Goal: Transaction & Acquisition: Purchase product/service

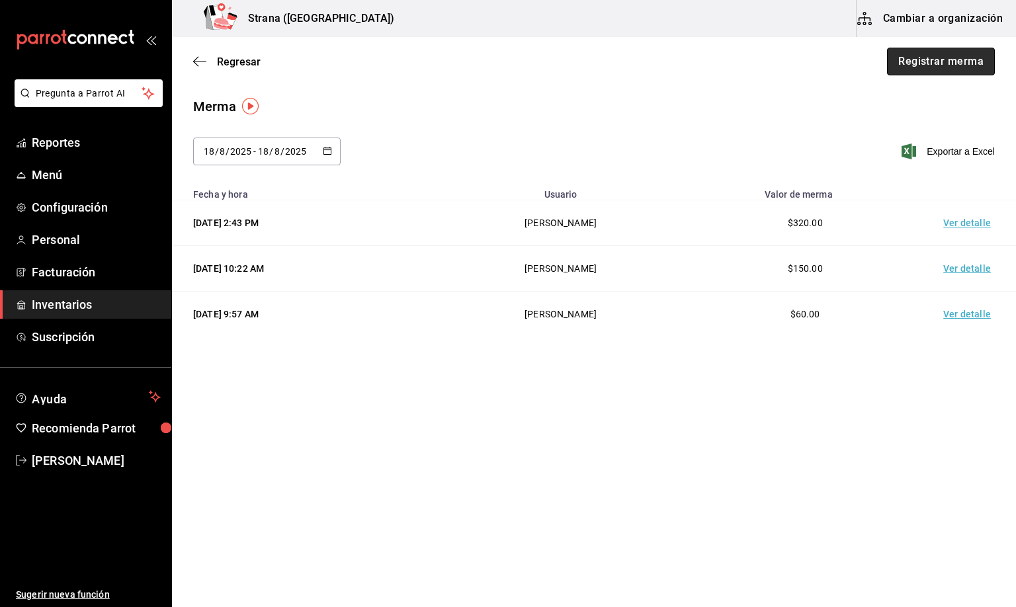
click at [933, 64] on button "Registrar merma" at bounding box center [941, 62] width 108 height 28
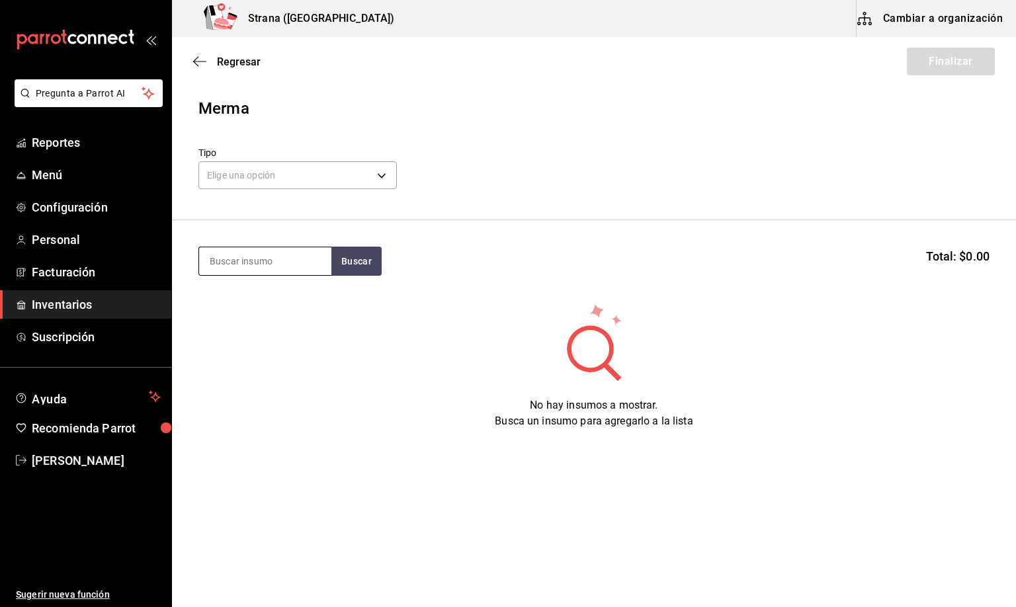
click at [258, 256] on input at bounding box center [265, 261] width 132 height 28
type input "contro"
click at [264, 302] on div "LIC. CONTROY" at bounding box center [262, 300] width 106 height 16
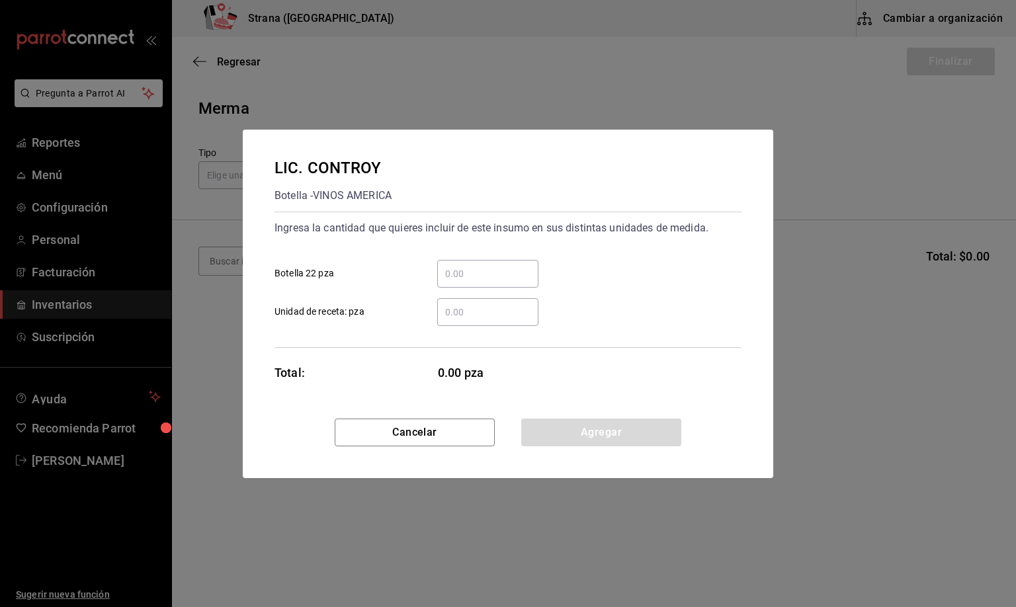
click at [457, 316] on input "​ Unidad de receta: pza" at bounding box center [487, 312] width 101 height 16
type input "8.34"
click at [578, 431] on button "Agregar" at bounding box center [601, 433] width 160 height 28
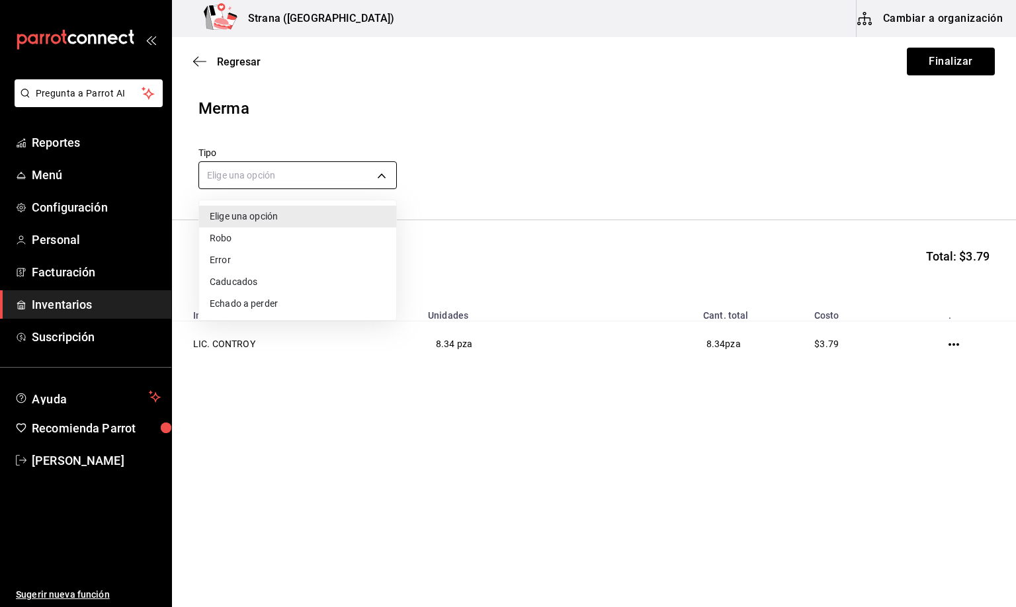
click at [248, 167] on body "Pregunta a Parrot AI Reportes Menú Configuración Personal Facturación Inventari…" at bounding box center [508, 266] width 1016 height 533
click at [226, 263] on li "Error" at bounding box center [297, 260] width 197 height 22
type input "ERROR"
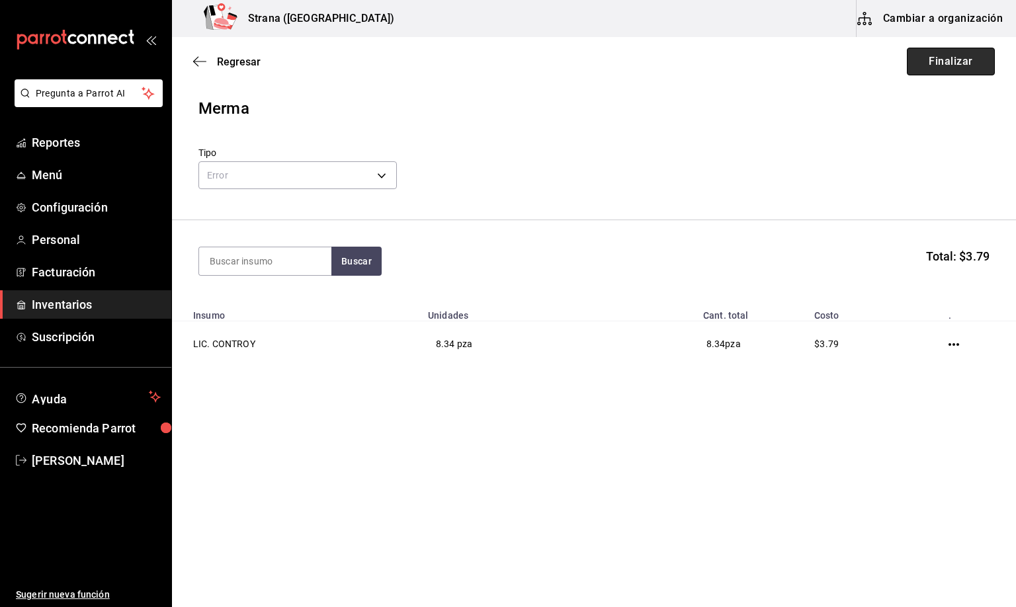
click at [968, 62] on button "Finalizar" at bounding box center [951, 62] width 88 height 28
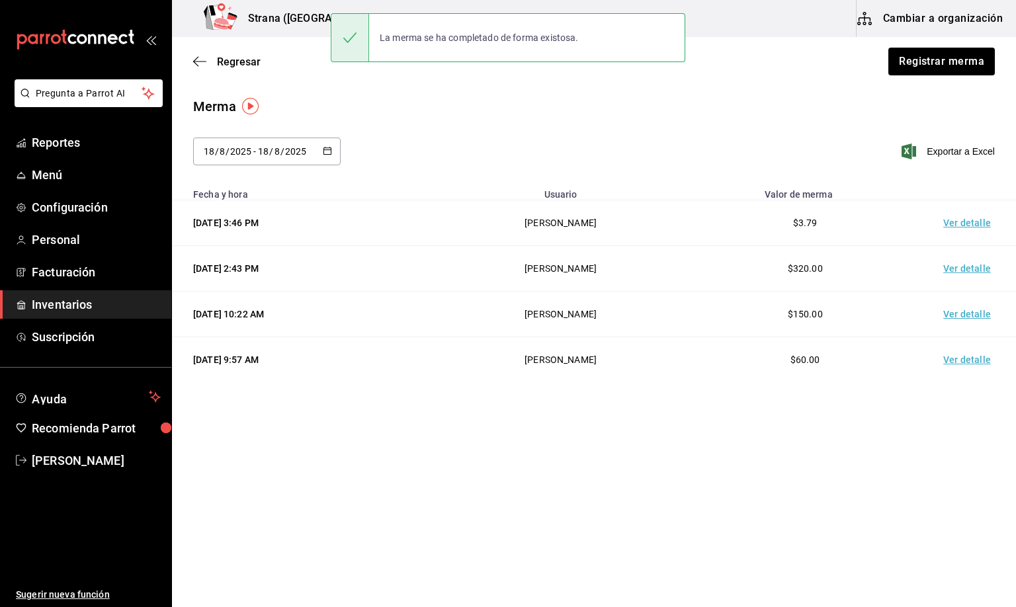
click at [977, 220] on td "Ver detalle" at bounding box center [969, 223] width 93 height 46
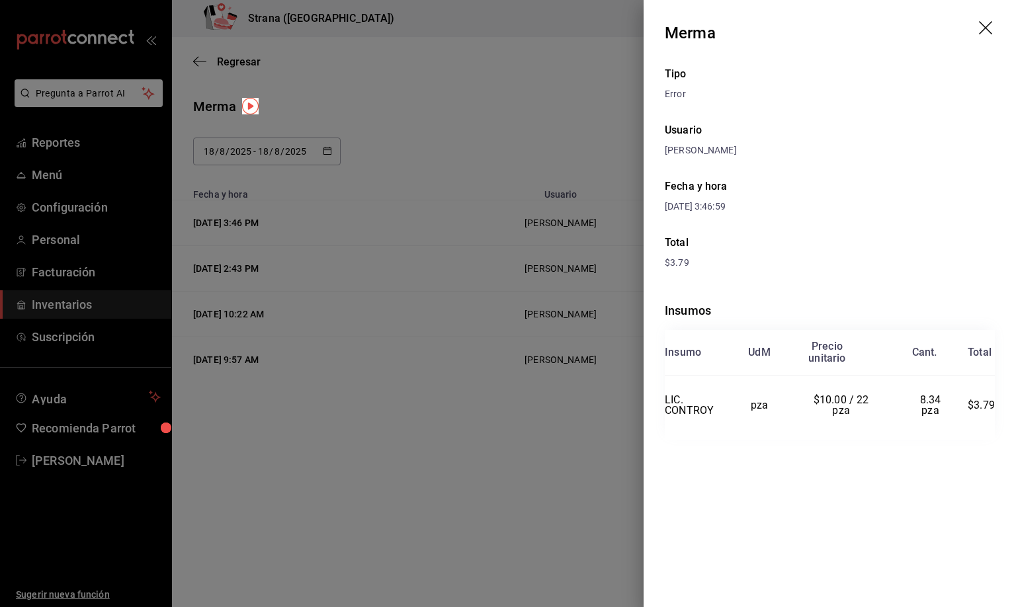
click at [983, 24] on icon "drag" at bounding box center [987, 29] width 16 height 16
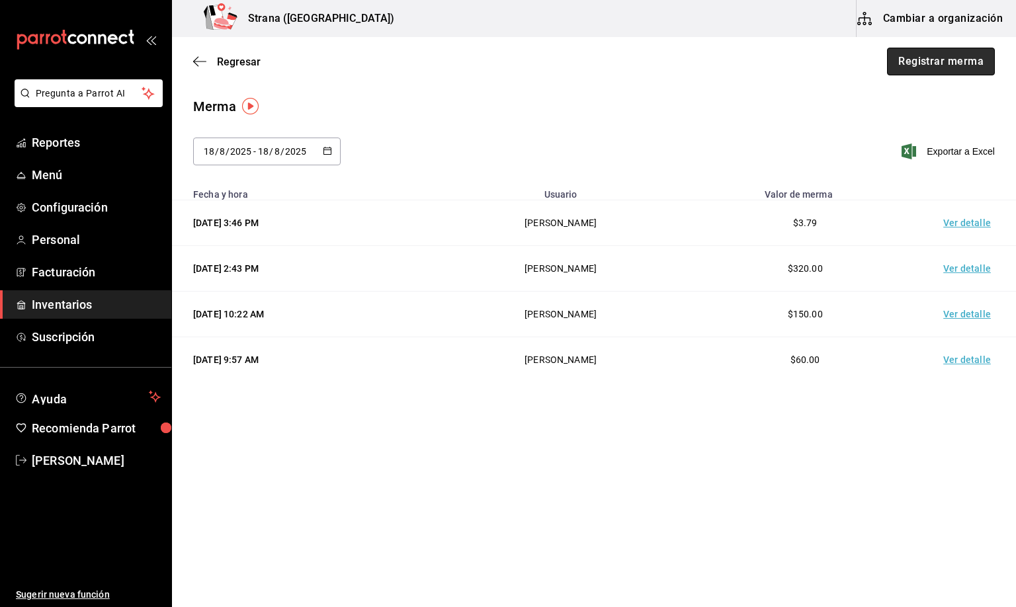
click at [929, 62] on button "Registrar merma" at bounding box center [941, 62] width 108 height 28
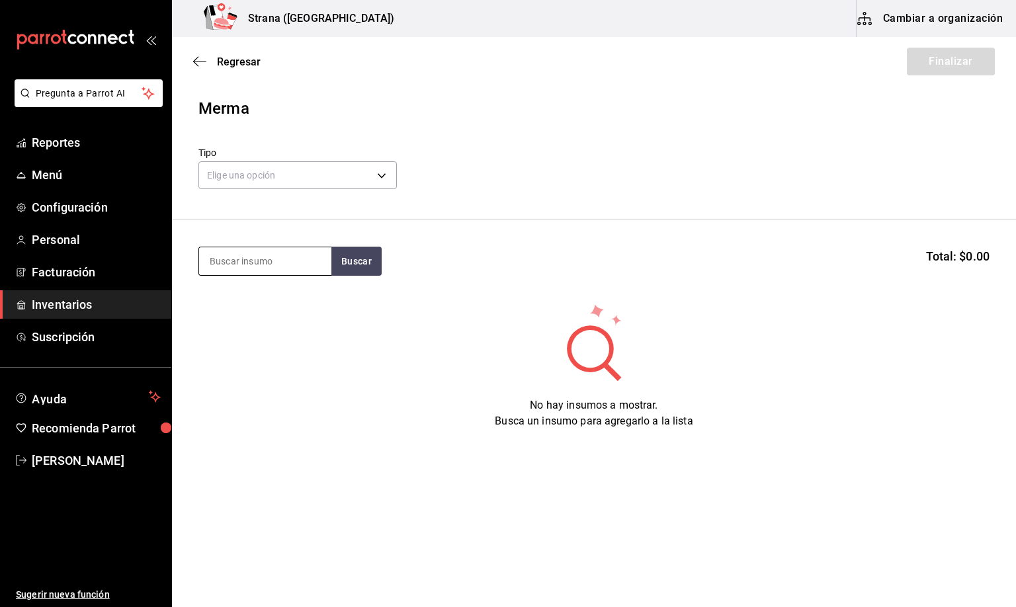
click at [280, 268] on input at bounding box center [265, 261] width 132 height 28
type input "leche"
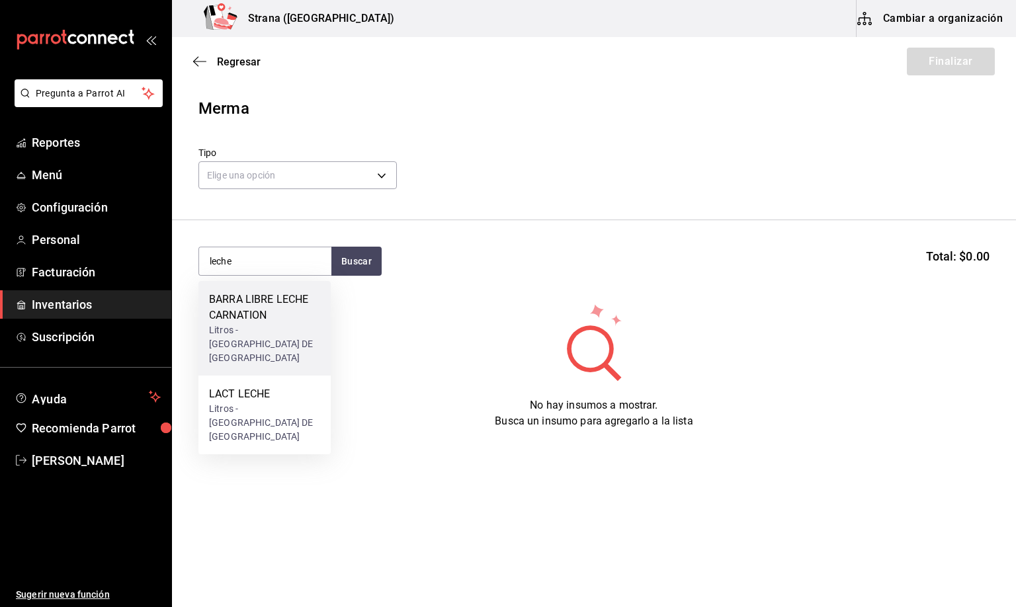
click at [288, 310] on div "BARRA LIBRE LECHE CARNATION" at bounding box center [264, 308] width 111 height 32
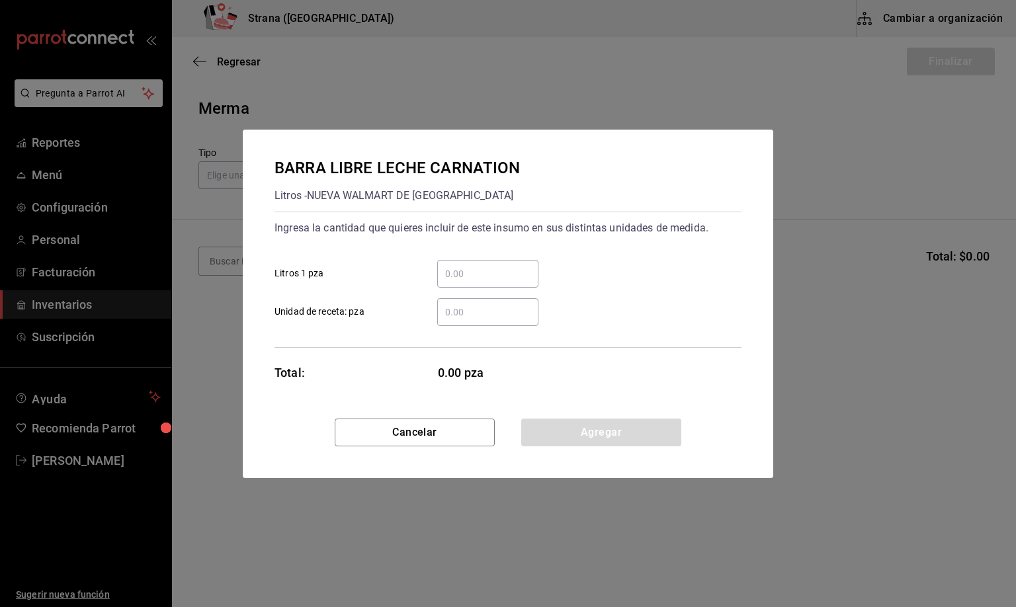
click at [460, 316] on input "​ Unidad de receta: pza" at bounding box center [487, 312] width 101 height 16
type input "0.94"
click at [578, 431] on button "Agregar" at bounding box center [601, 433] width 160 height 28
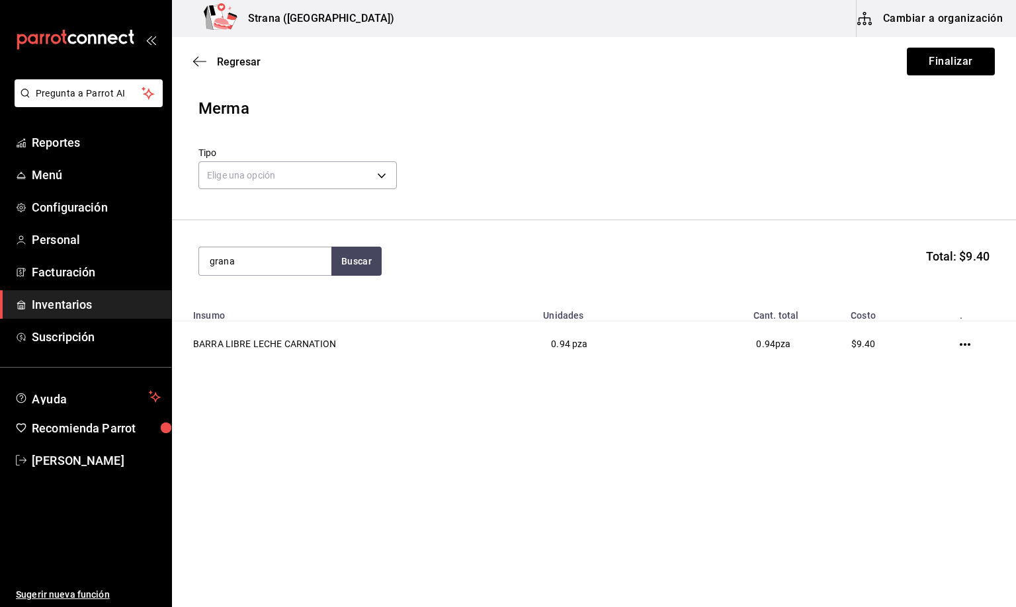
type input "grana"
click at [270, 292] on div "JARABE GRANADINA" at bounding box center [262, 300] width 106 height 16
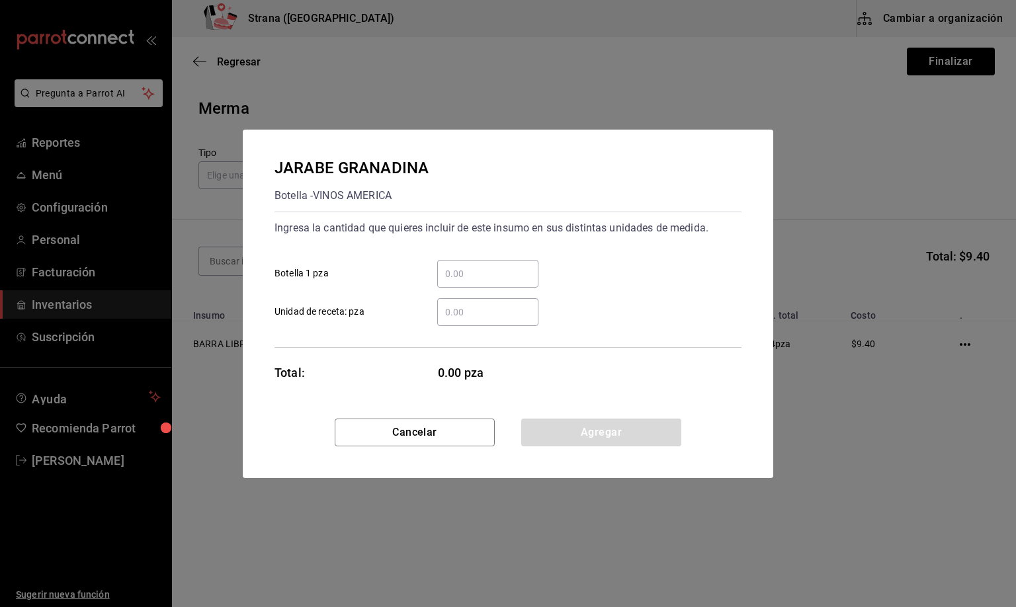
click at [474, 312] on input "​ Unidad de receta: pza" at bounding box center [487, 312] width 101 height 16
type input "1"
click at [588, 425] on button "Agregar" at bounding box center [601, 433] width 160 height 28
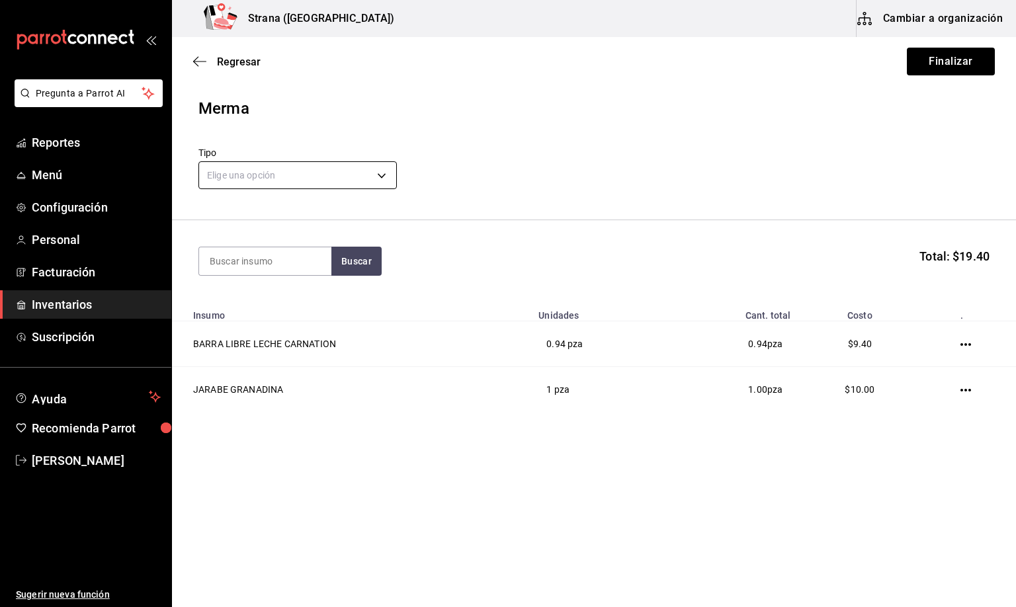
click at [251, 165] on body "Pregunta a Parrot AI Reportes Menú Configuración Personal Facturación Inventari…" at bounding box center [508, 266] width 1016 height 533
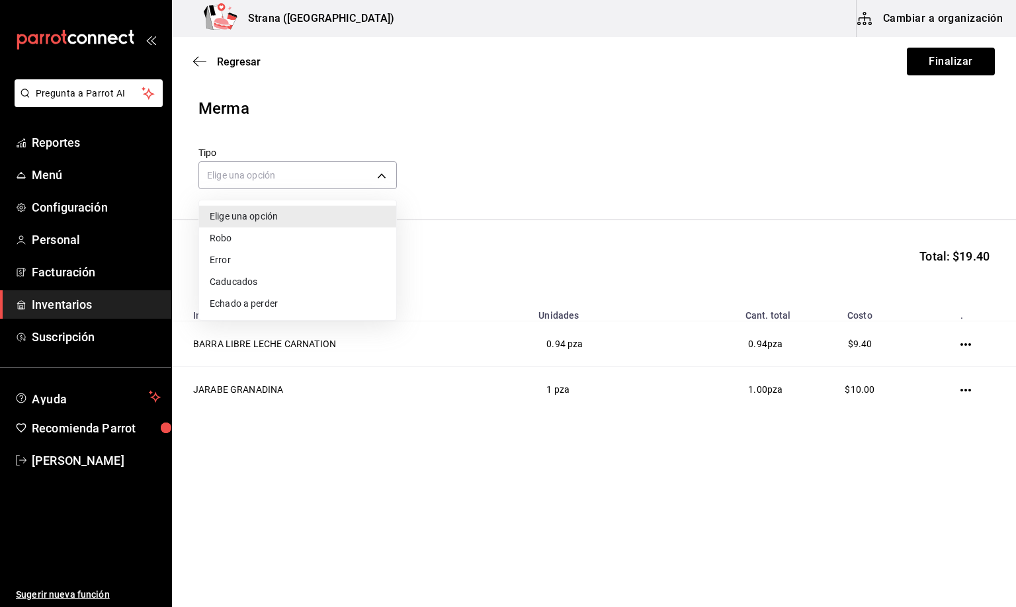
click at [222, 259] on li "Error" at bounding box center [297, 260] width 197 height 22
type input "ERROR"
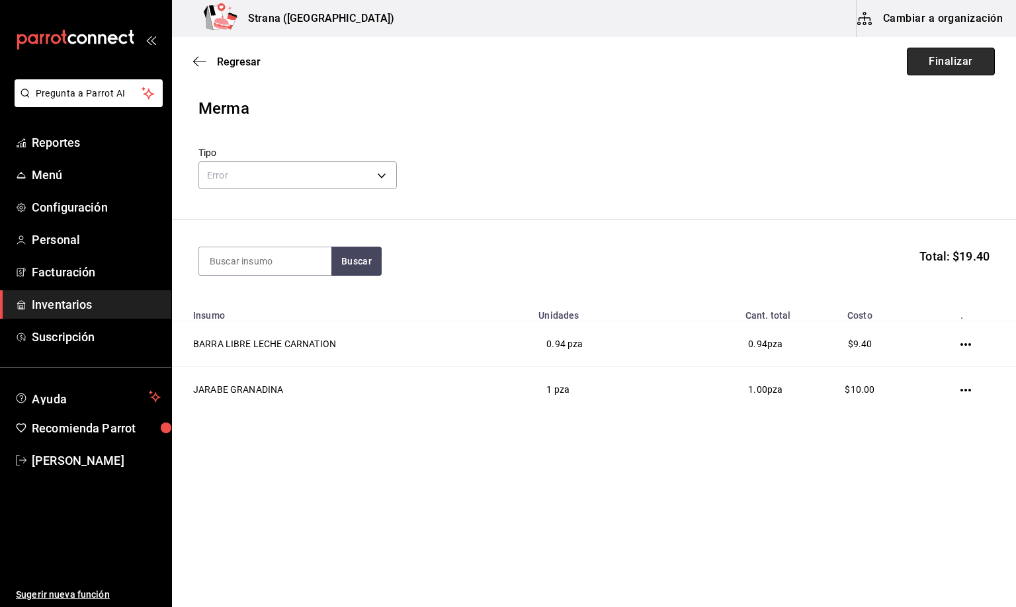
click at [955, 50] on button "Finalizar" at bounding box center [951, 62] width 88 height 28
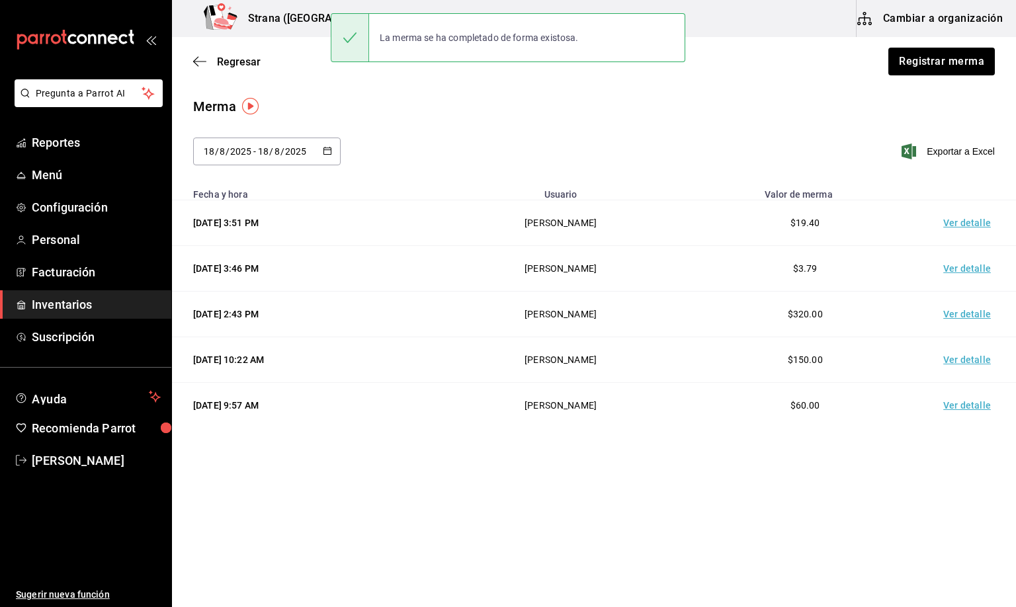
click at [947, 225] on td "Ver detalle" at bounding box center [969, 223] width 93 height 46
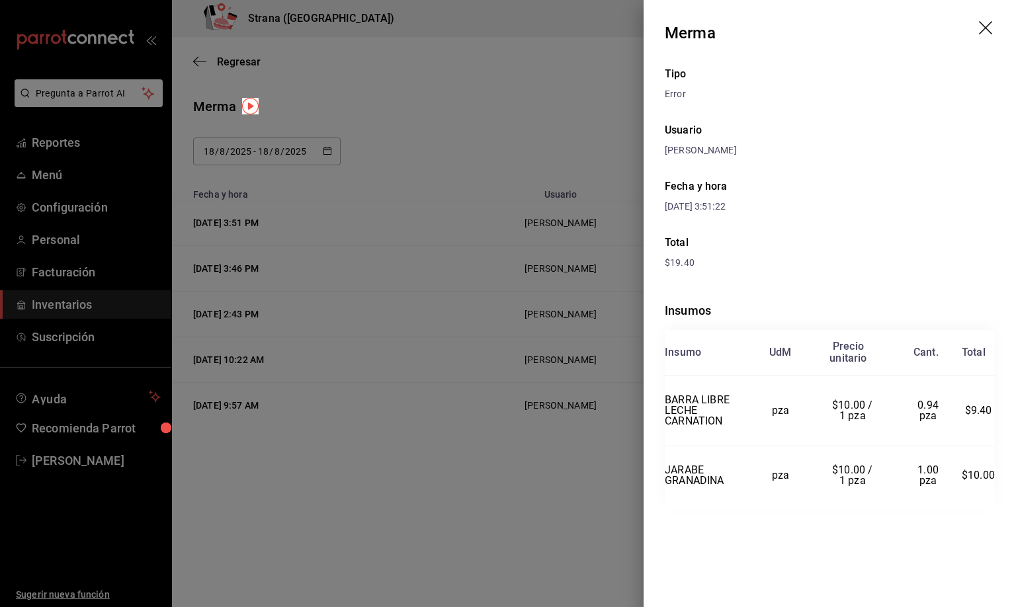
click at [989, 28] on icon "drag" at bounding box center [987, 29] width 16 height 16
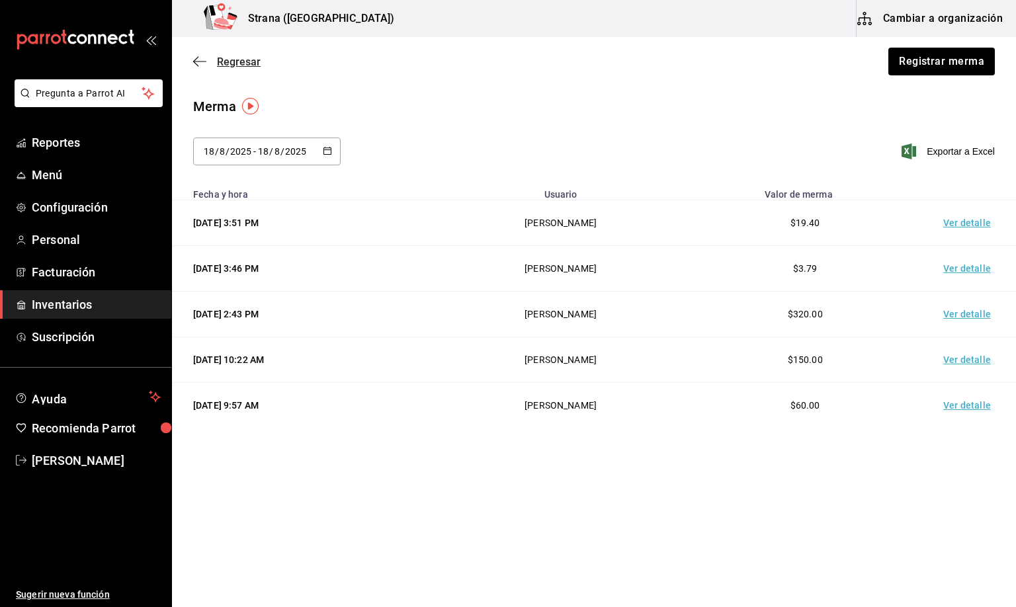
click at [237, 62] on span "Regresar" at bounding box center [239, 62] width 44 height 13
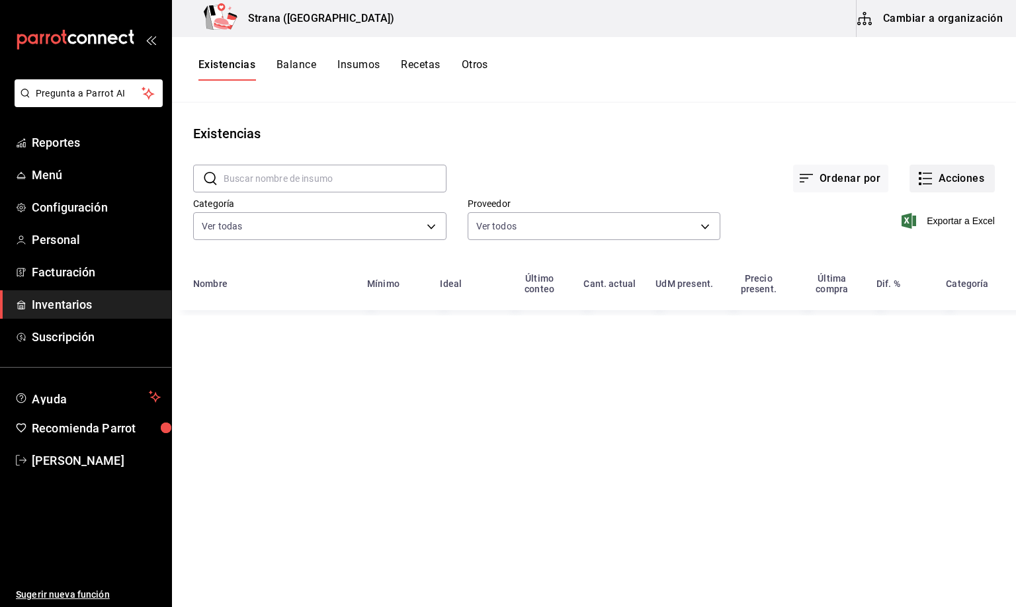
click at [963, 173] on button "Acciones" at bounding box center [952, 179] width 85 height 28
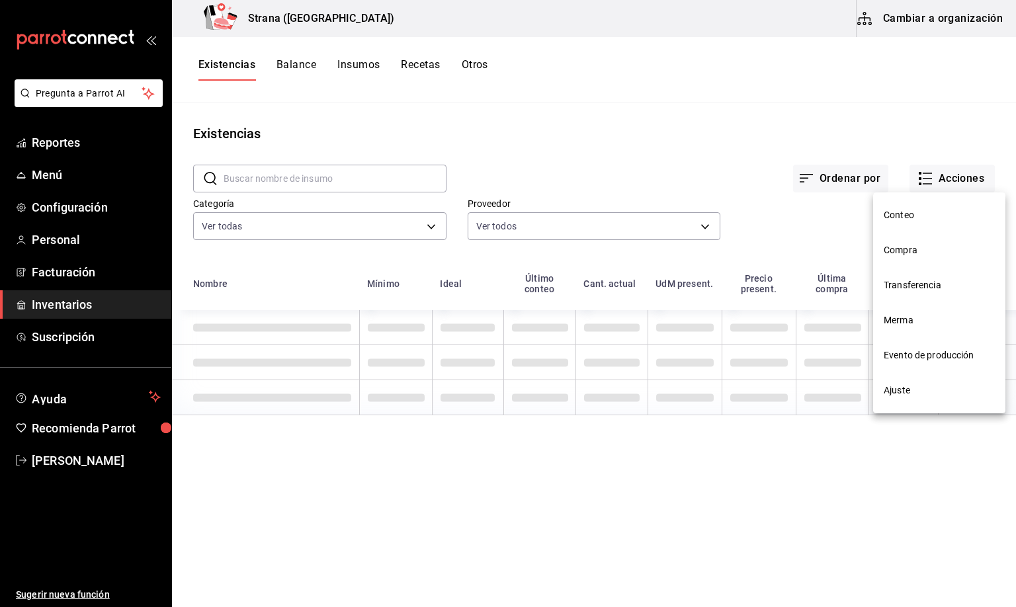
click at [897, 257] on span "Compra" at bounding box center [939, 250] width 111 height 14
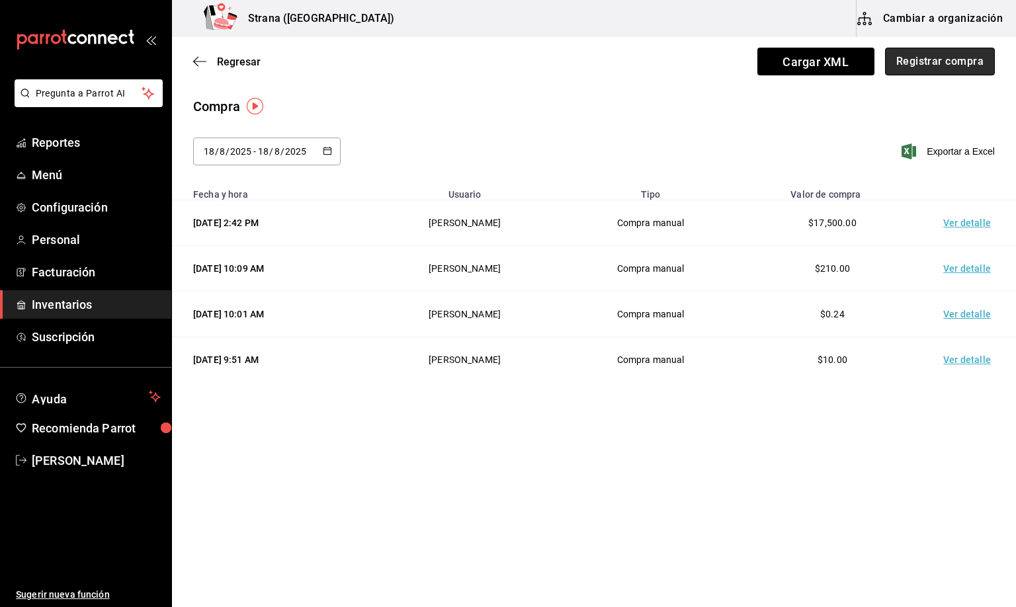
click at [947, 66] on button "Registrar compra" at bounding box center [940, 62] width 110 height 28
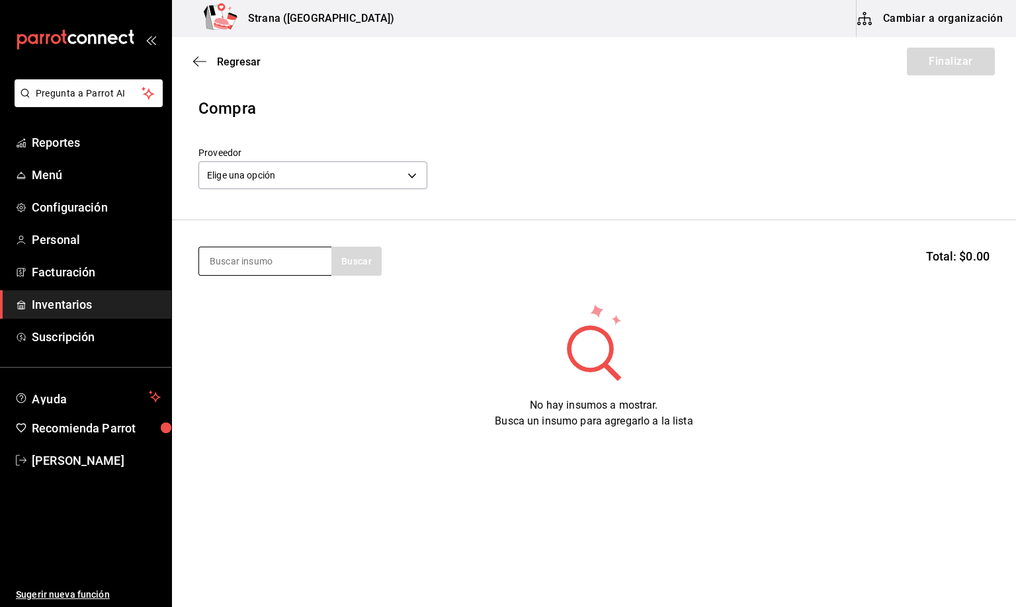
click at [236, 263] on input at bounding box center [265, 261] width 132 height 28
type input "barra libre lic"
click at [296, 314] on div "Botella - VINOS AMERICA" at bounding box center [262, 315] width 106 height 14
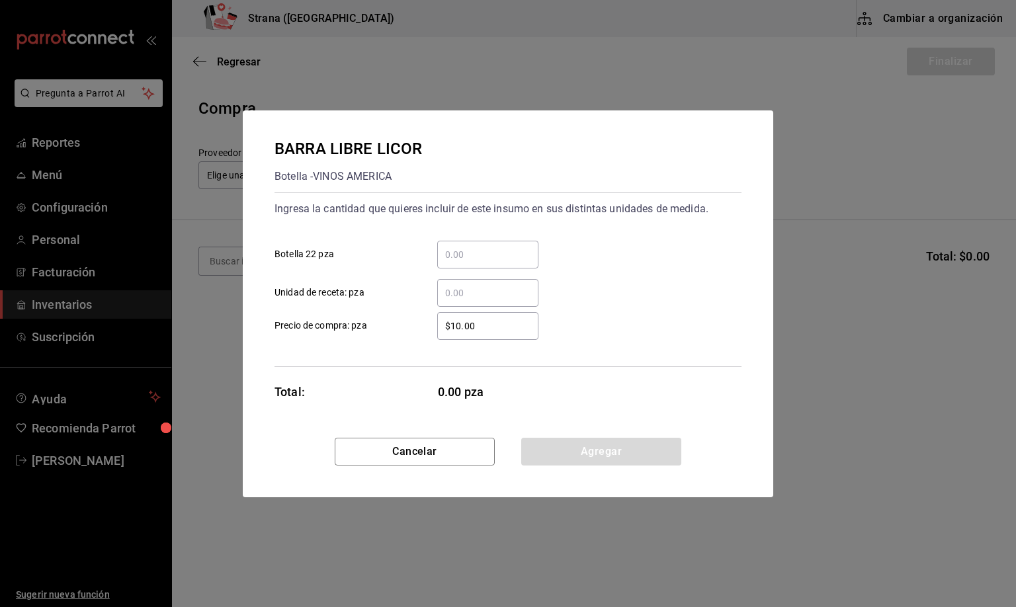
click at [454, 290] on input "​ Unidad de receta: pza" at bounding box center [487, 293] width 101 height 16
type input "11"
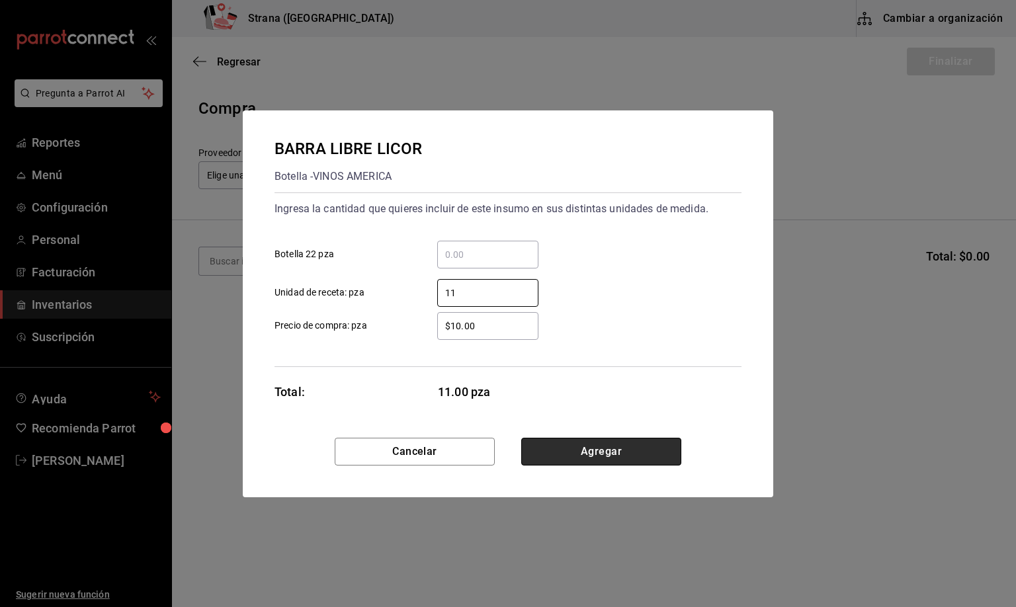
click at [592, 455] on button "Agregar" at bounding box center [601, 452] width 160 height 28
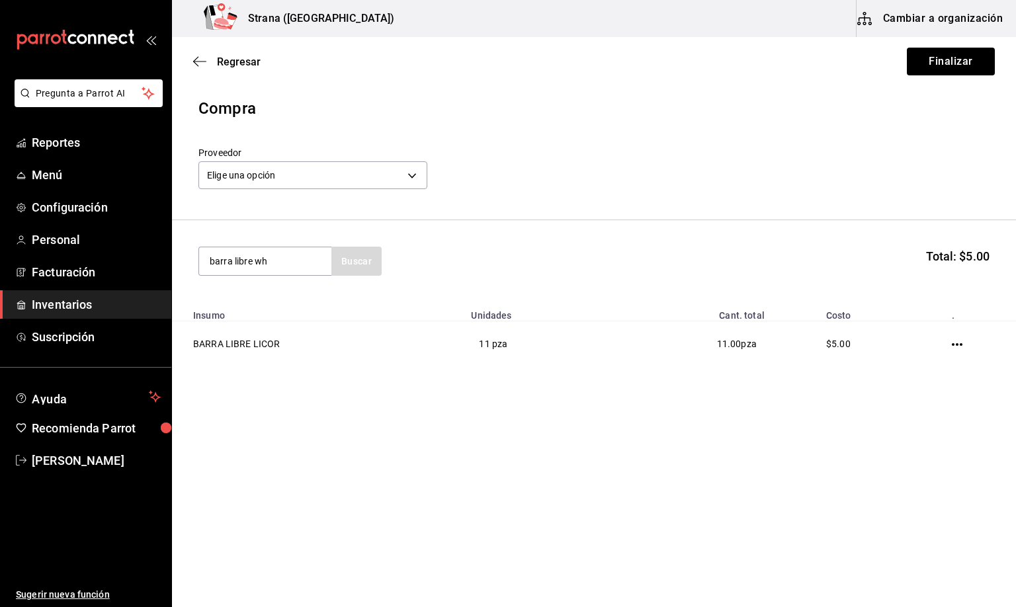
type input "barra libre wh"
click at [248, 302] on div "BARRA LIBRE WHISKY" at bounding box center [262, 300] width 107 height 16
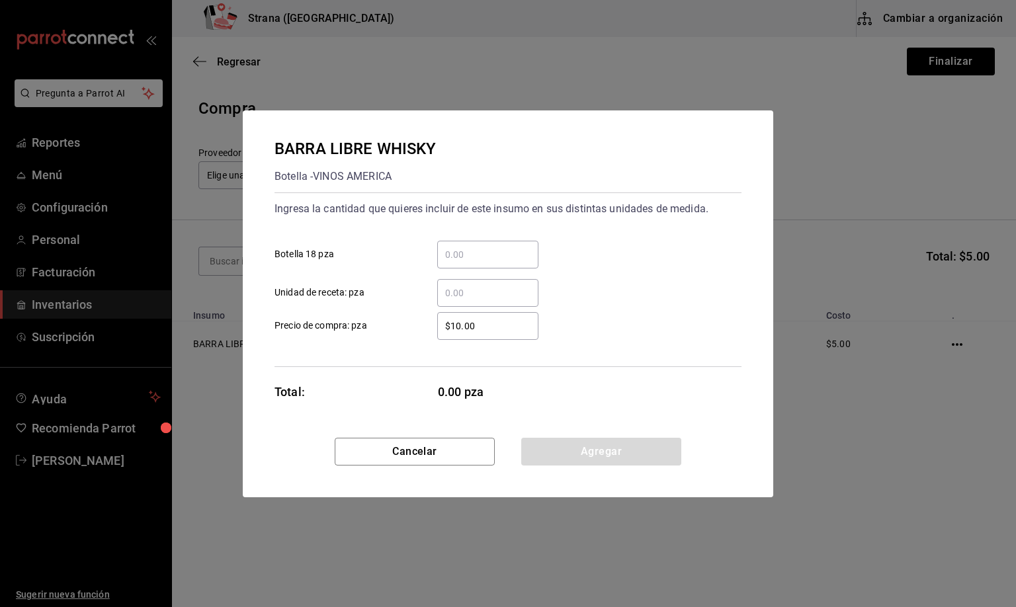
click at [457, 290] on input "​ Unidad de receta: pza" at bounding box center [487, 293] width 101 height 16
type input "16"
click at [594, 453] on button "Agregar" at bounding box center [601, 452] width 160 height 28
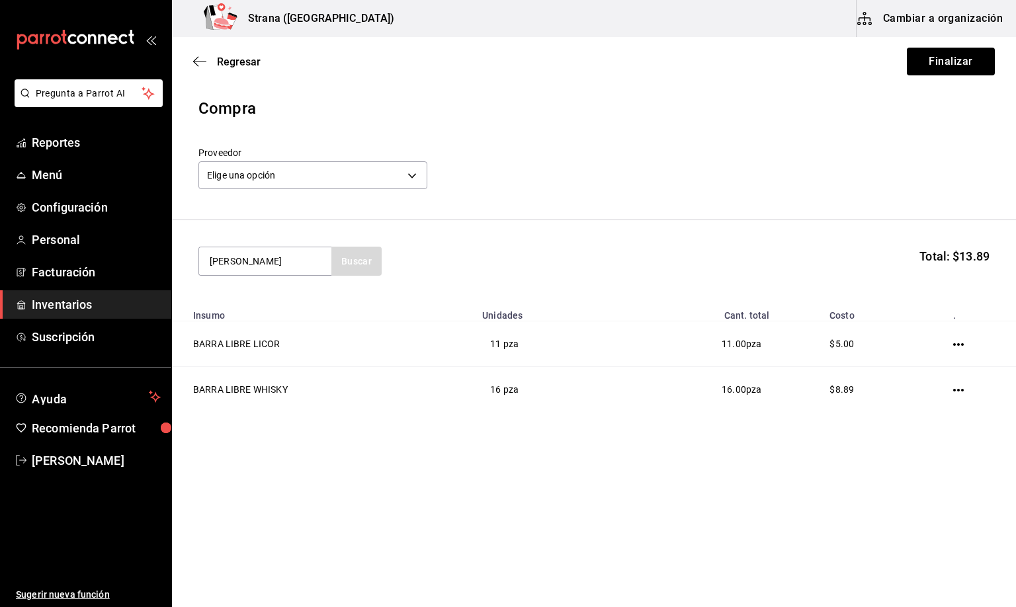
type input "[PERSON_NAME]"
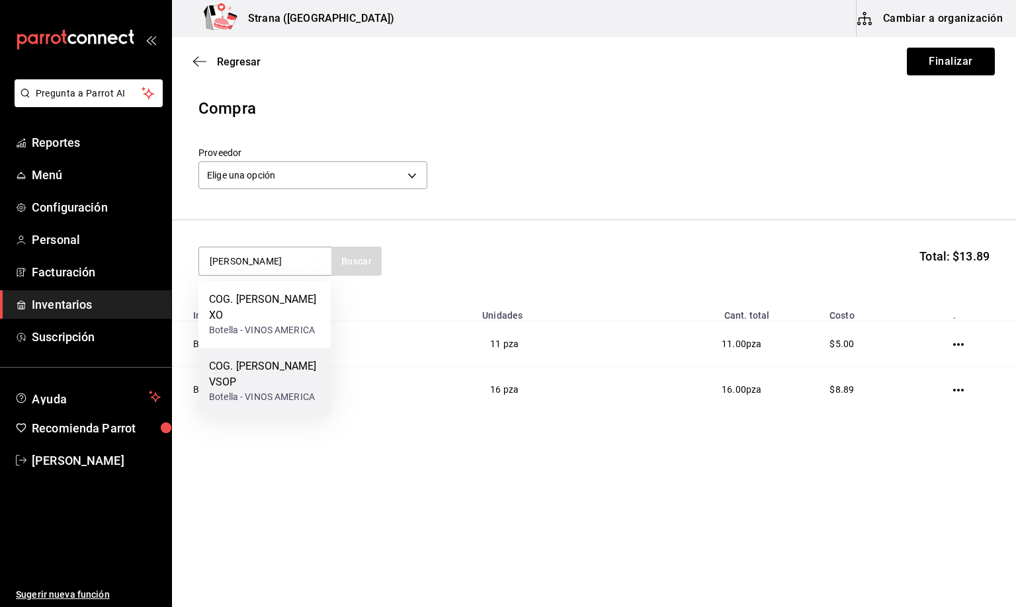
click at [253, 364] on div "COG. [PERSON_NAME] VSOP" at bounding box center [264, 375] width 111 height 32
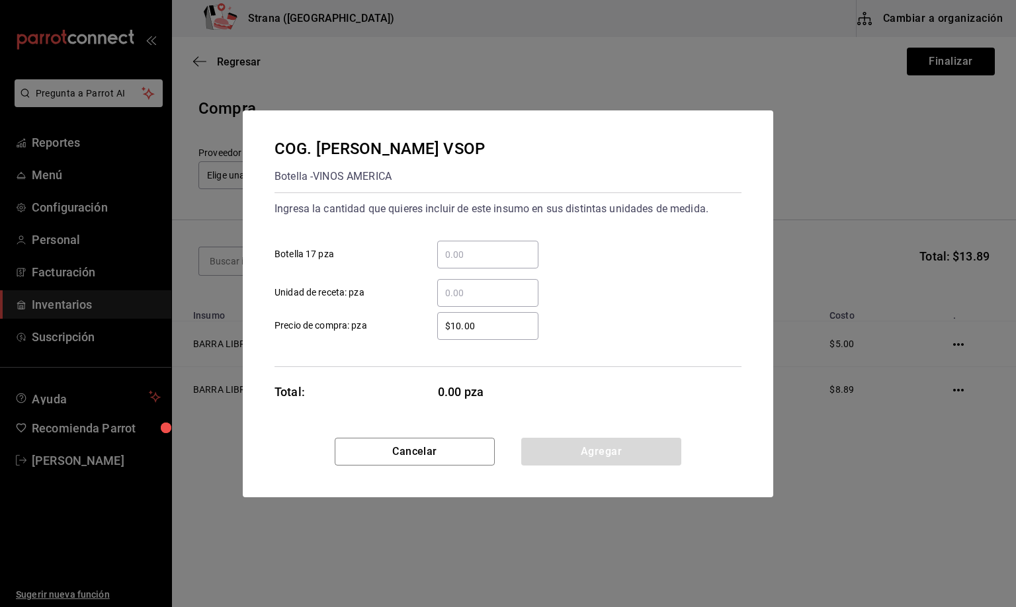
click at [450, 290] on input "​ Unidad de receta: pza" at bounding box center [487, 293] width 101 height 16
type input "6"
click at [576, 454] on button "Agregar" at bounding box center [601, 452] width 160 height 28
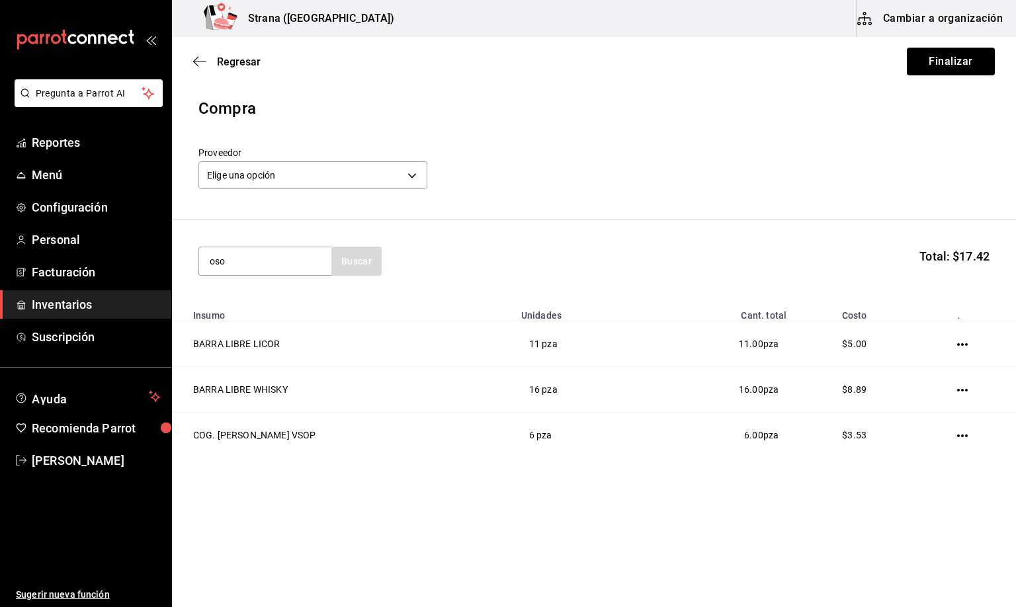
type input "oso"
click at [250, 300] on div "GIN OSO NEGRO" at bounding box center [262, 300] width 106 height 16
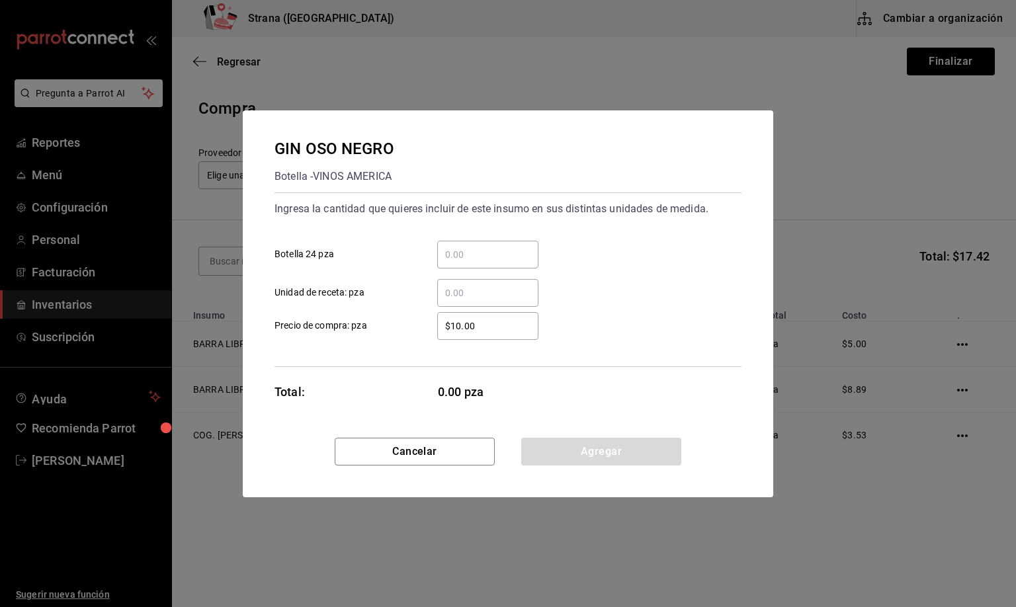
click at [476, 290] on input "​ Unidad de receta: pza" at bounding box center [487, 293] width 101 height 16
type input "0.65"
click at [594, 453] on button "Agregar" at bounding box center [601, 452] width 160 height 28
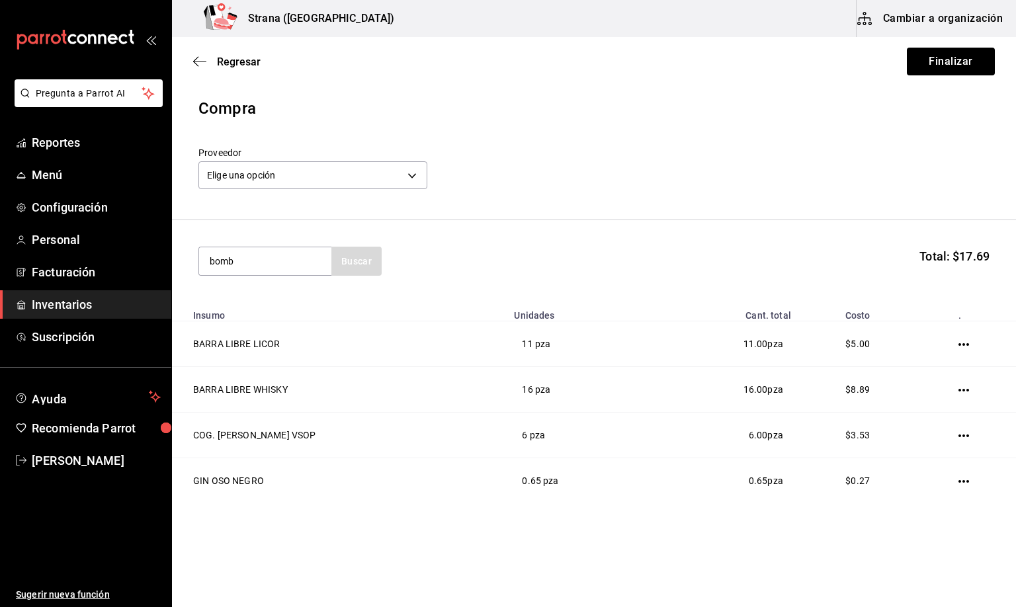
type input "bomb"
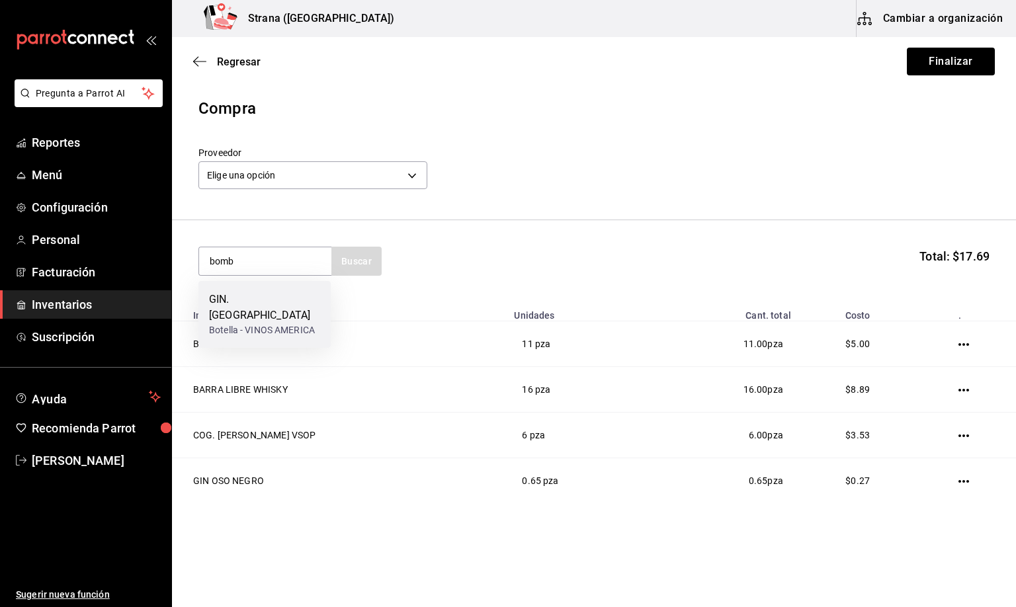
click at [251, 296] on div "GIN. [GEOGRAPHIC_DATA]" at bounding box center [264, 308] width 111 height 32
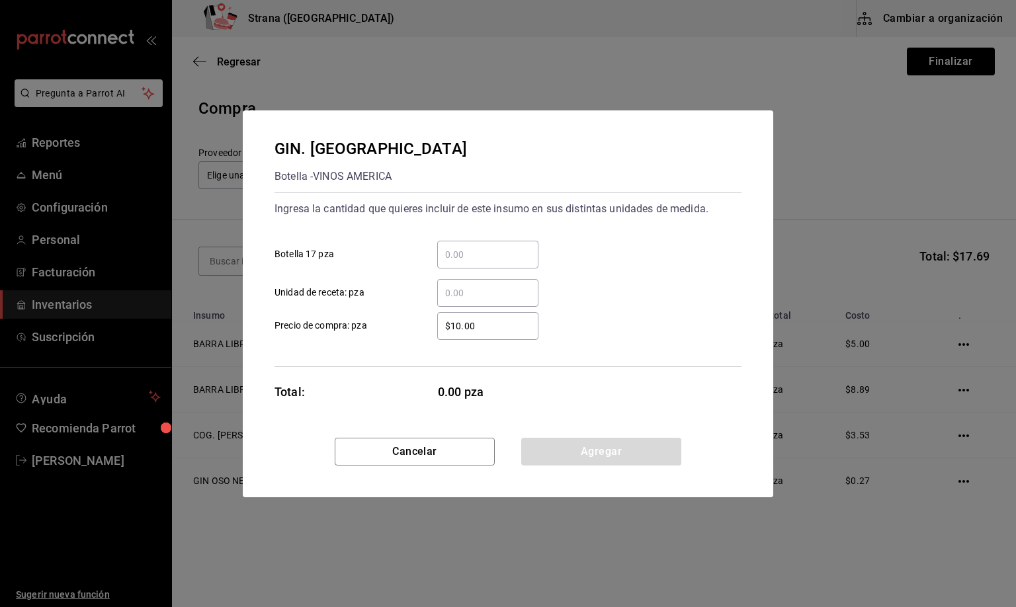
click at [464, 294] on input "​ Unidad de receta: pza" at bounding box center [487, 293] width 101 height 16
type input "1"
click at [574, 443] on button "Agregar" at bounding box center [601, 452] width 160 height 28
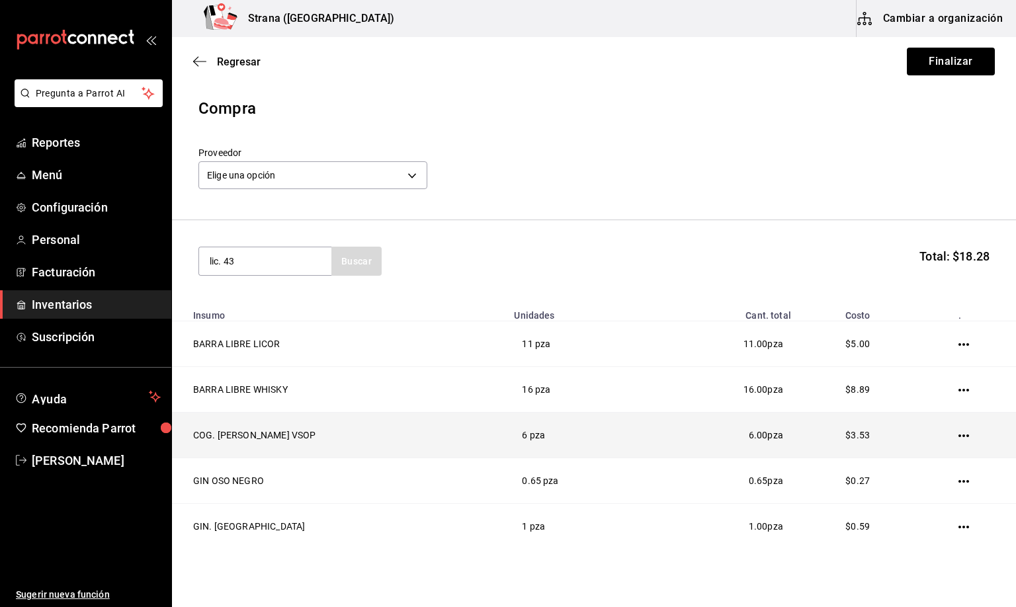
type input "lic. 43"
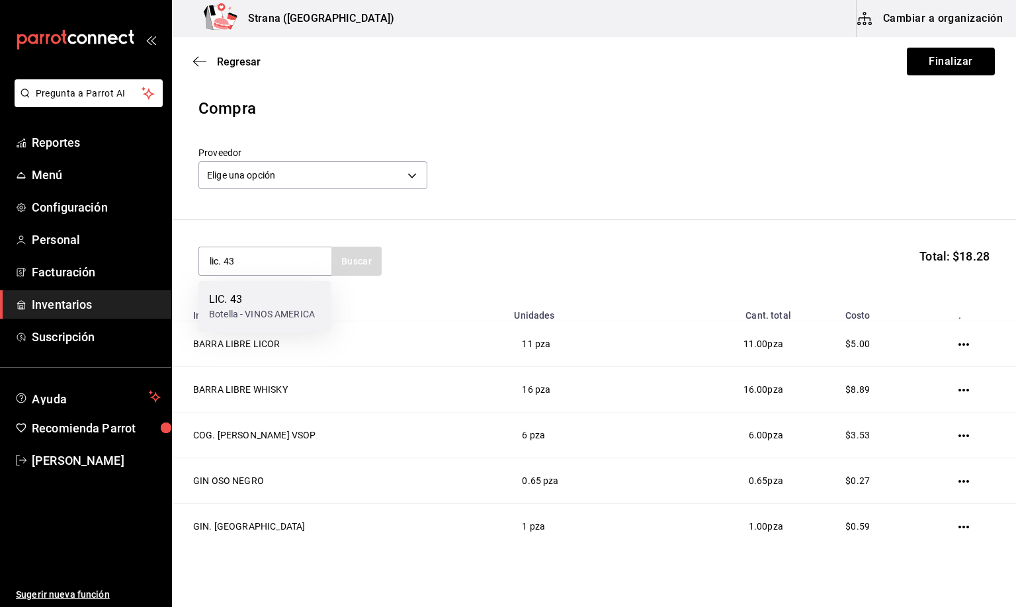
click at [211, 294] on div "LIC. 43" at bounding box center [262, 300] width 106 height 16
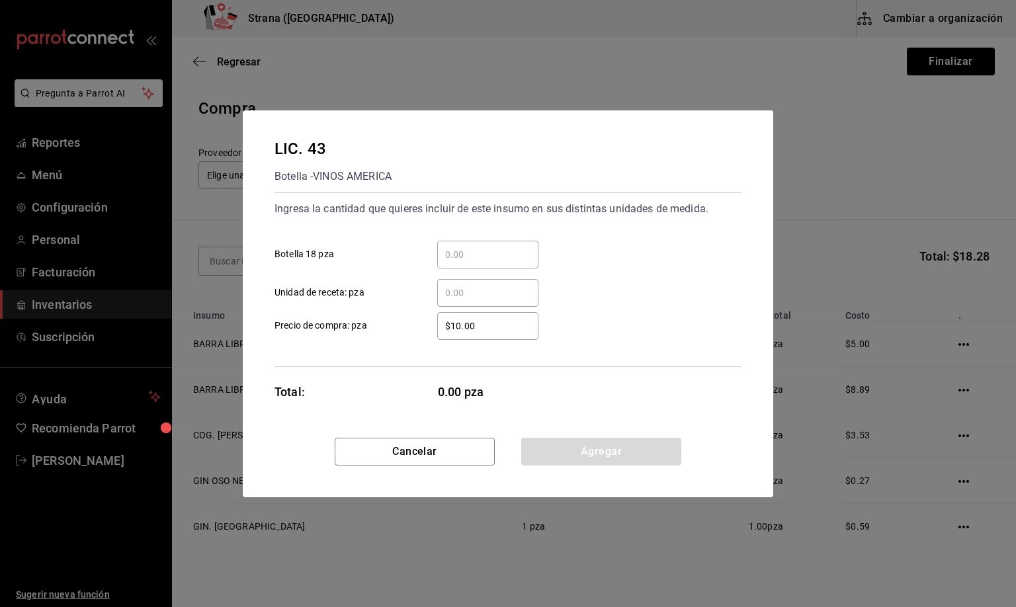
click at [465, 288] on input "​ Unidad de receta: pza" at bounding box center [487, 293] width 101 height 16
type input "3"
click at [600, 445] on button "Agregar" at bounding box center [601, 452] width 160 height 28
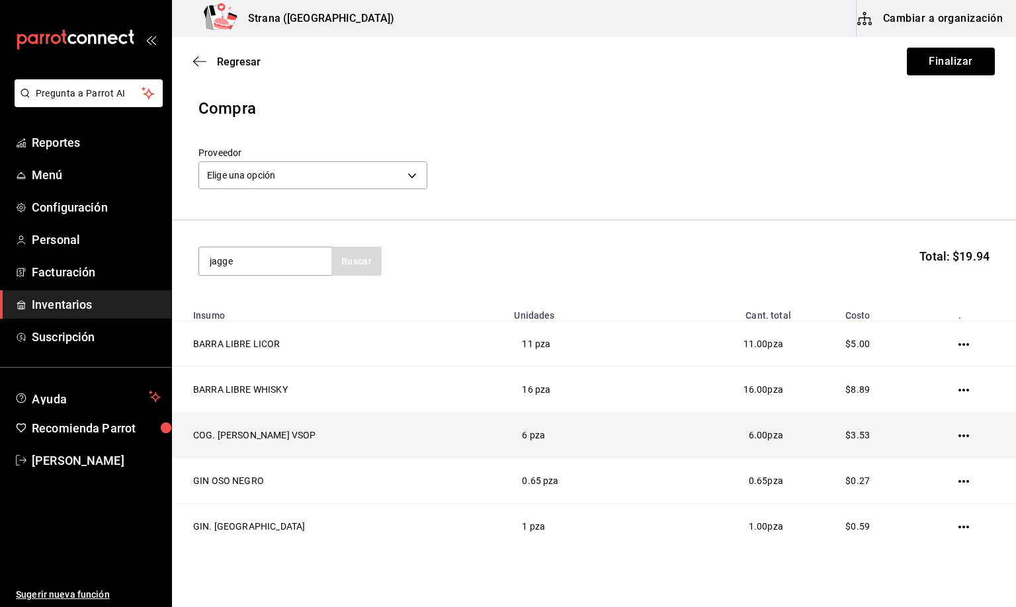
type input "jagge"
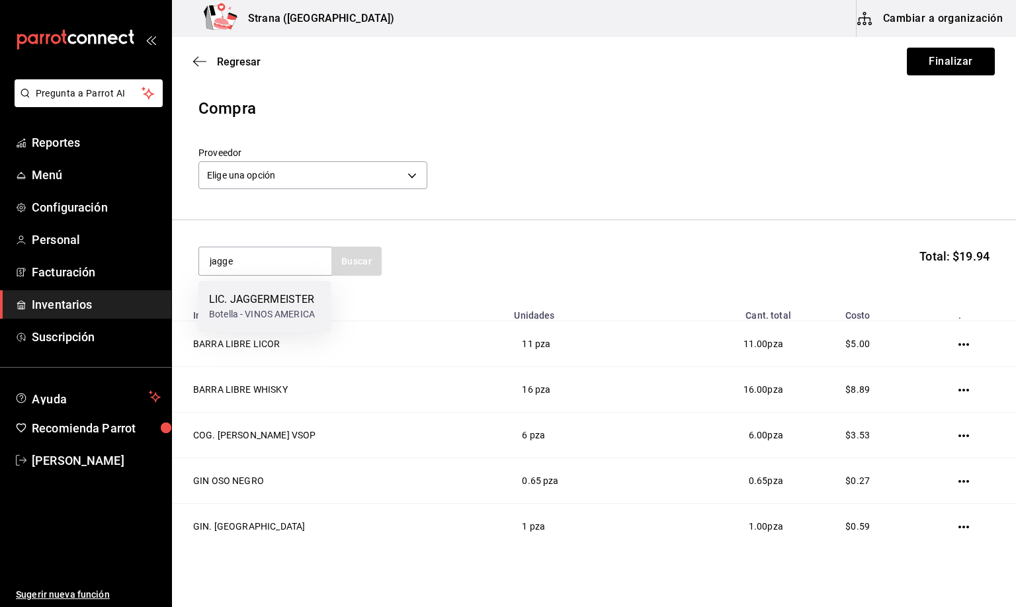
click at [253, 308] on div "Botella - VINOS AMERICA" at bounding box center [262, 315] width 106 height 14
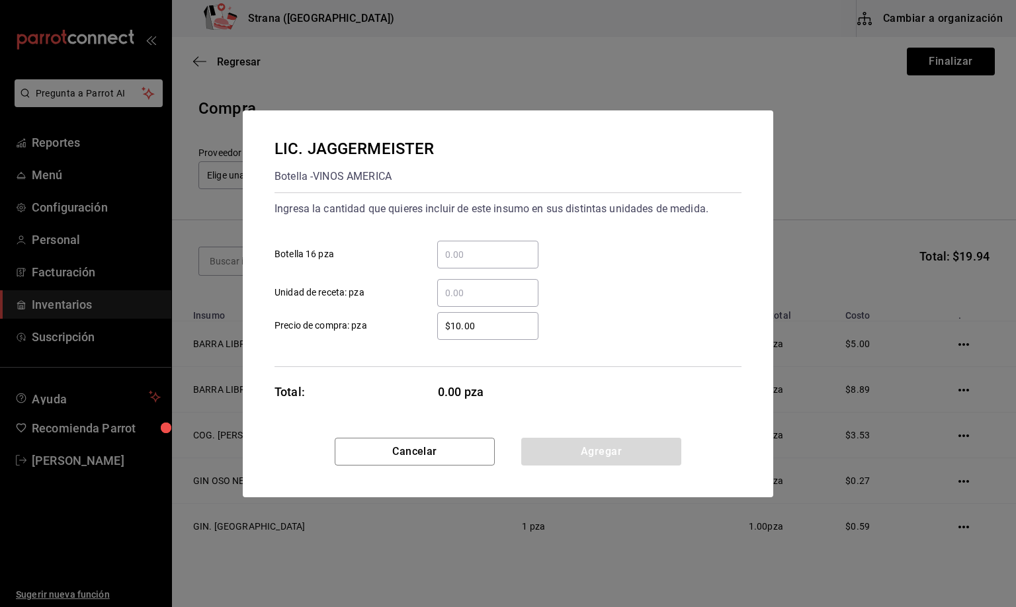
click at [491, 290] on input "​ Unidad de receta: pza" at bounding box center [487, 293] width 101 height 16
type input "27"
click at [566, 454] on button "Agregar" at bounding box center [601, 452] width 160 height 28
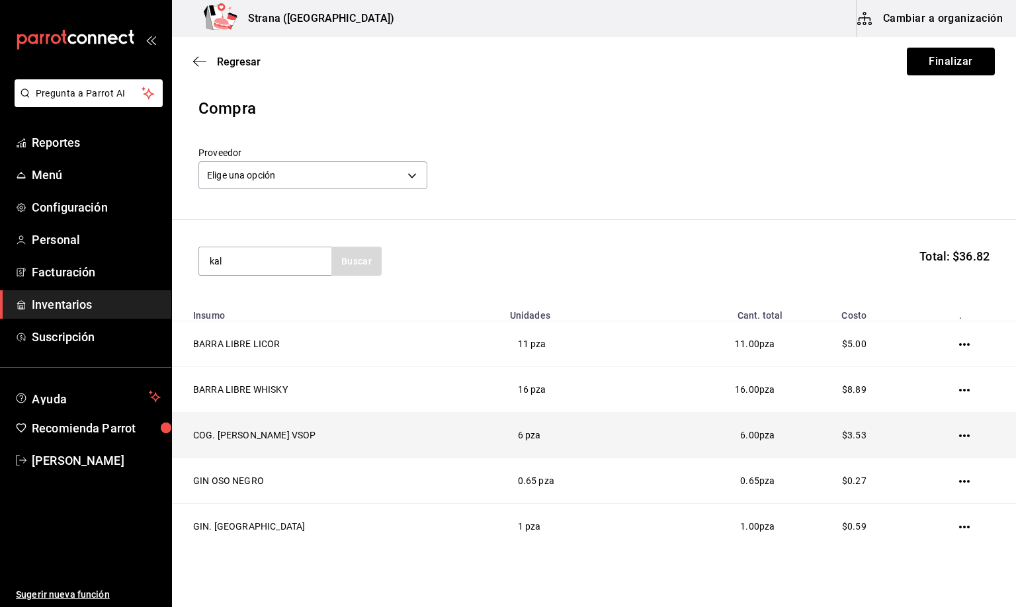
type input "kal"
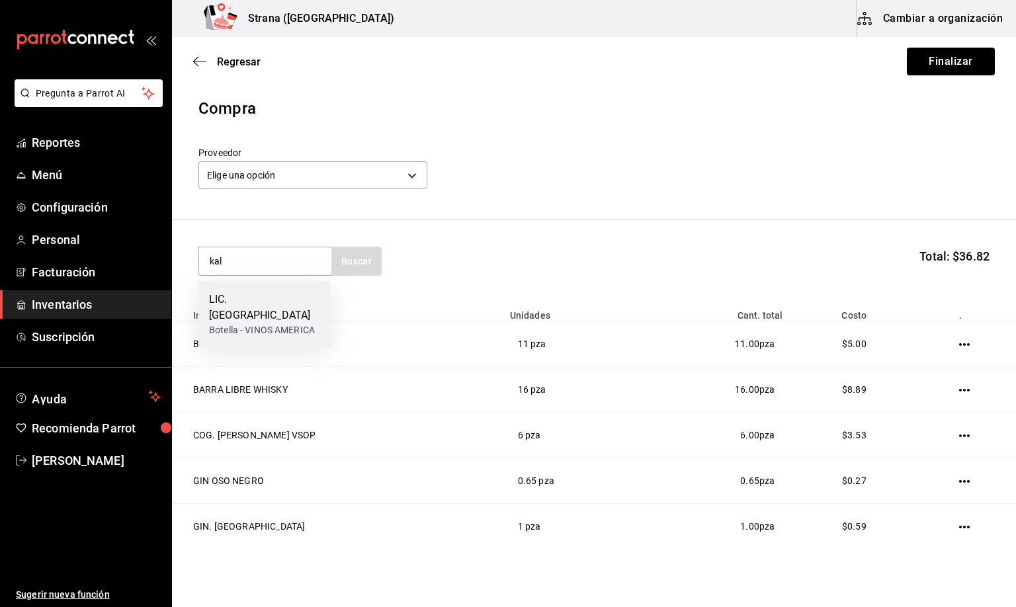
click at [269, 296] on div "LIC. [GEOGRAPHIC_DATA]" at bounding box center [264, 308] width 111 height 32
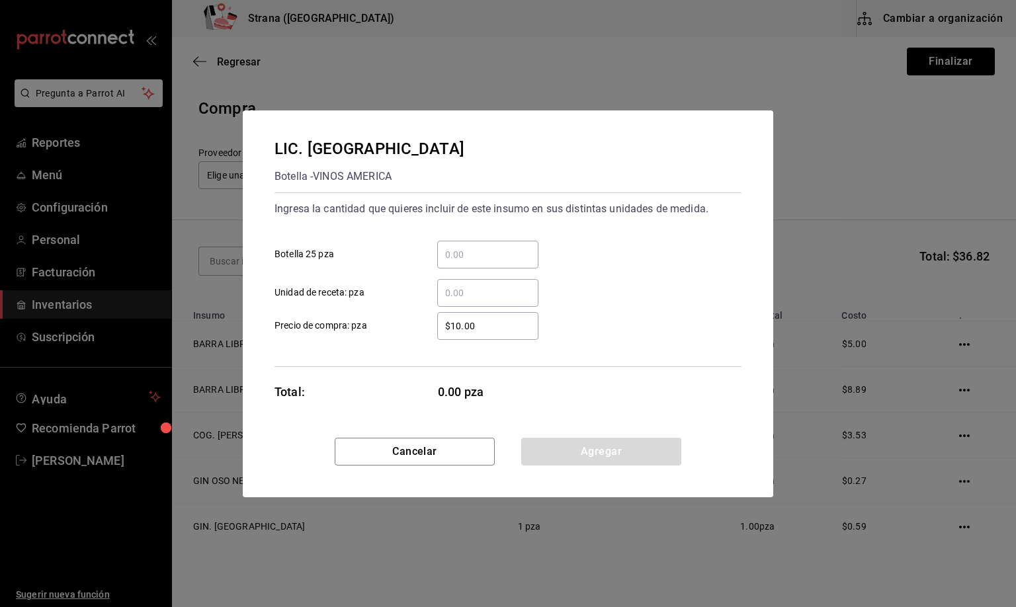
click at [452, 285] on input "​ Unidad de receta: pza" at bounding box center [487, 293] width 101 height 16
type input "2"
click at [588, 453] on button "Agregar" at bounding box center [601, 452] width 160 height 28
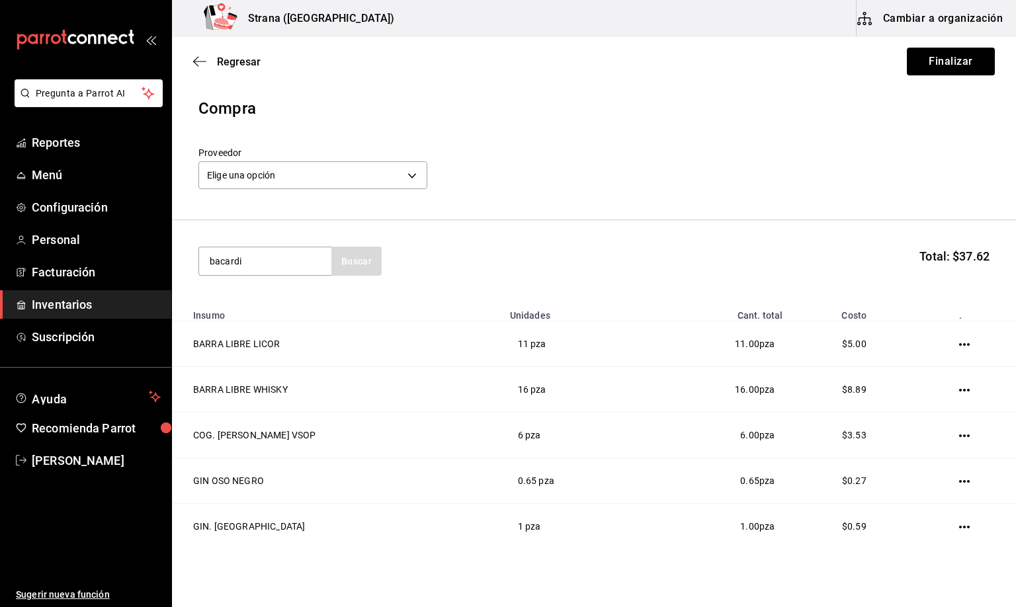
type input "bacardi"
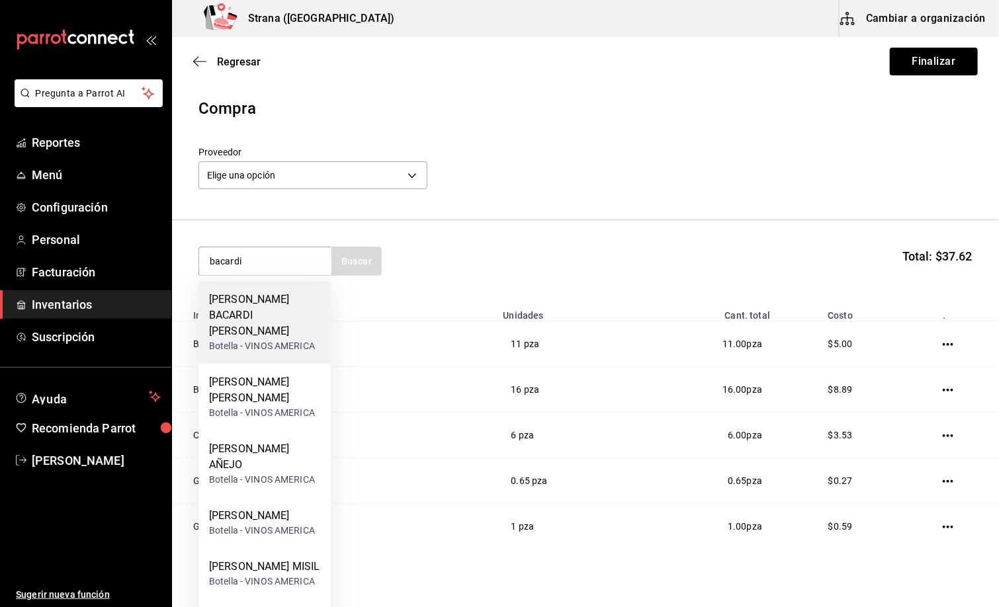
click at [244, 304] on div "[PERSON_NAME] BACARDI [PERSON_NAME]" at bounding box center [264, 316] width 111 height 48
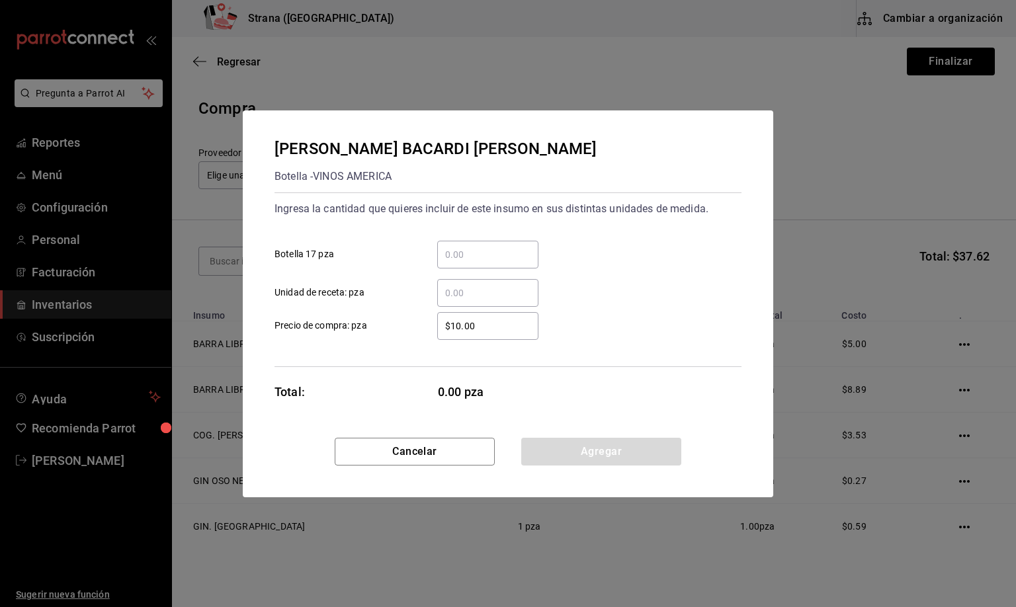
click at [451, 292] on input "​ Unidad de receta: pza" at bounding box center [487, 293] width 101 height 16
type input "4.66"
click at [603, 443] on button "Agregar" at bounding box center [601, 452] width 160 height 28
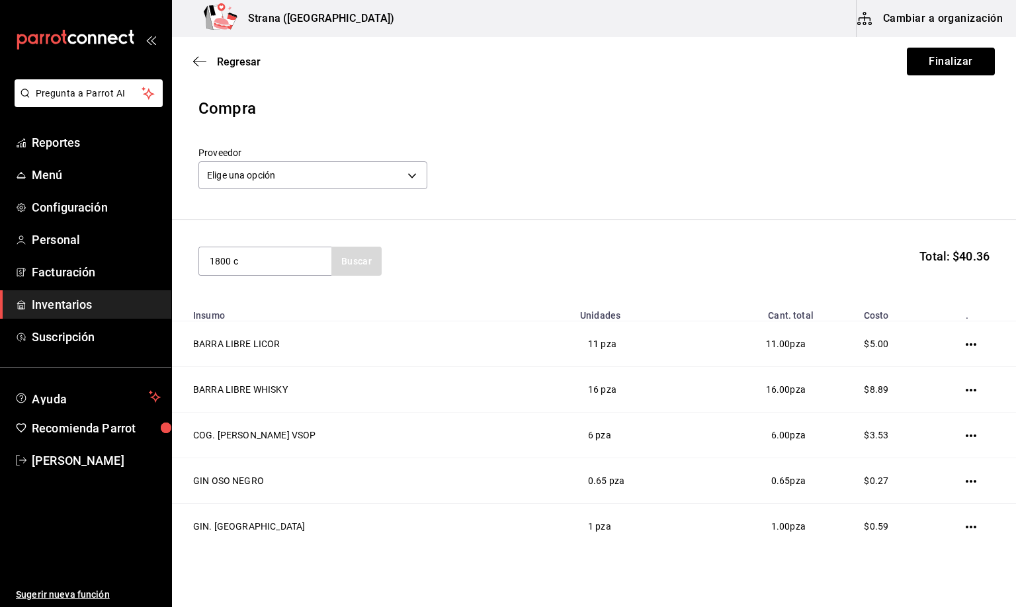
type input "1800 c"
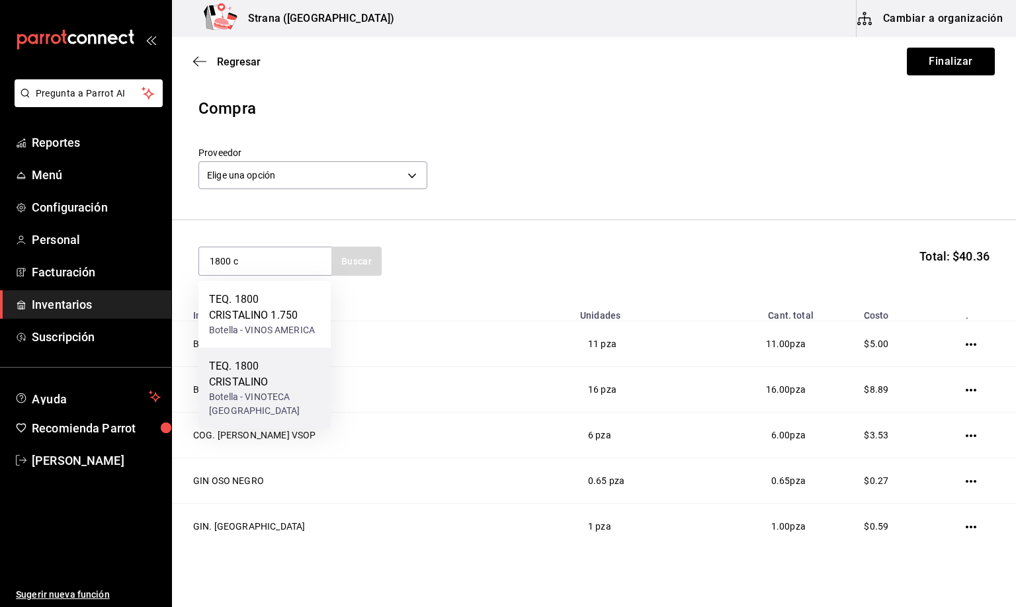
click at [234, 387] on div "TEQ. 1800 CRISTALINO" at bounding box center [264, 375] width 111 height 32
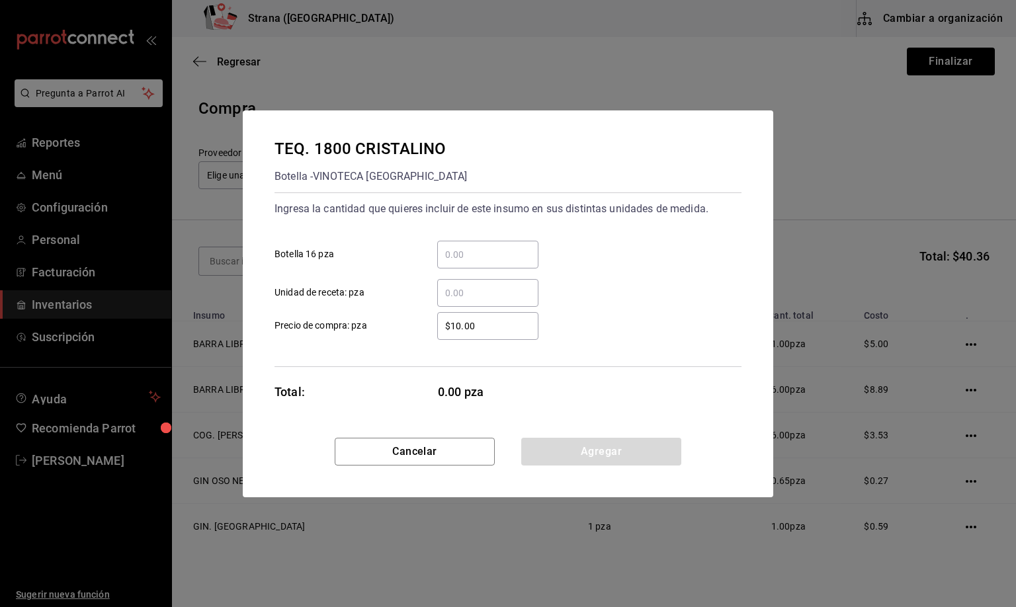
click at [450, 292] on input "​ Unidad de receta: pza" at bounding box center [487, 293] width 101 height 16
type input "2"
click at [576, 447] on button "Agregar" at bounding box center [601, 452] width 160 height 28
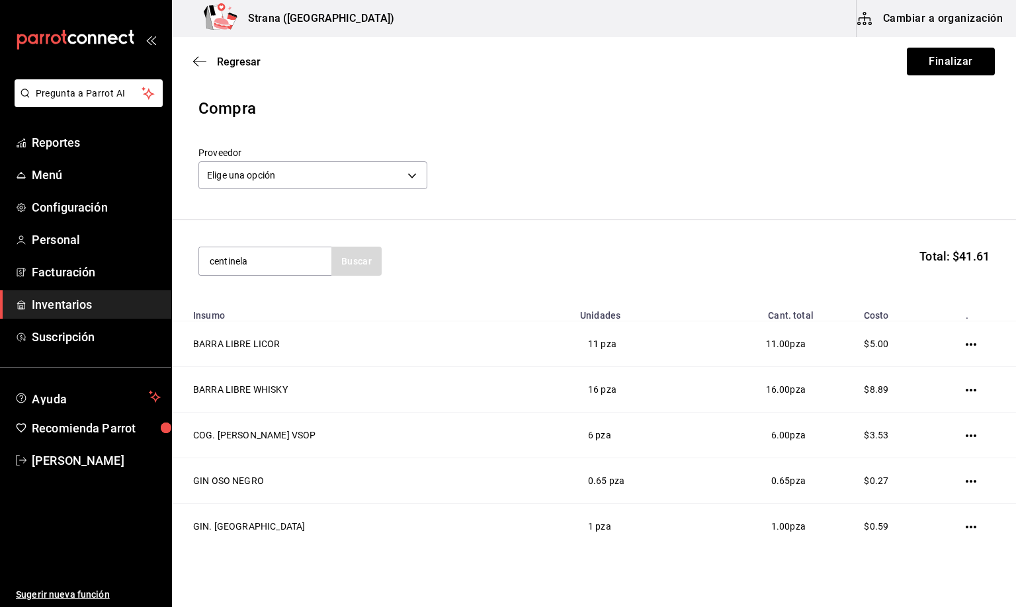
type input "centinela"
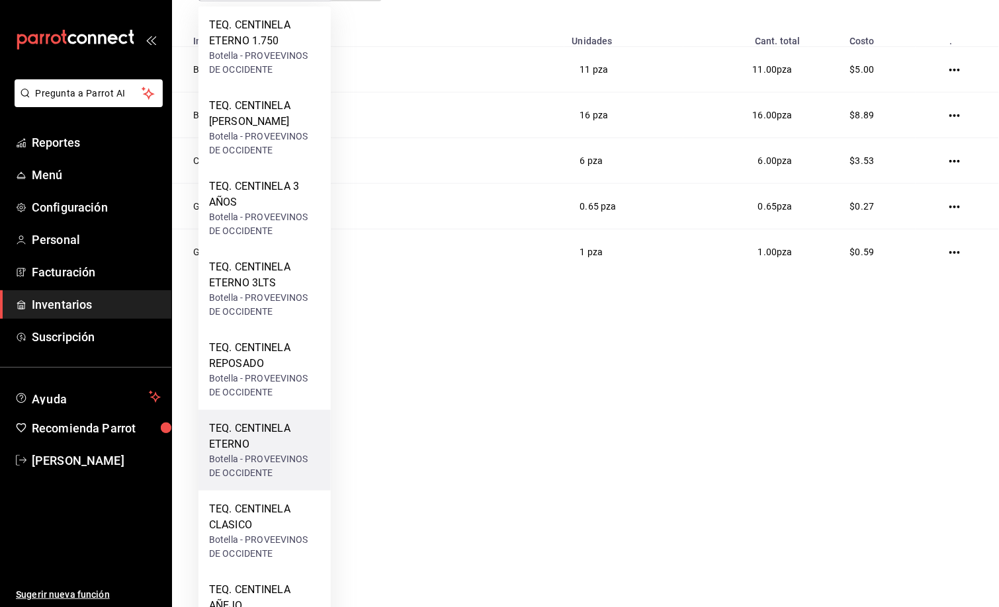
scroll to position [298, 0]
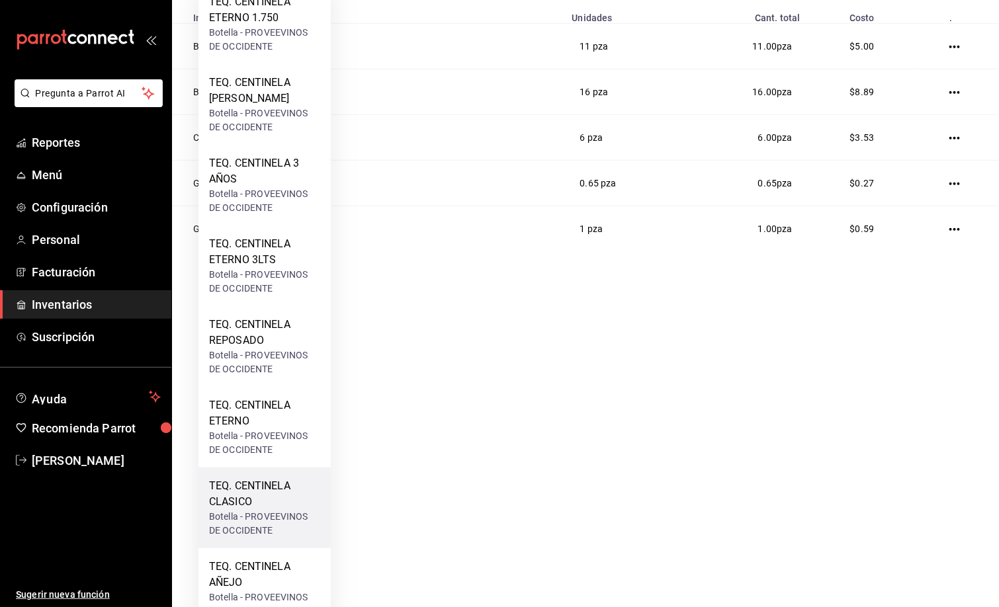
click at [232, 496] on div "TEQ. CENTINELA CLASICO" at bounding box center [264, 494] width 111 height 32
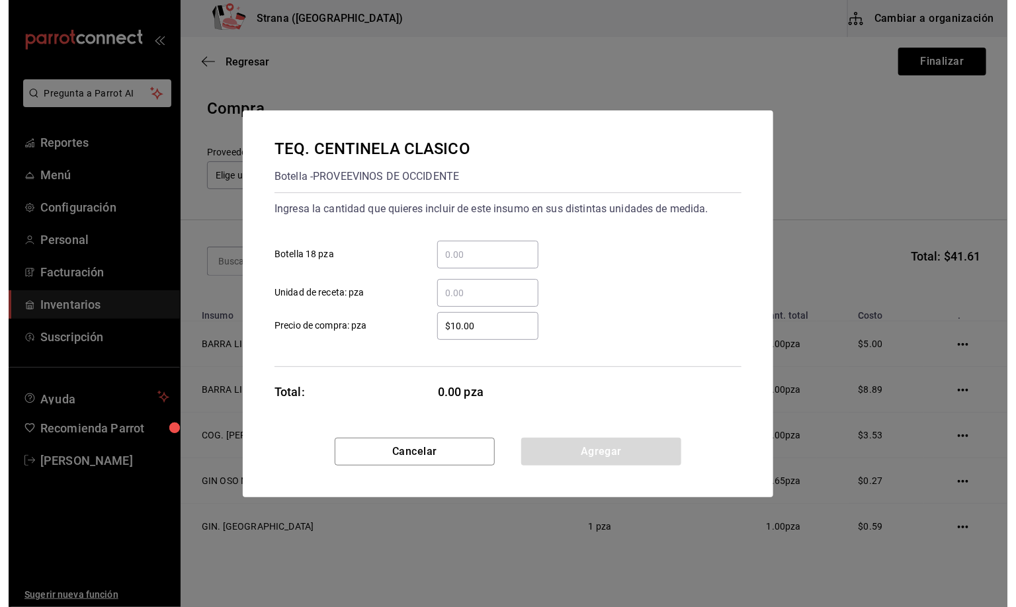
scroll to position [0, 0]
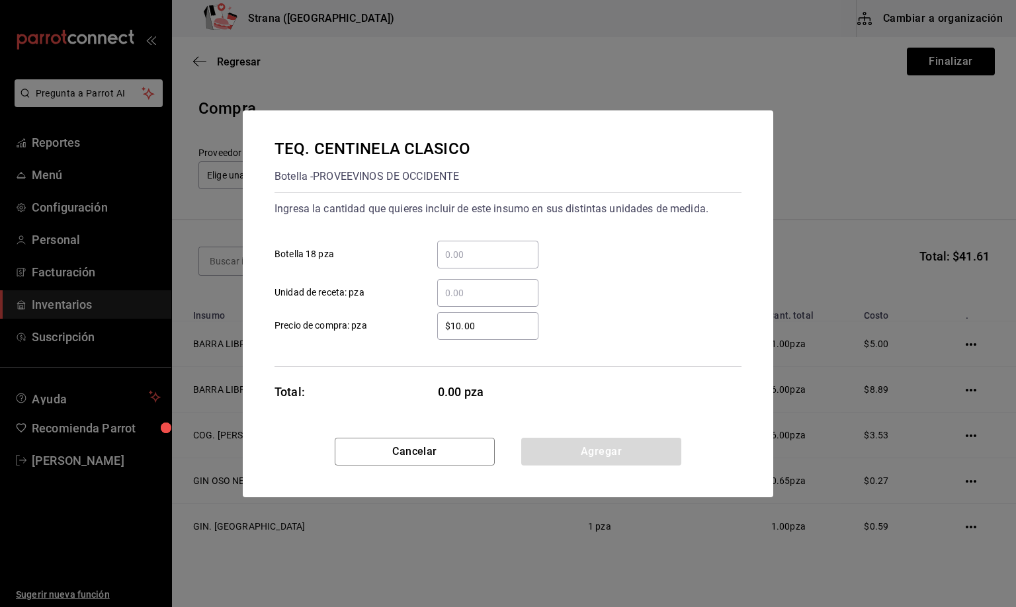
click at [462, 292] on input "​ Unidad de receta: pza" at bounding box center [487, 293] width 101 height 16
type input "0.66"
click at [576, 453] on button "Agregar" at bounding box center [601, 452] width 160 height 28
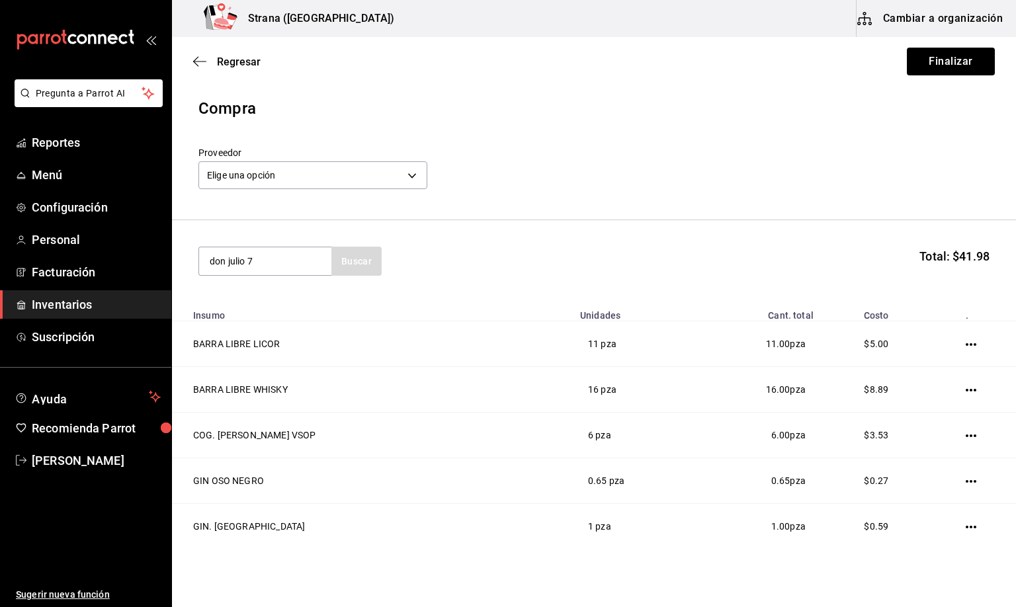
type input "don julio 7"
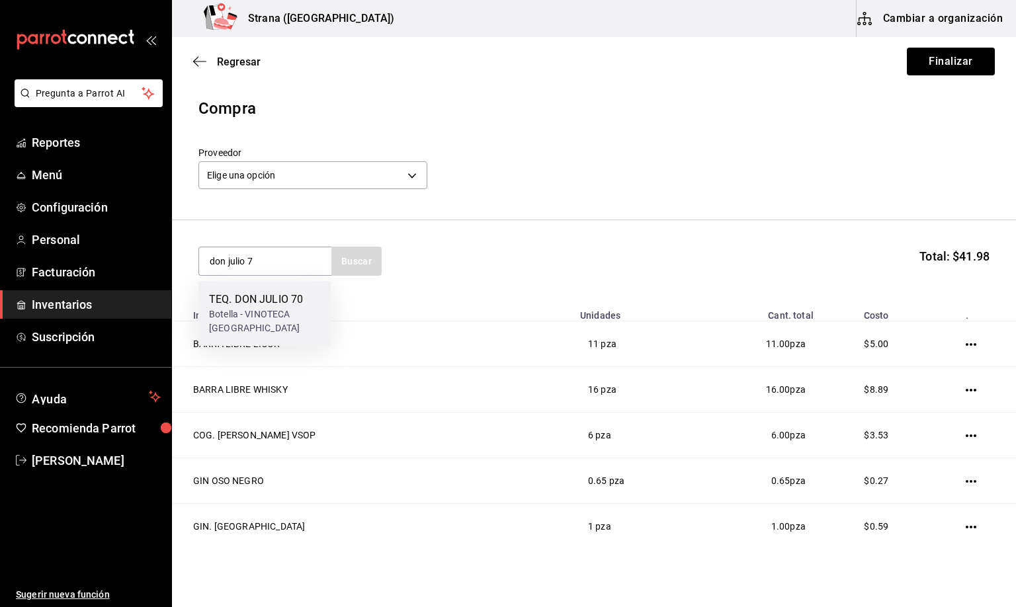
click at [236, 321] on div "Botella - VINOTECA [GEOGRAPHIC_DATA]" at bounding box center [264, 322] width 111 height 28
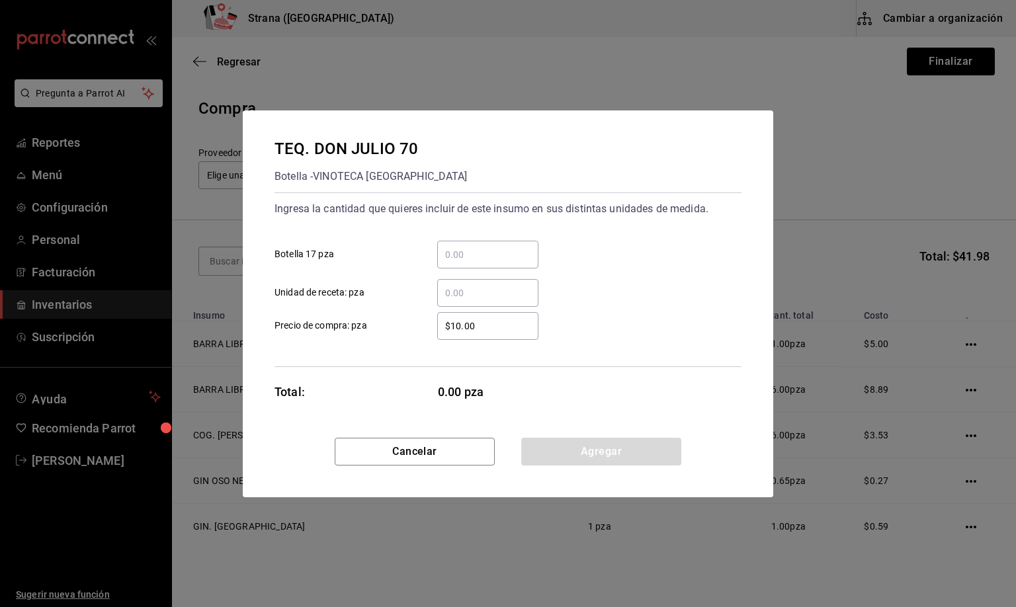
click at [453, 290] on input "​ Unidad de receta: pza" at bounding box center [487, 293] width 101 height 16
type input "4"
click at [590, 445] on button "Agregar" at bounding box center [601, 452] width 160 height 28
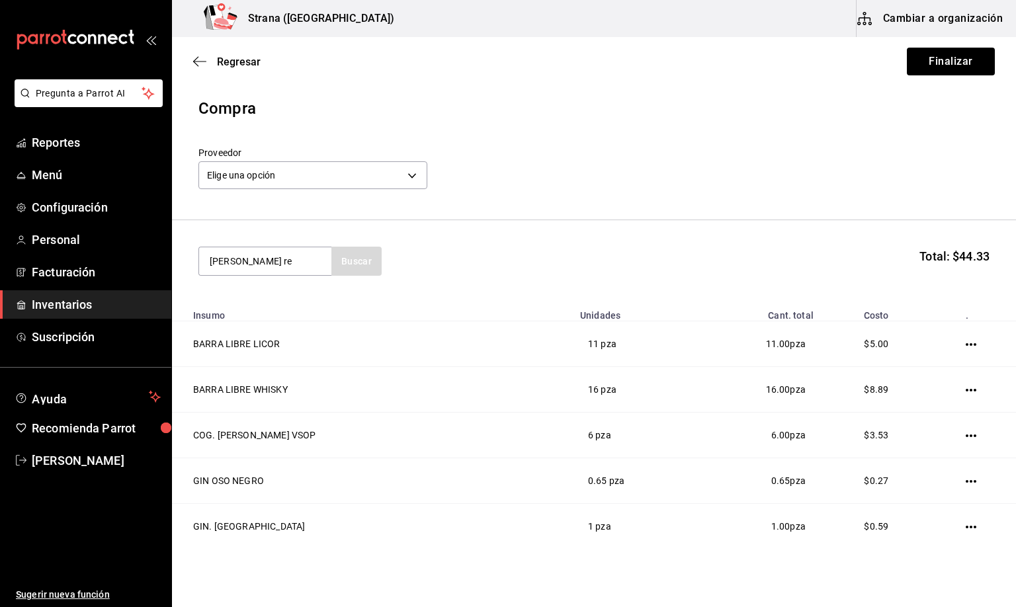
type input "[PERSON_NAME] re"
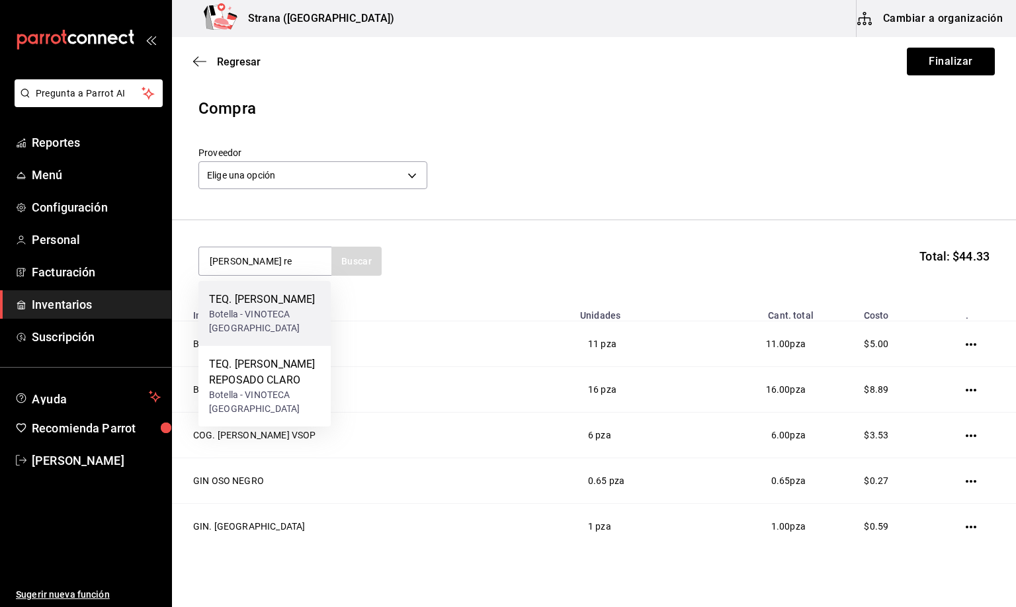
click at [253, 323] on div "Botella - VINOTECA [GEOGRAPHIC_DATA]" at bounding box center [264, 322] width 111 height 28
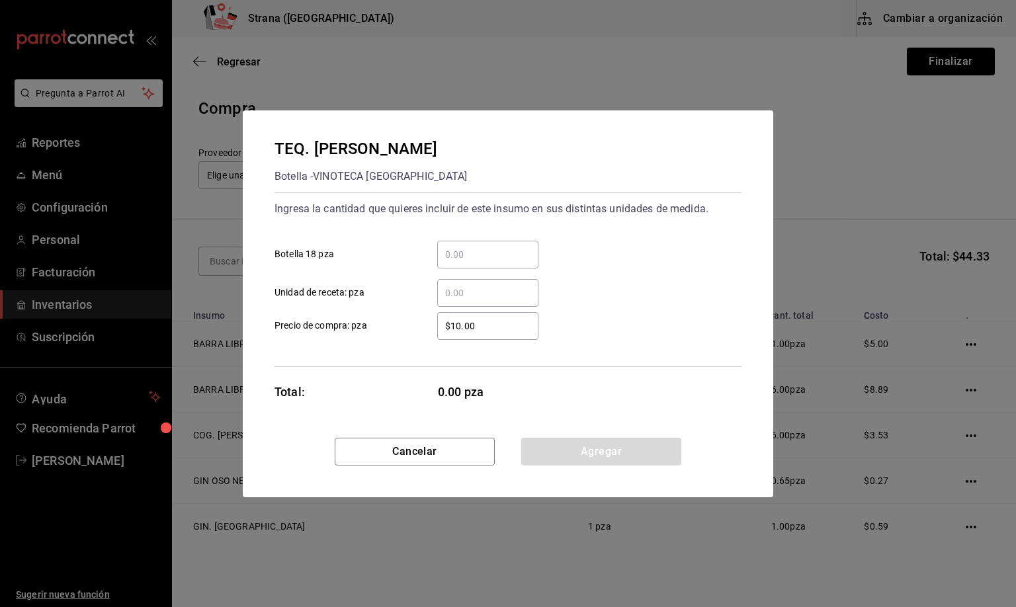
click at [478, 288] on input "​ Unidad de receta: pza" at bounding box center [487, 293] width 101 height 16
type input "1"
click at [607, 457] on button "Agregar" at bounding box center [601, 452] width 160 height 28
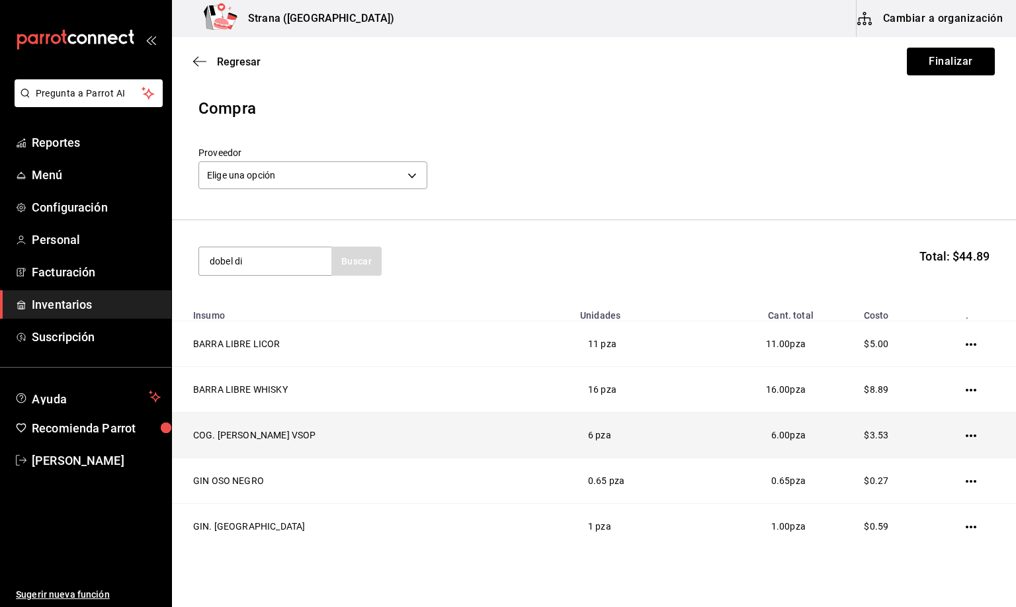
type input "dobel di"
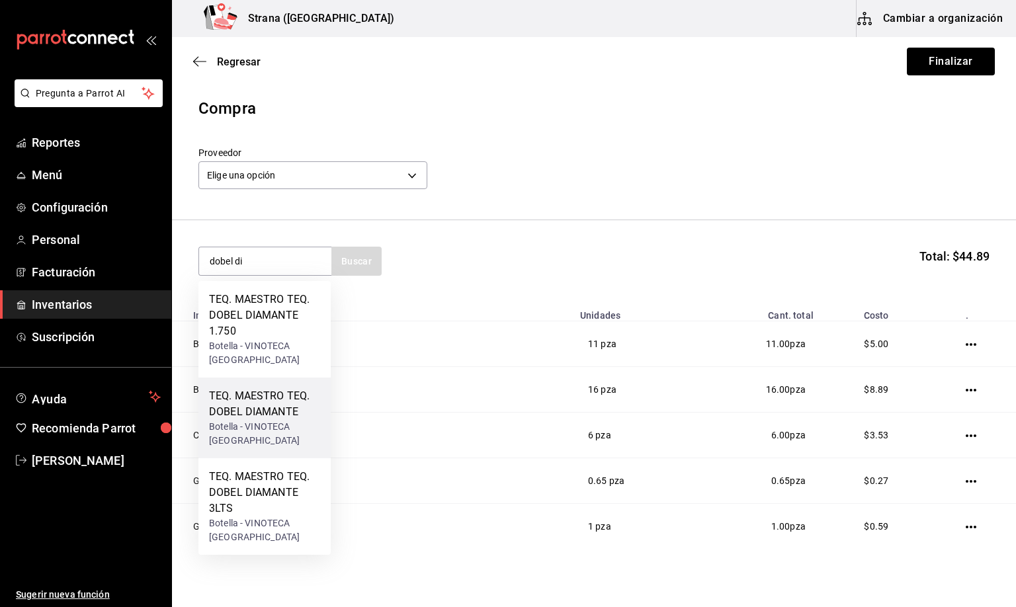
click at [271, 407] on div "TEQ. MAESTRO TEQ. DOBEL DIAMANTE" at bounding box center [264, 404] width 111 height 32
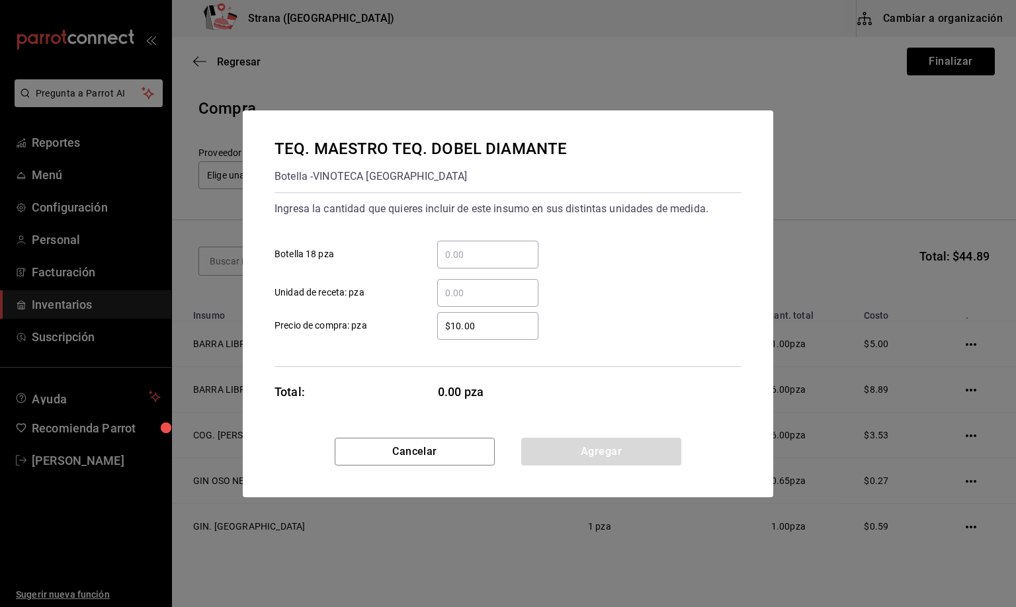
click at [458, 288] on input "​ Unidad de receta: pza" at bounding box center [487, 293] width 101 height 16
type input "1"
click at [609, 447] on button "Agregar" at bounding box center [601, 452] width 160 height 28
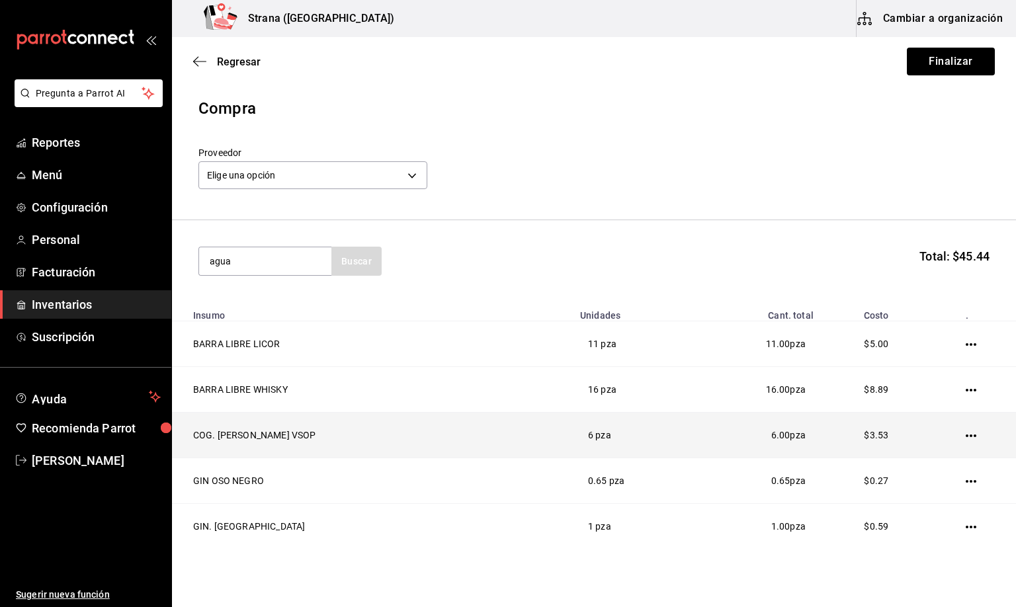
type input "agua"
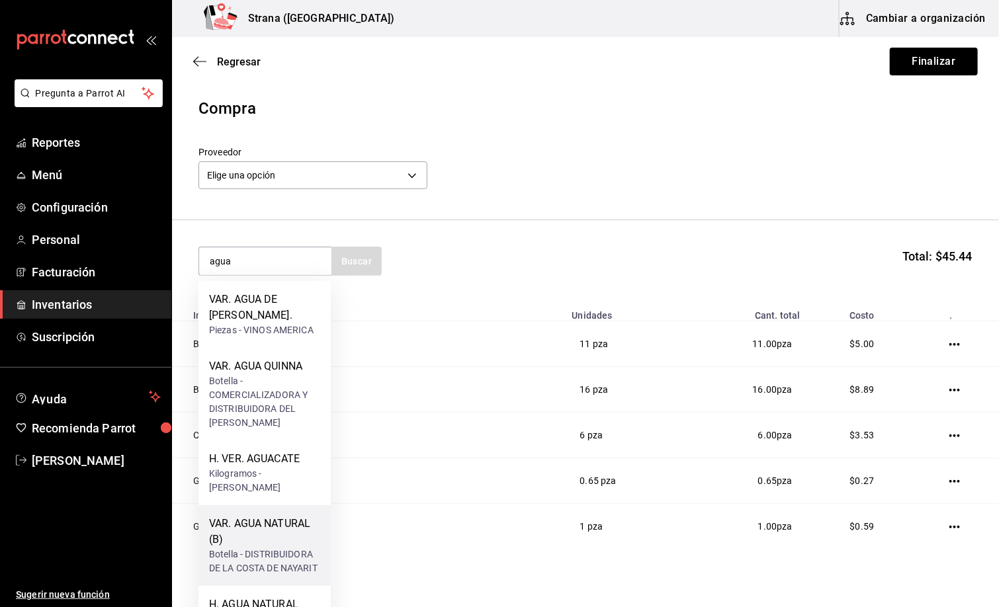
click at [268, 538] on div "VAR. AGUA NATURAL (B)" at bounding box center [264, 532] width 111 height 32
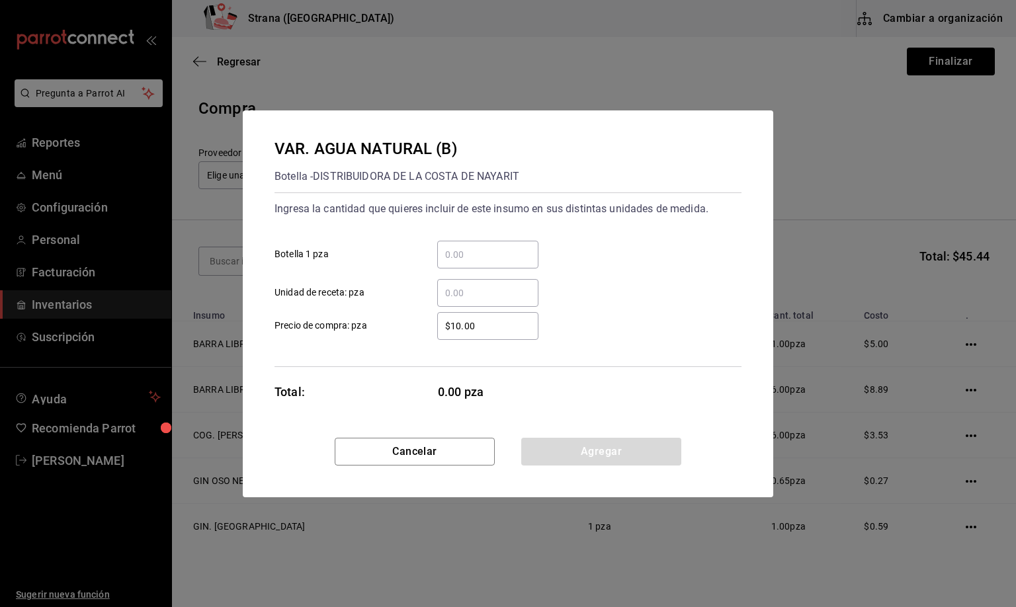
click at [452, 292] on input "​ Unidad de receta: pza" at bounding box center [487, 293] width 101 height 16
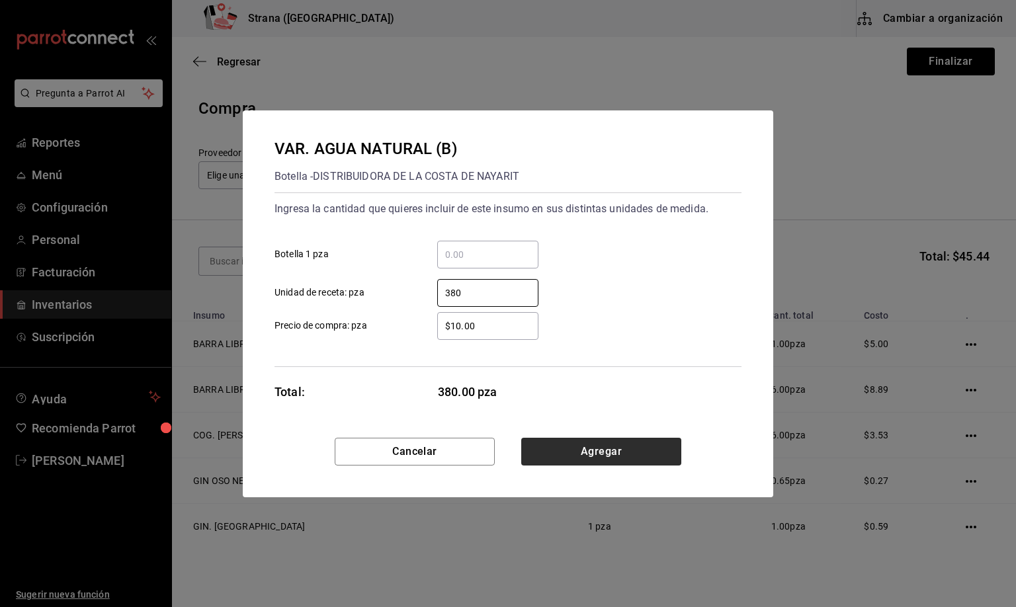
type input "380"
click at [586, 451] on button "Agregar" at bounding box center [601, 452] width 160 height 28
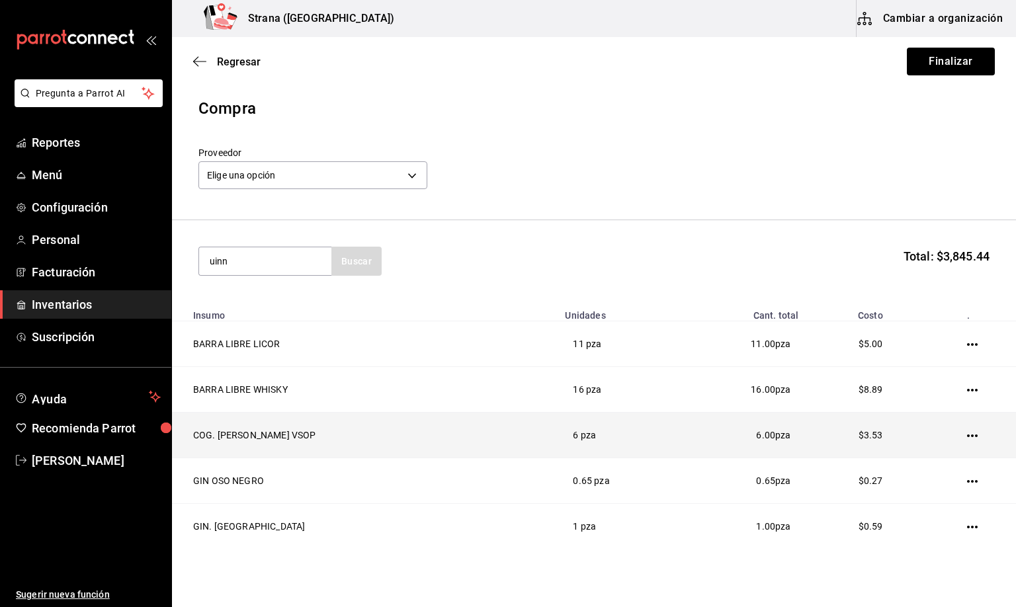
type input "uinn"
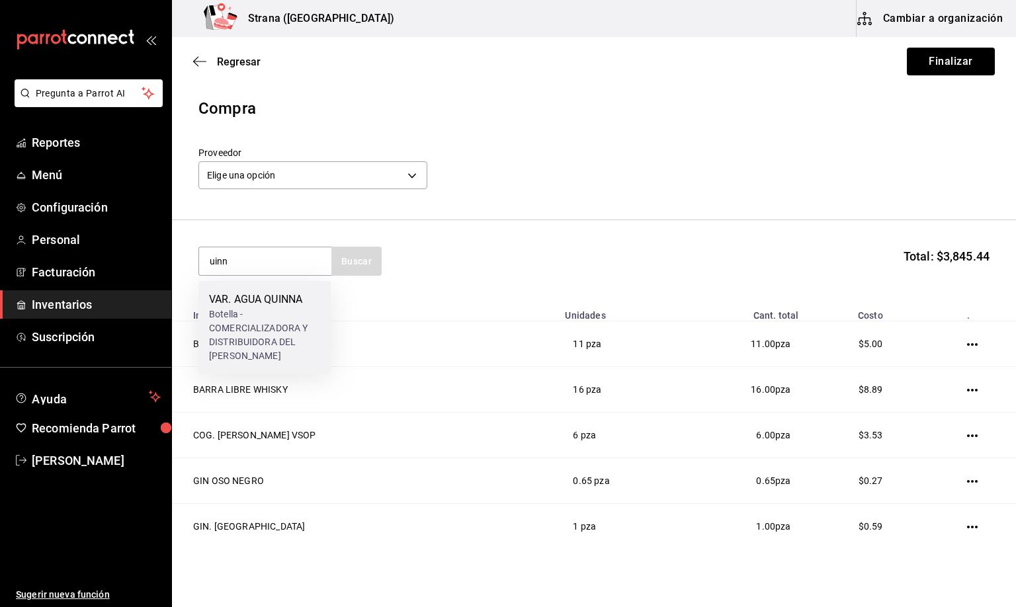
click at [277, 318] on div "Botella - COMERCIALIZADORA Y DISTRIBUIDORA DEL [PERSON_NAME]" at bounding box center [264, 336] width 111 height 56
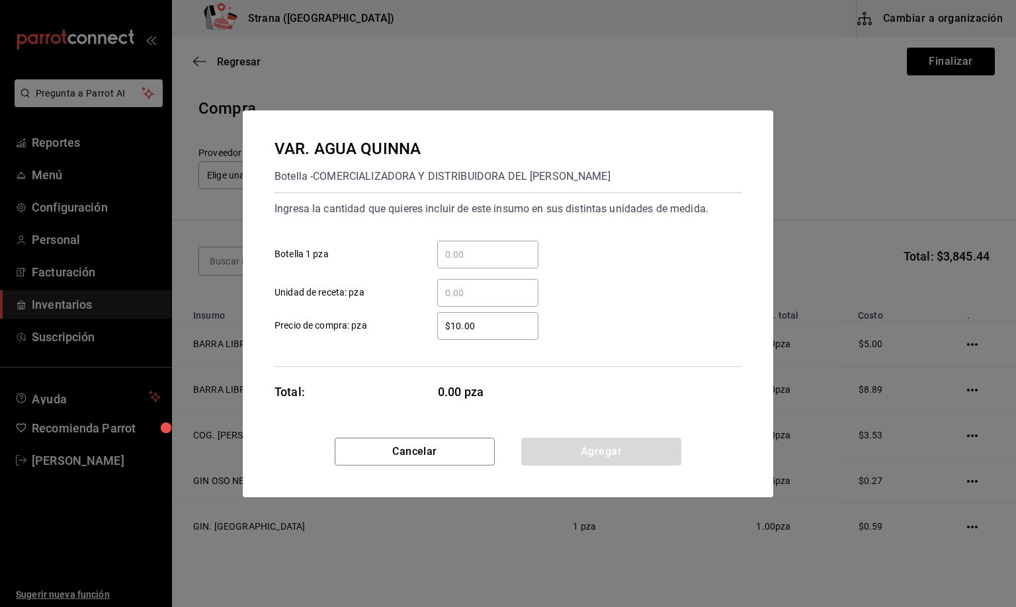
click at [459, 288] on input "​ Unidad de receta: pza" at bounding box center [487, 293] width 101 height 16
type input "2"
click at [572, 451] on button "Agregar" at bounding box center [601, 452] width 160 height 28
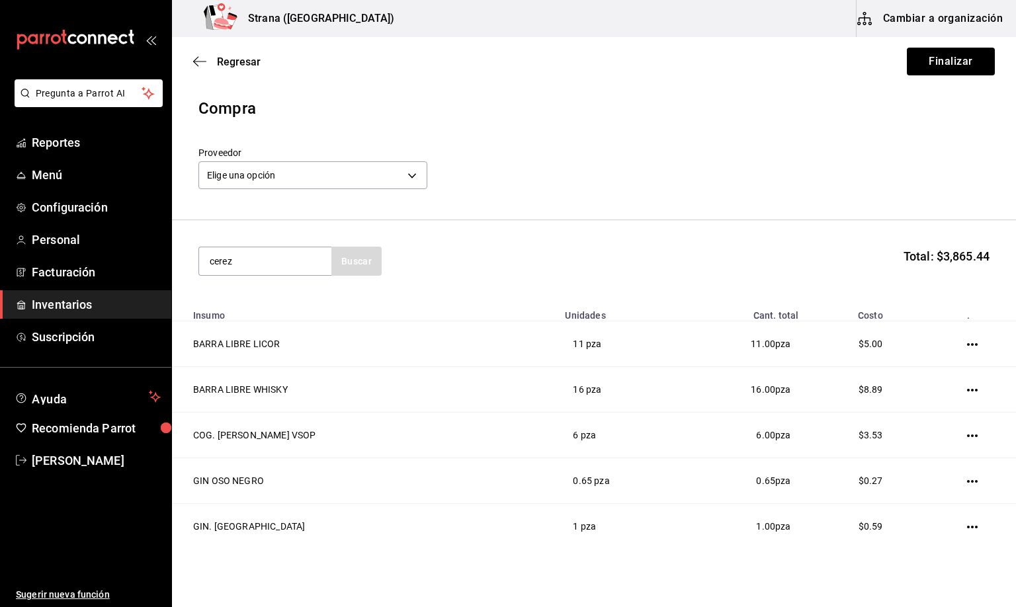
type input "cerez"
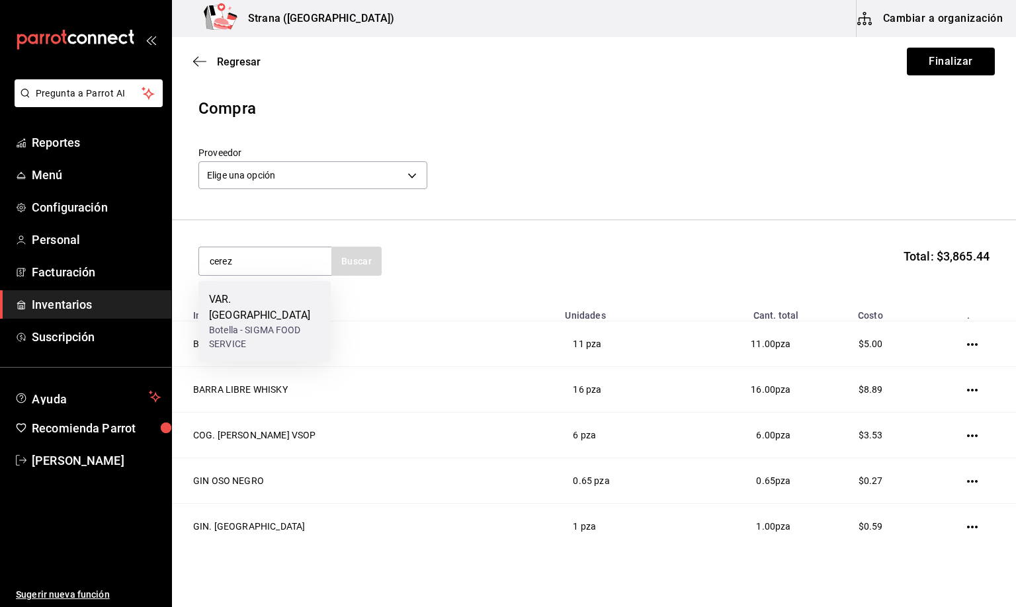
click at [252, 302] on div "VAR. [GEOGRAPHIC_DATA]" at bounding box center [264, 308] width 111 height 32
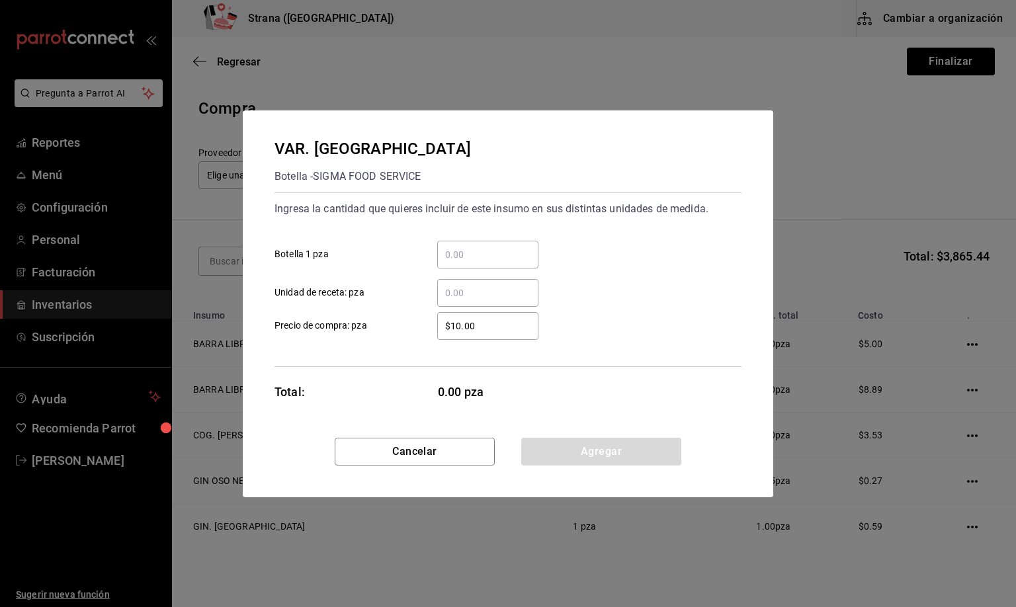
click at [460, 290] on input "​ Unidad de receta: pza" at bounding box center [487, 293] width 101 height 16
type input "0.51"
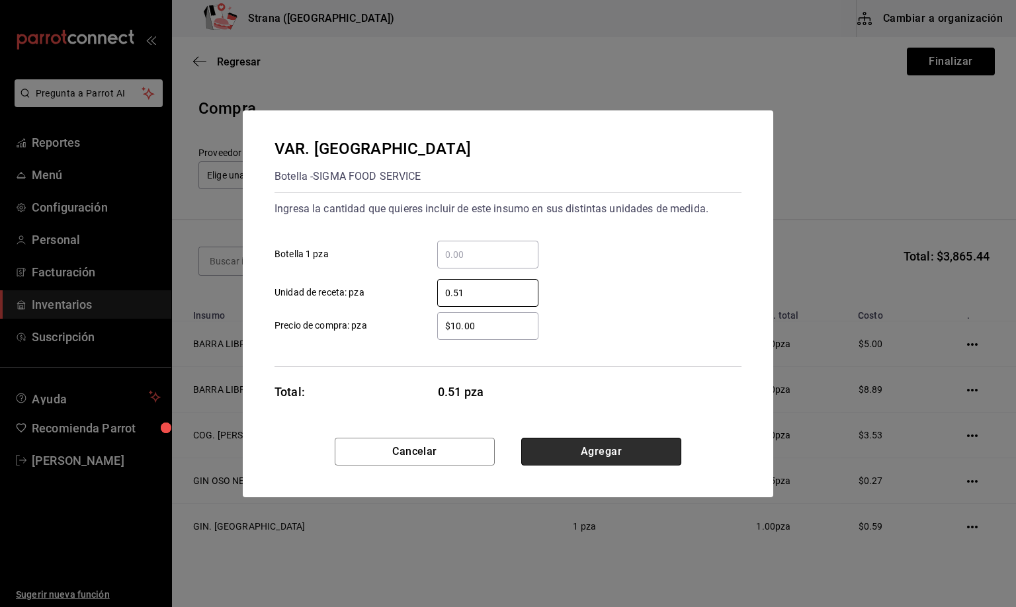
click at [590, 454] on button "Agregar" at bounding box center [601, 452] width 160 height 28
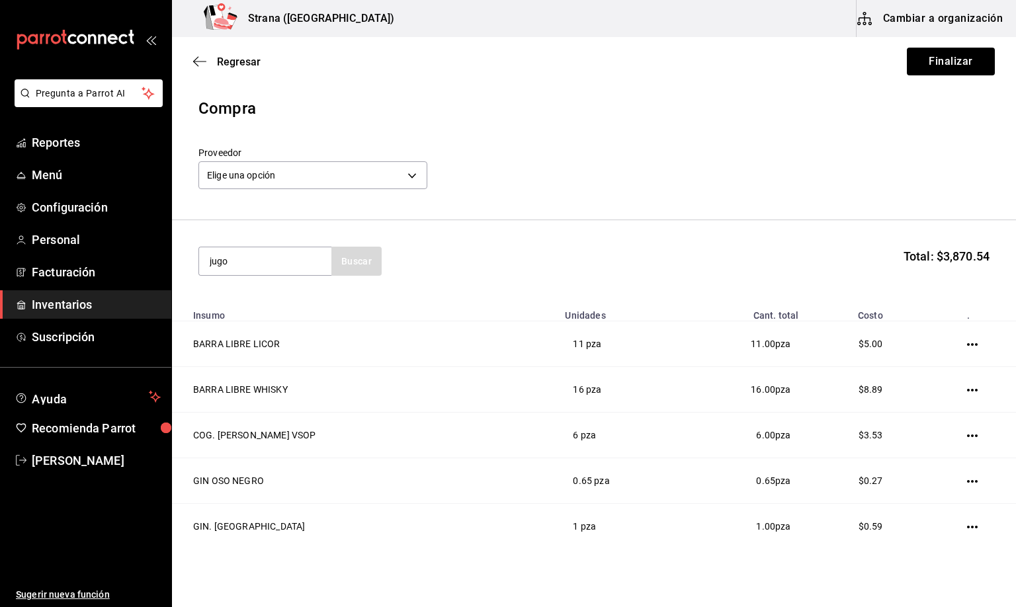
type input "jugo"
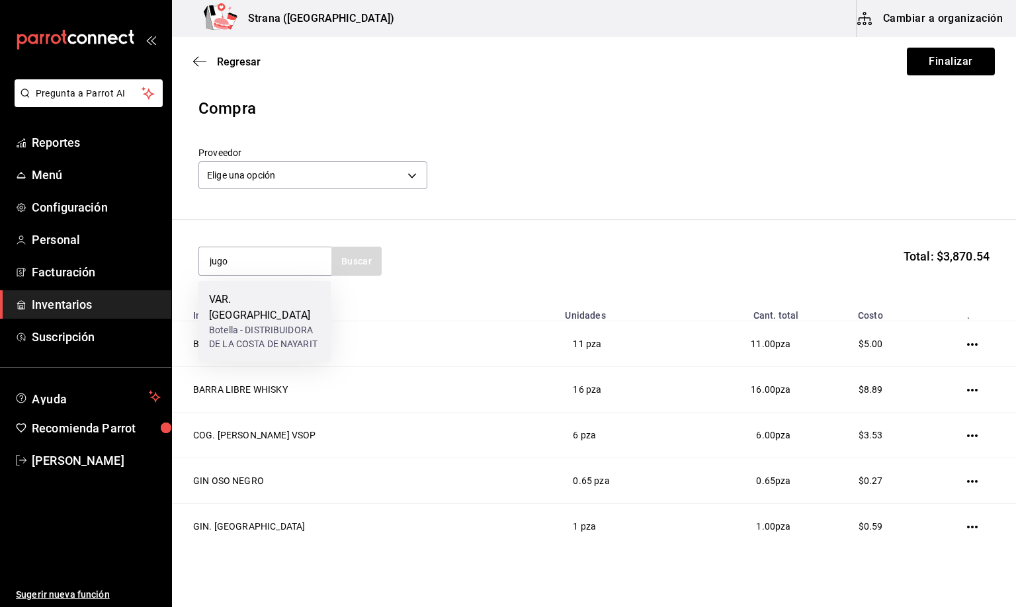
click at [250, 323] on div "Botella - DISTRIBUIDORA DE LA COSTA DE NAYARIT" at bounding box center [264, 337] width 111 height 28
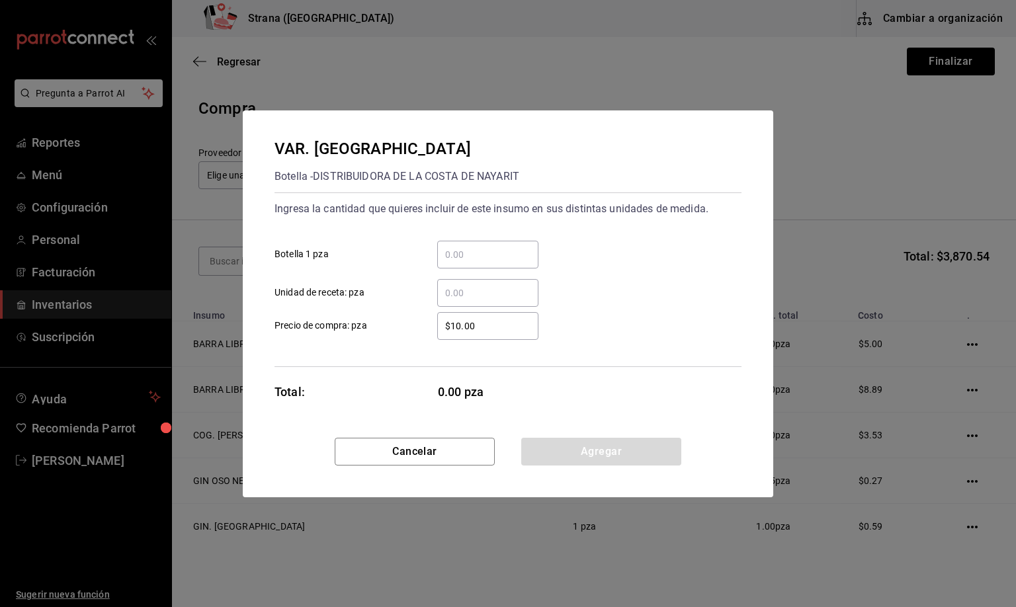
click at [458, 296] on input "​ Unidad de receta: pza" at bounding box center [487, 293] width 101 height 16
type input "2"
click at [616, 445] on button "Agregar" at bounding box center [601, 452] width 160 height 28
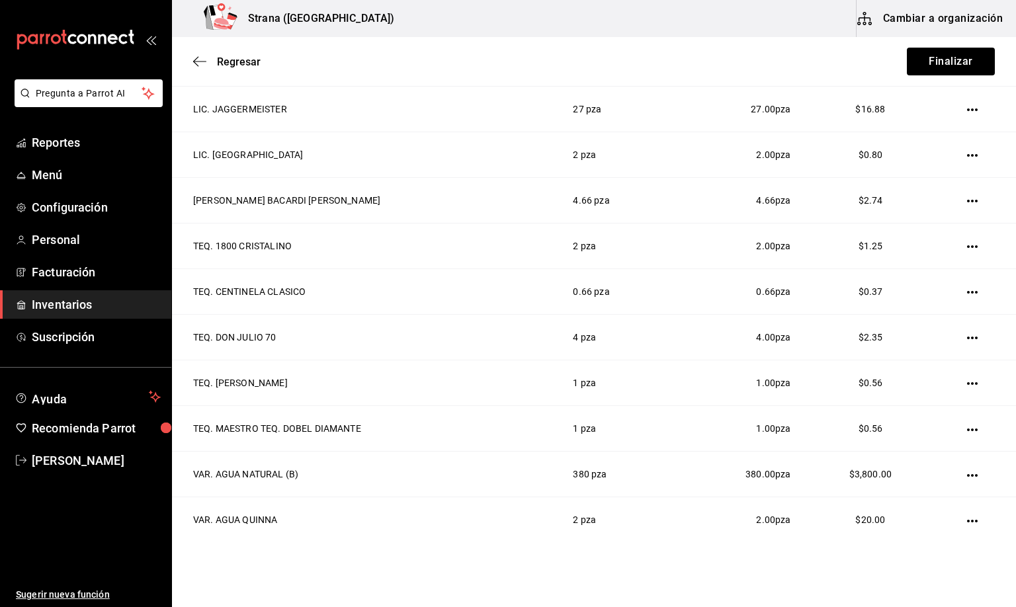
scroll to position [658, 0]
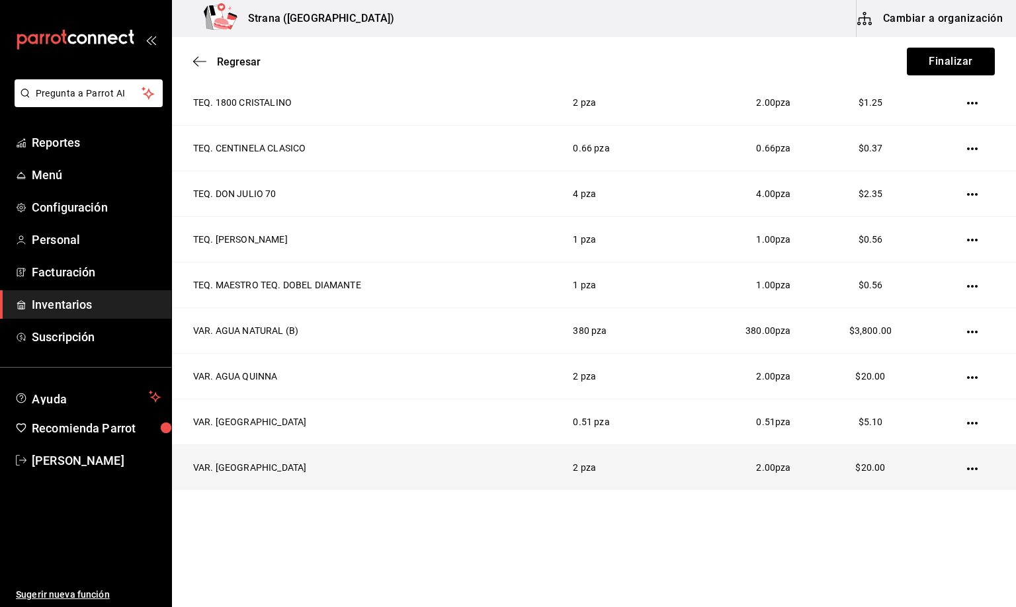
click at [967, 472] on icon "button" at bounding box center [972, 469] width 11 height 11
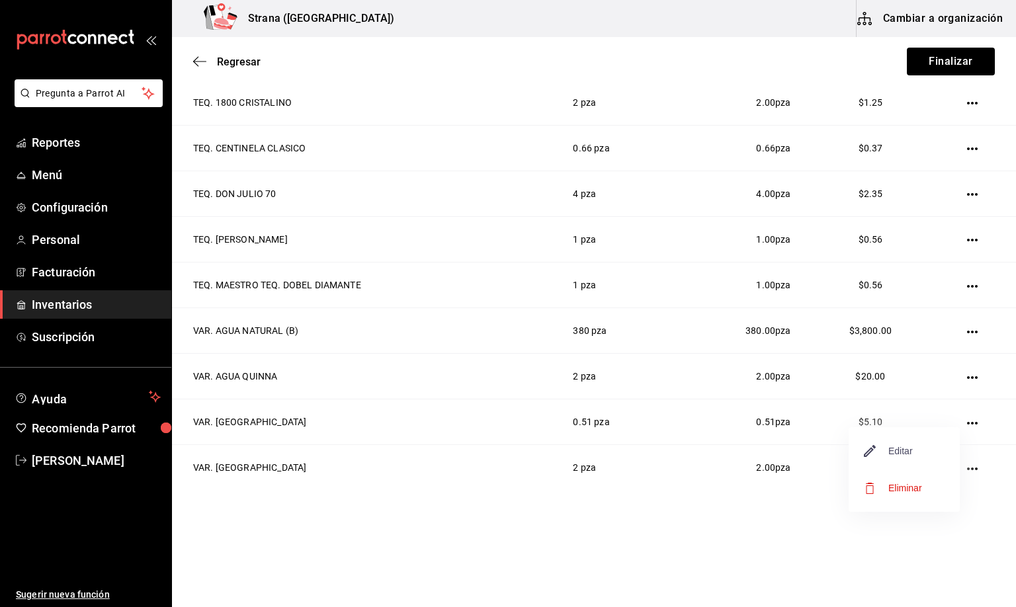
click at [894, 443] on li "Editar" at bounding box center [904, 451] width 111 height 37
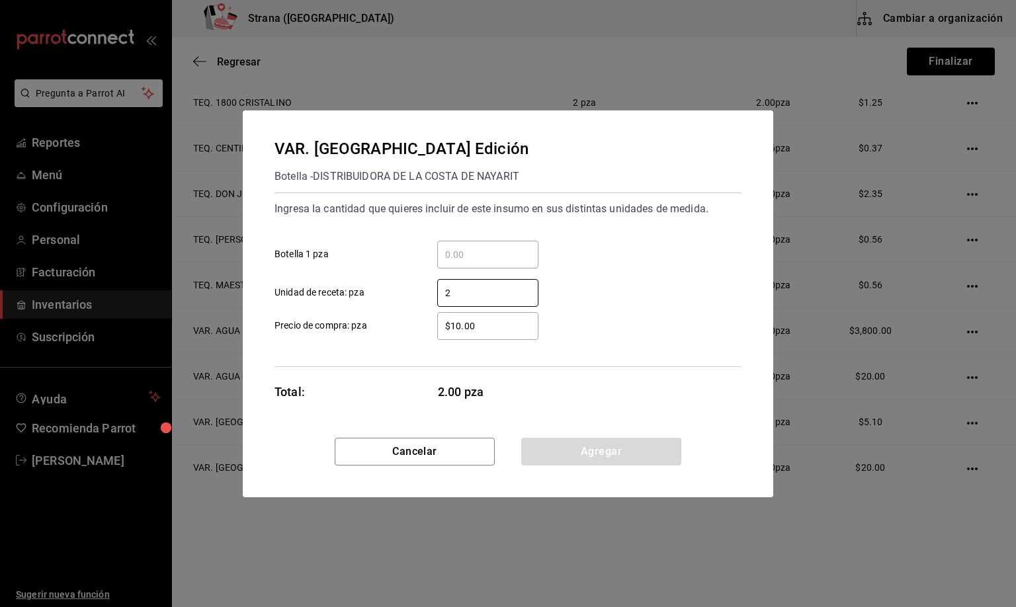
drag, startPoint x: 464, startPoint y: 298, endPoint x: 333, endPoint y: 286, distance: 131.5
click at [333, 286] on label "2 ​ Unidad de receta: pza" at bounding box center [407, 293] width 264 height 28
type input "1.25"
click at [574, 431] on div "VAR. JUGOS Edición Botella - DISTRIBUIDORA DE LA COSTA DE NAYARIT Ingresa la ca…" at bounding box center [508, 273] width 531 height 327
click at [574, 447] on button "Agregar" at bounding box center [601, 452] width 160 height 28
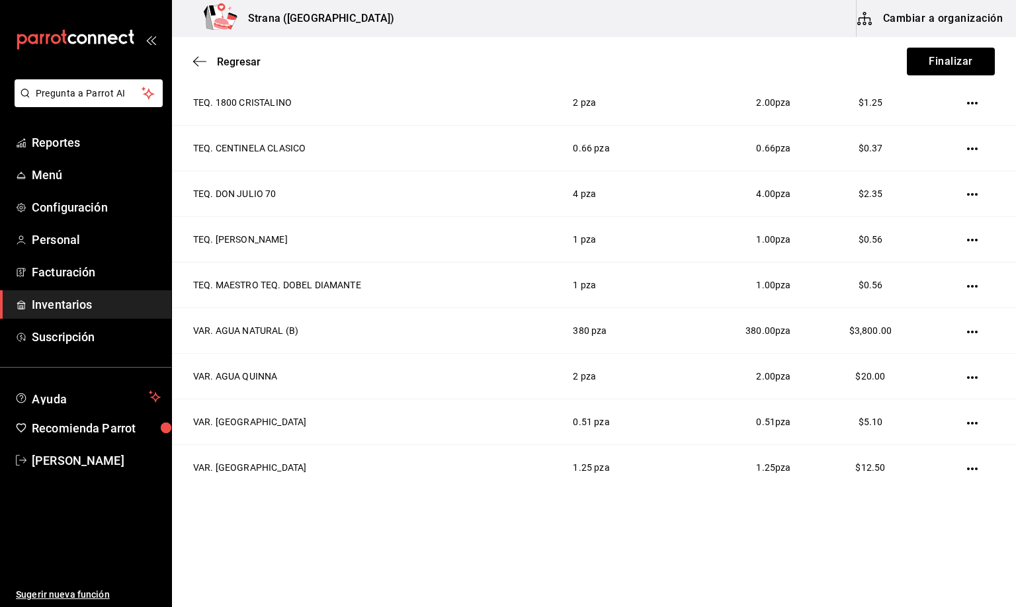
click at [967, 464] on button "button" at bounding box center [972, 469] width 11 height 11
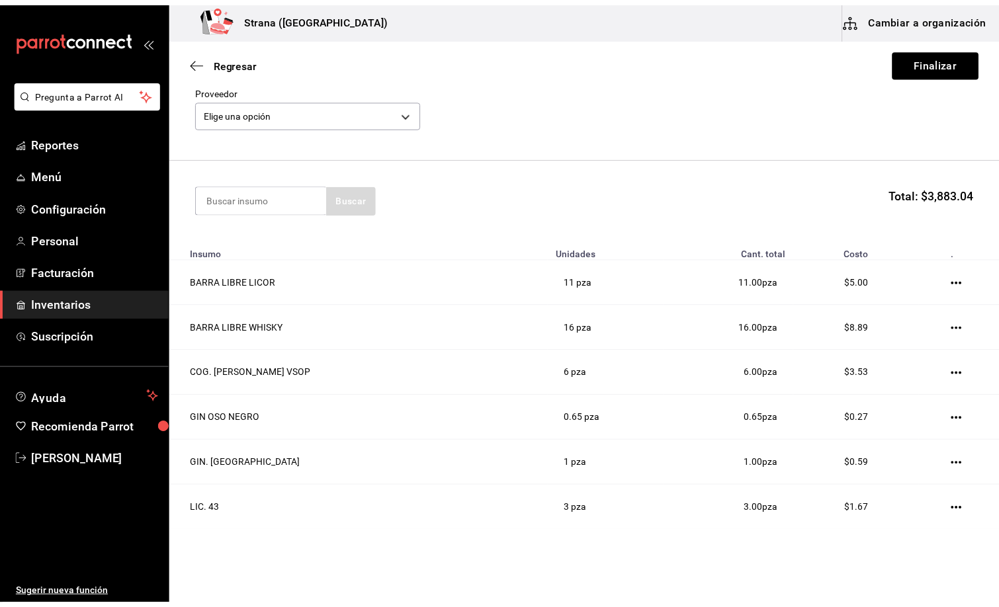
scroll to position [0, 0]
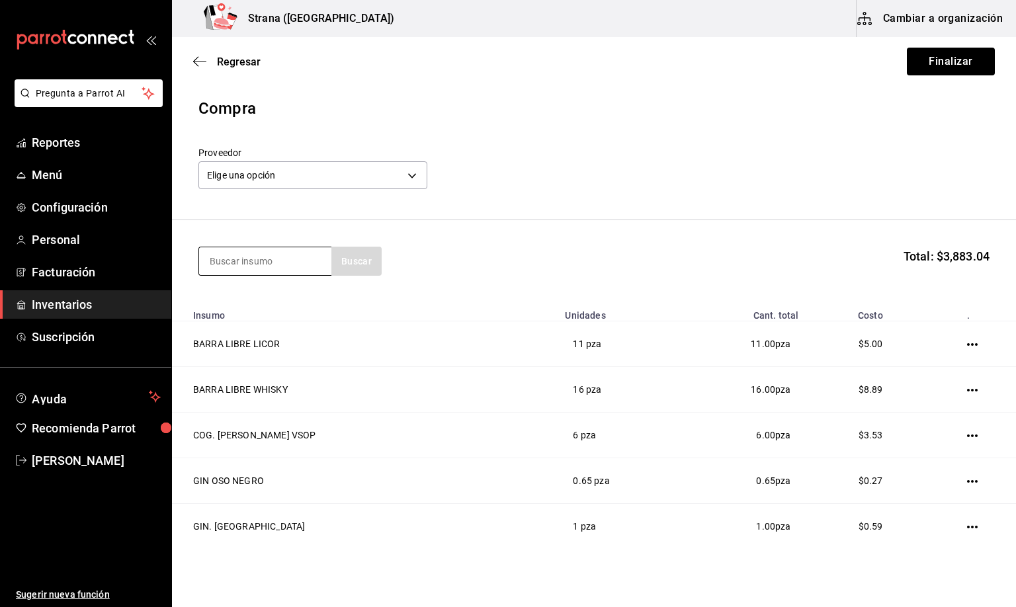
click at [241, 265] on input at bounding box center [265, 261] width 132 height 28
type input "pantu"
click at [264, 302] on div "VAR. PANTUFLAS" at bounding box center [263, 300] width 108 height 16
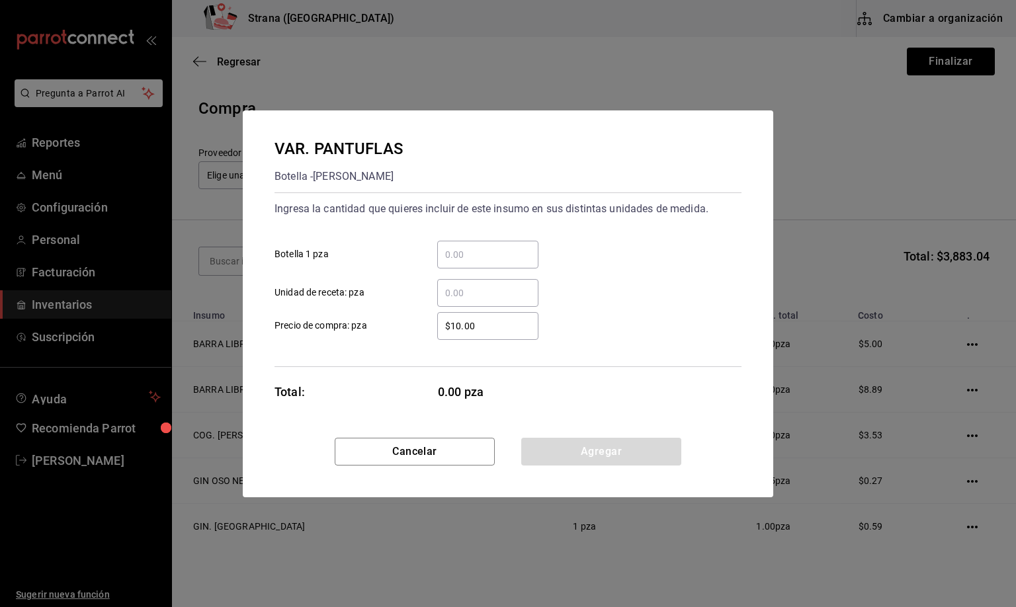
click at [462, 296] on input "​ Unidad de receta: pza" at bounding box center [487, 293] width 101 height 16
type input "1"
click at [601, 450] on button "Agregar" at bounding box center [601, 452] width 160 height 28
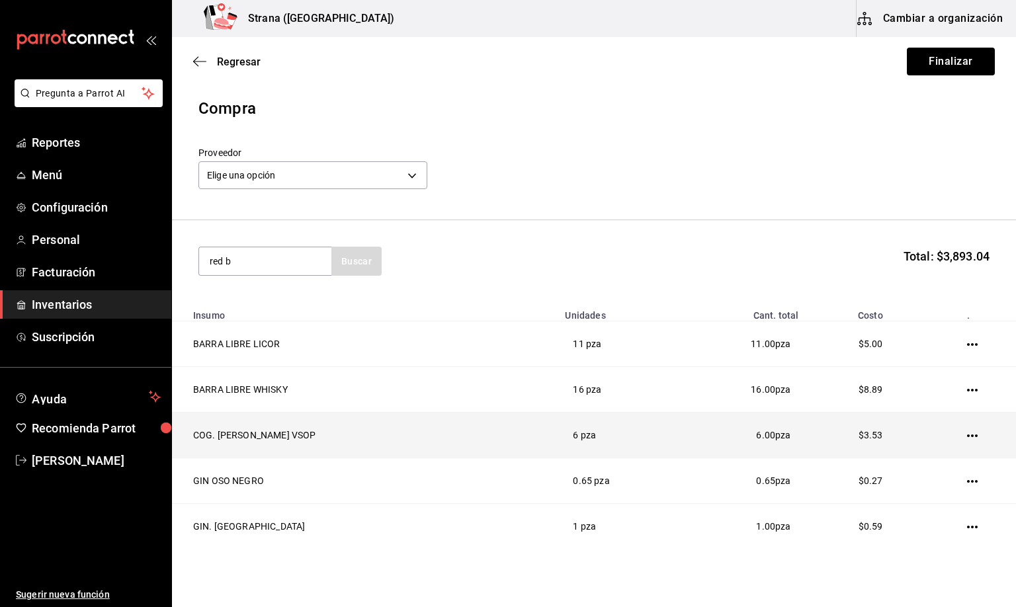
type input "red b"
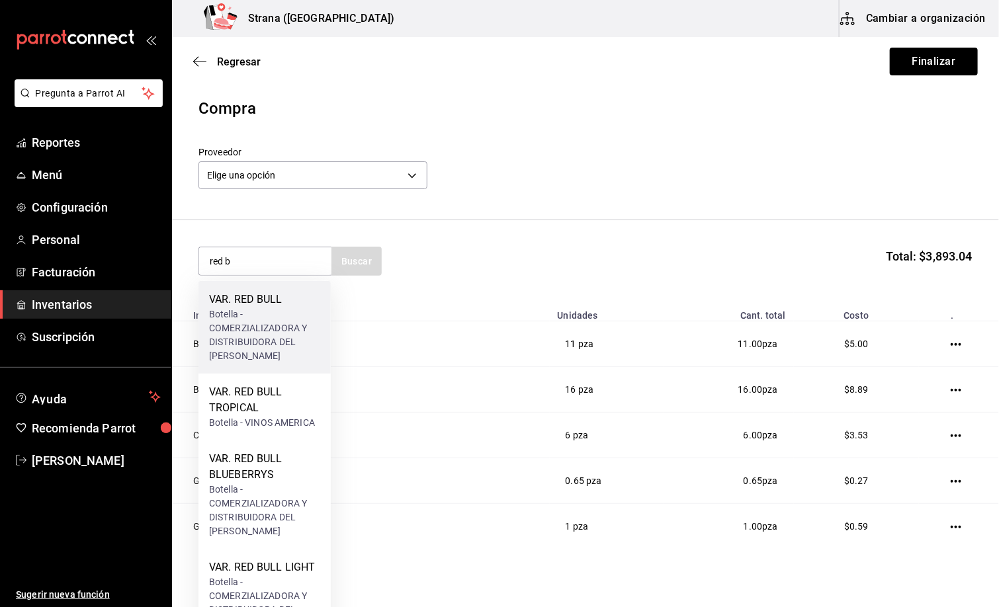
click at [258, 316] on div "Botella - COMERZIALIZADORA Y DISTRIBUIDORA DEL [PERSON_NAME]" at bounding box center [264, 336] width 111 height 56
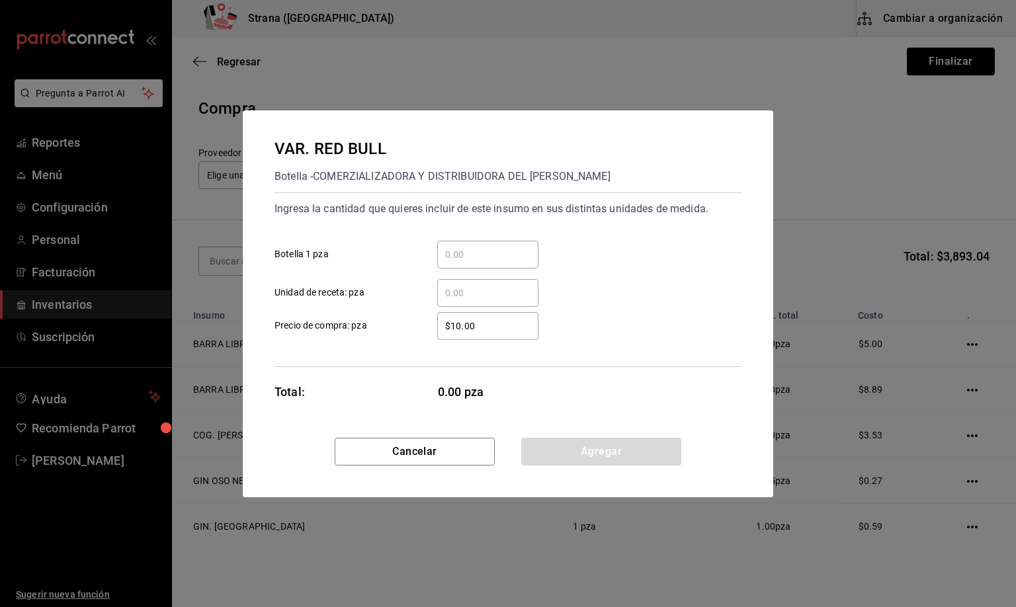
click at [460, 294] on input "​ Unidad de receta: pza" at bounding box center [487, 293] width 101 height 16
type input "42"
click at [583, 451] on button "Agregar" at bounding box center [601, 452] width 160 height 28
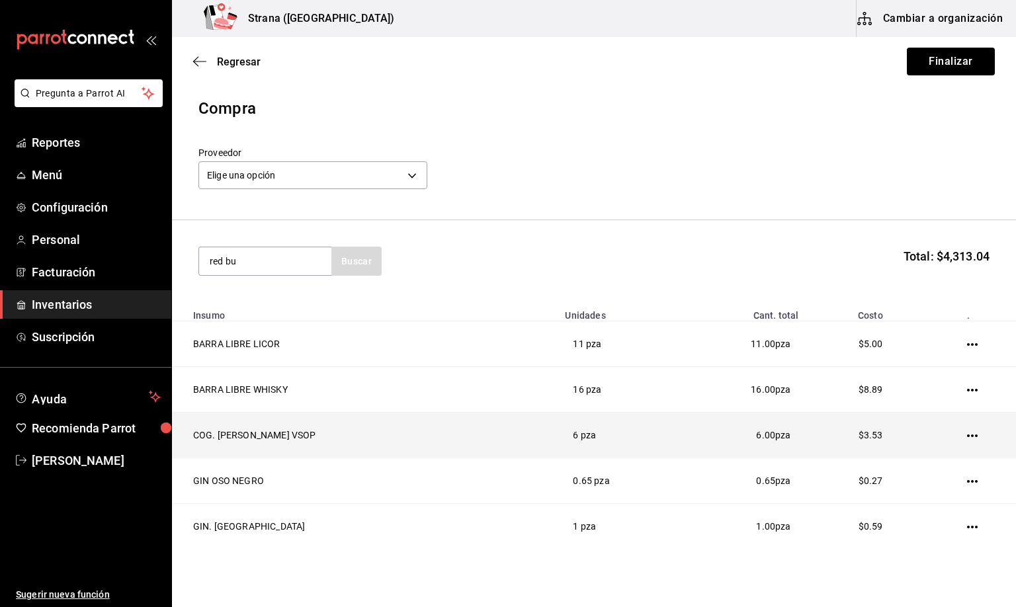
type input "red bu"
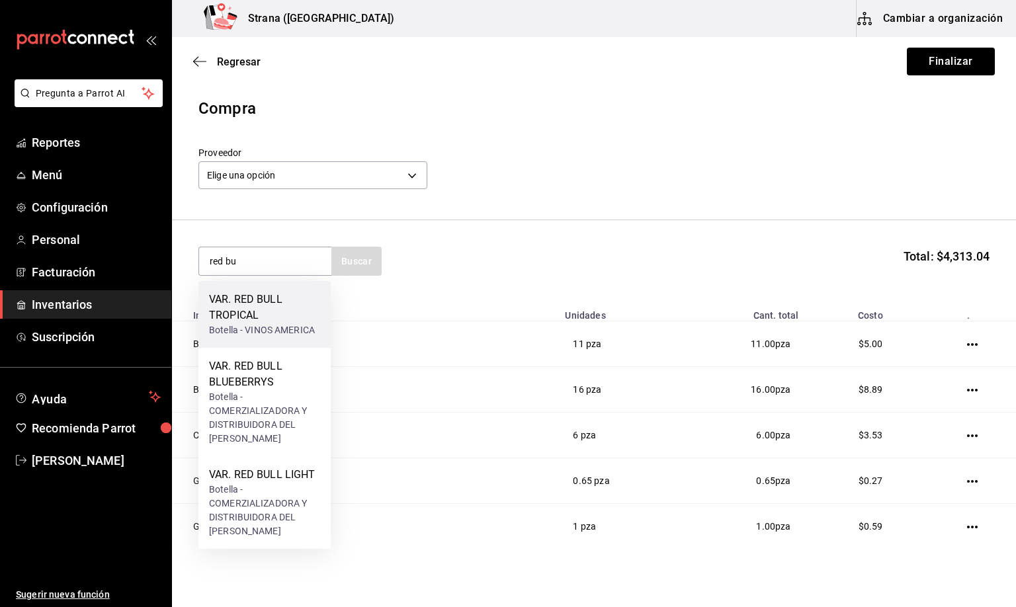
click at [268, 318] on div "VAR. RED BULL TROPICAL" at bounding box center [264, 308] width 111 height 32
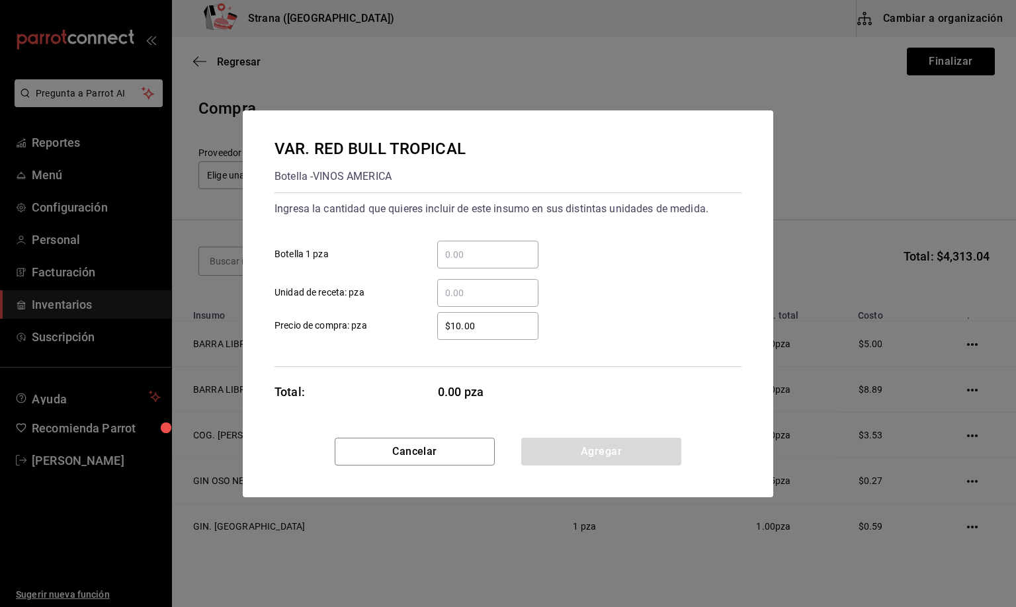
click at [467, 296] on input "​ Unidad de receta: pza" at bounding box center [487, 293] width 101 height 16
type input "1"
click at [623, 449] on button "Agregar" at bounding box center [601, 452] width 160 height 28
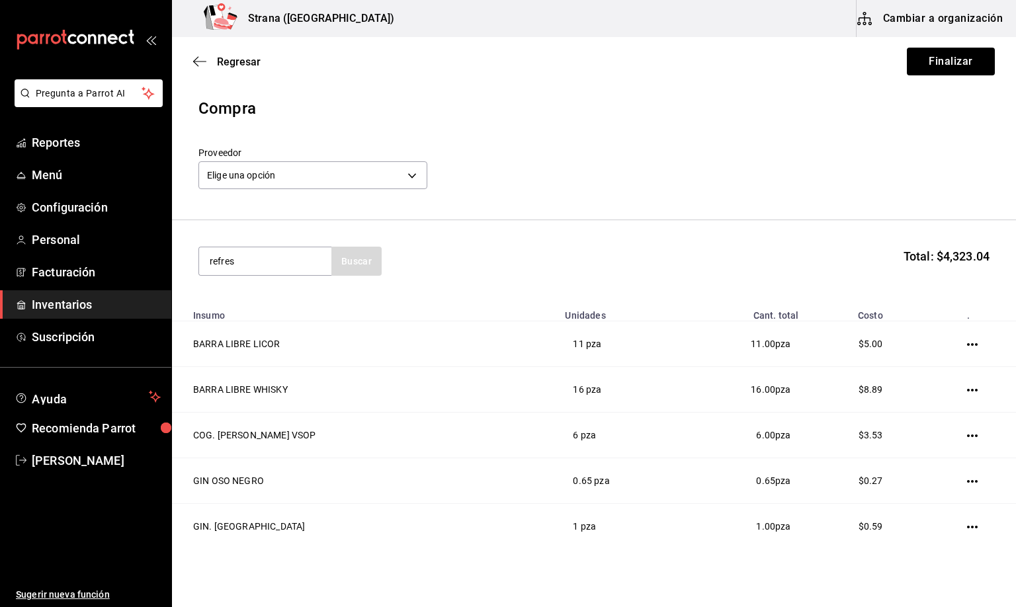
type input "refres"
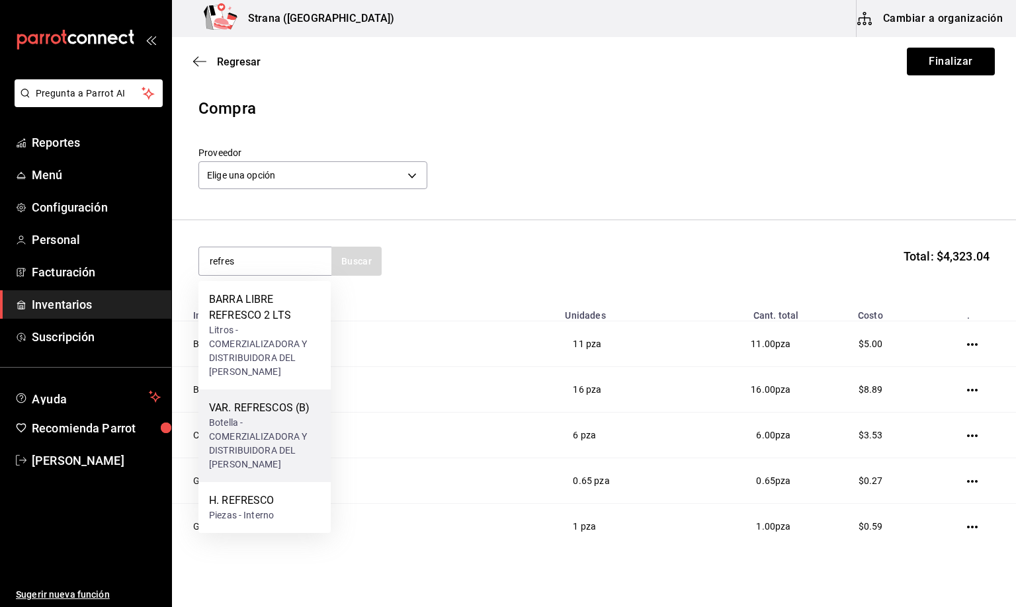
click at [288, 415] on div "VAR. REFRESCOS (B)" at bounding box center [264, 408] width 111 height 16
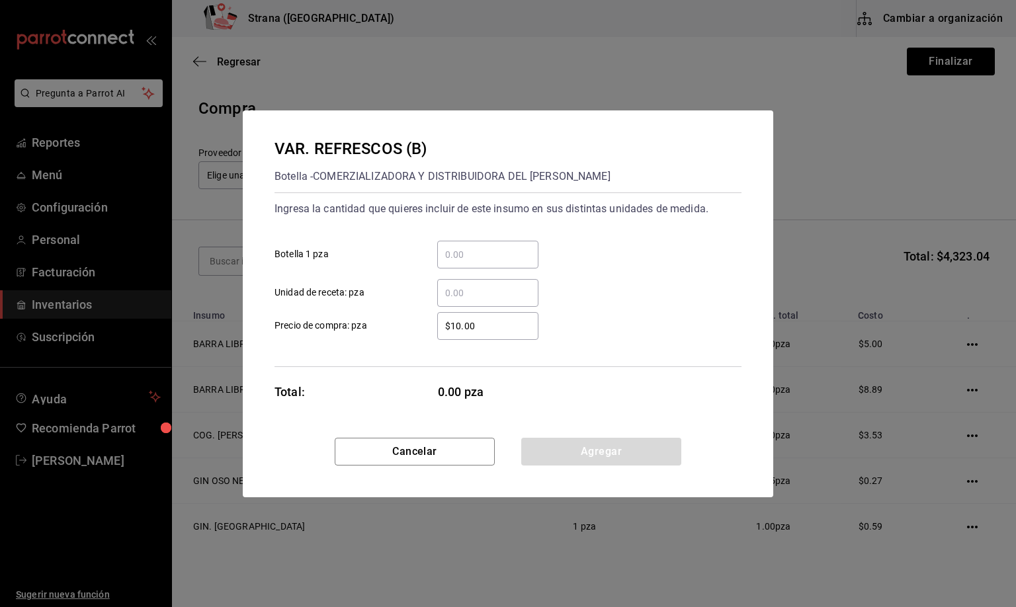
click at [453, 292] on input "​ Unidad de receta: pza" at bounding box center [487, 293] width 101 height 16
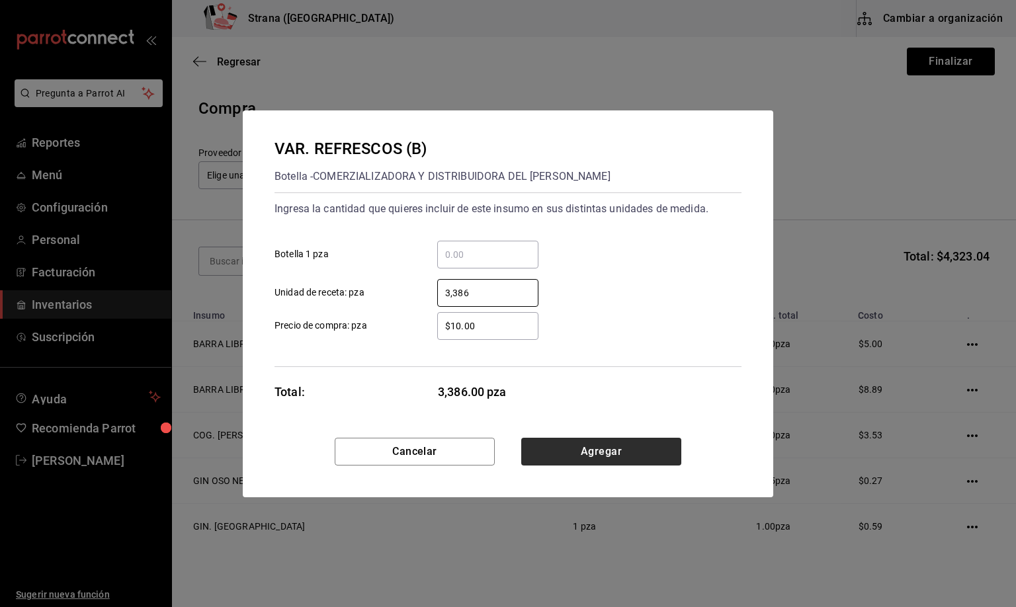
type input "3,386"
click at [601, 447] on button "Agregar" at bounding box center [601, 452] width 160 height 28
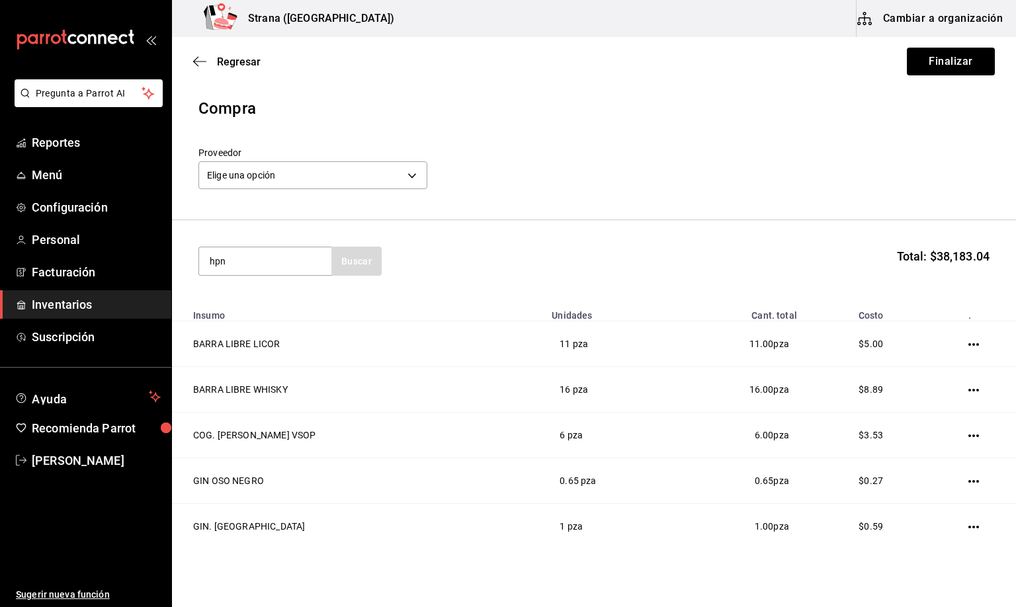
type input "hpn"
click at [273, 312] on div "Botella - VINOS AMERICA" at bounding box center [262, 315] width 106 height 14
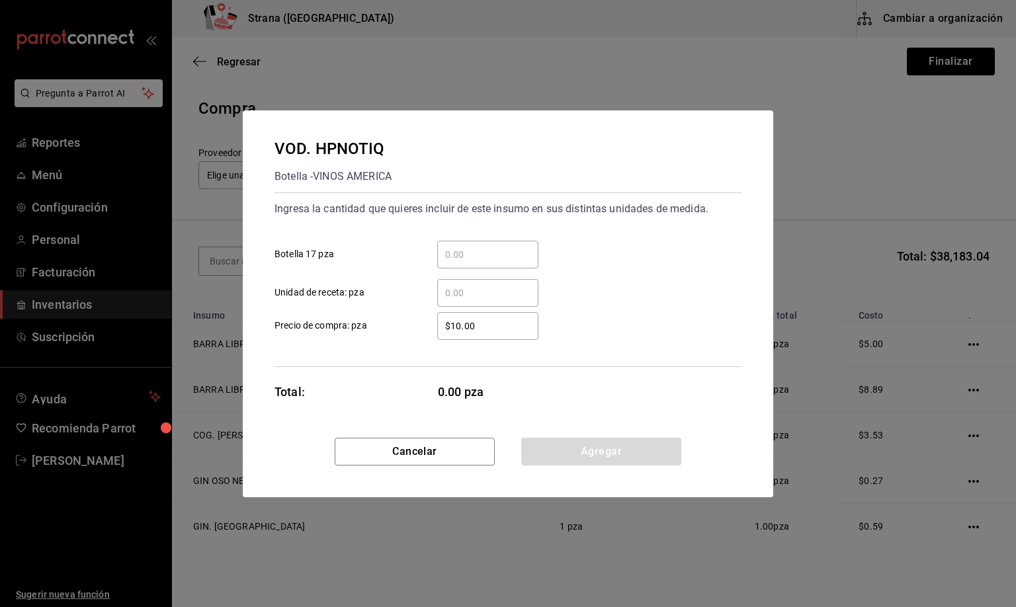
click at [467, 290] on input "​ Unidad de receta: pza" at bounding box center [487, 293] width 101 height 16
type input "11"
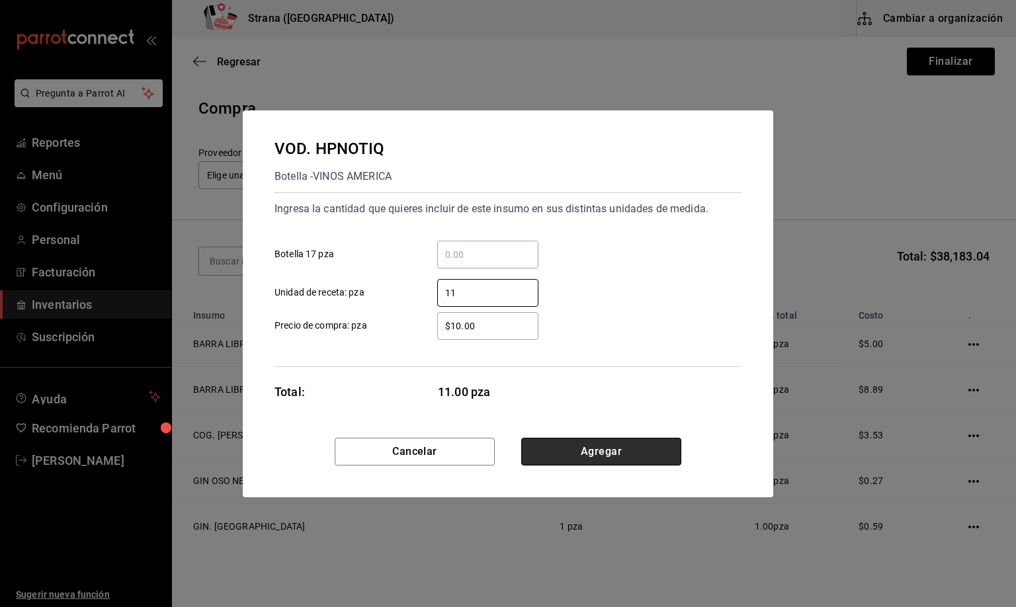
click at [594, 455] on button "Agregar" at bounding box center [601, 452] width 160 height 28
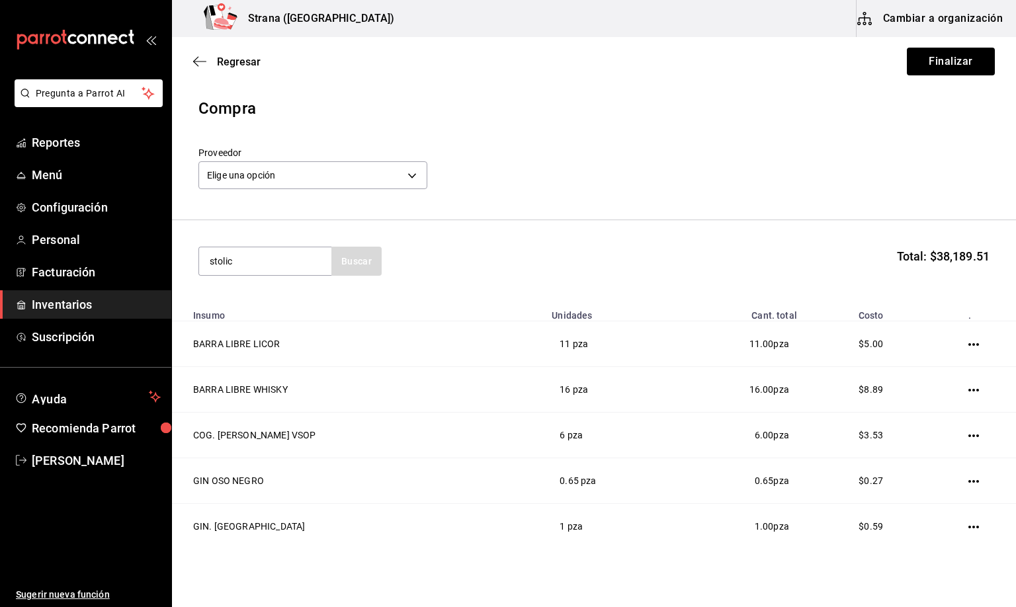
type input "stolic"
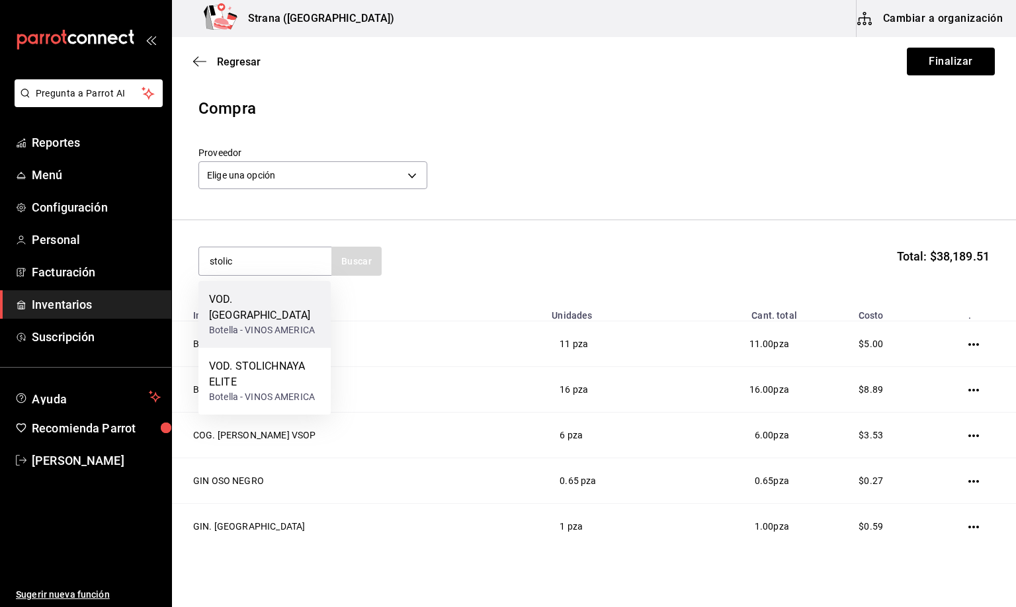
click at [284, 323] on div "Botella - VINOS AMERICA" at bounding box center [264, 330] width 111 height 14
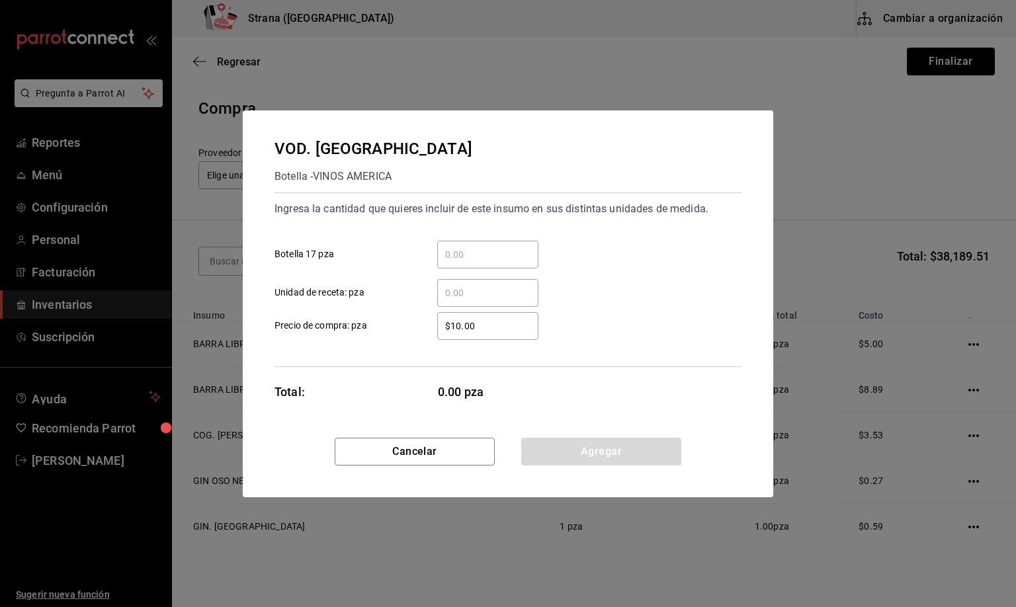
click at [447, 292] on input "​ Unidad de receta: pza" at bounding box center [487, 293] width 101 height 16
type input "1"
click at [589, 445] on button "Agregar" at bounding box center [601, 452] width 160 height 28
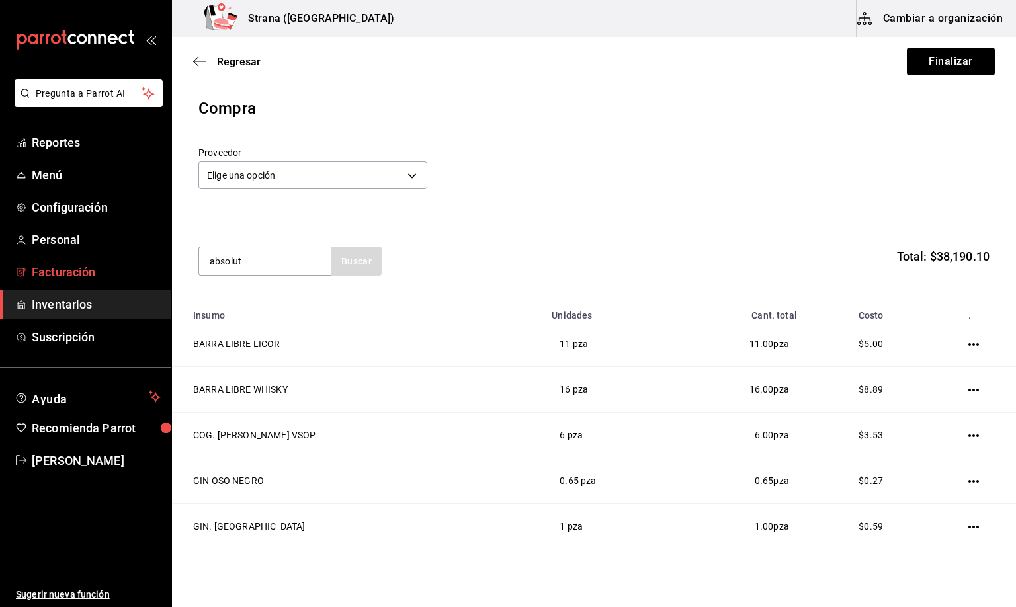
type input "absolut"
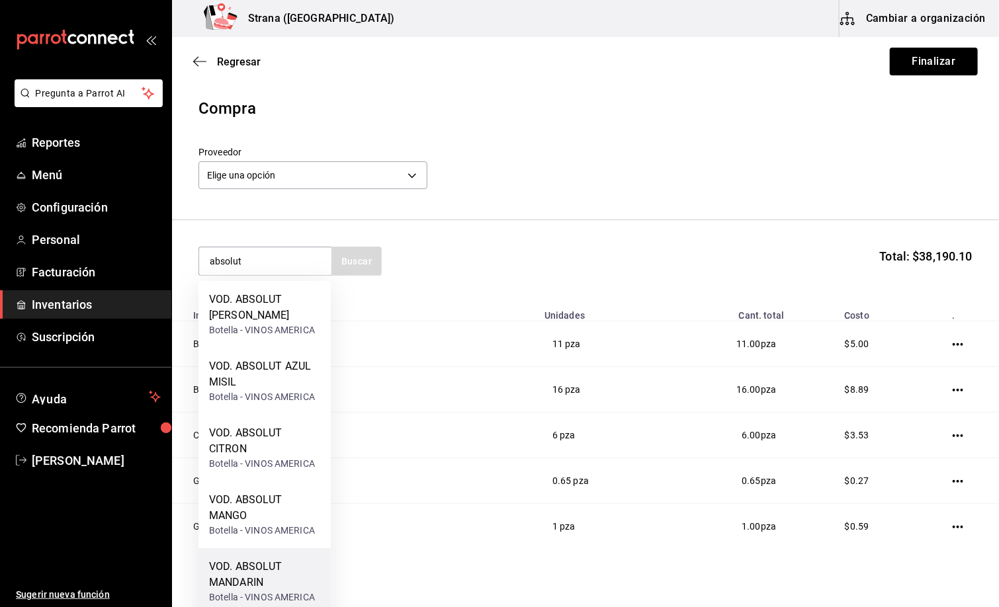
scroll to position [165, 0]
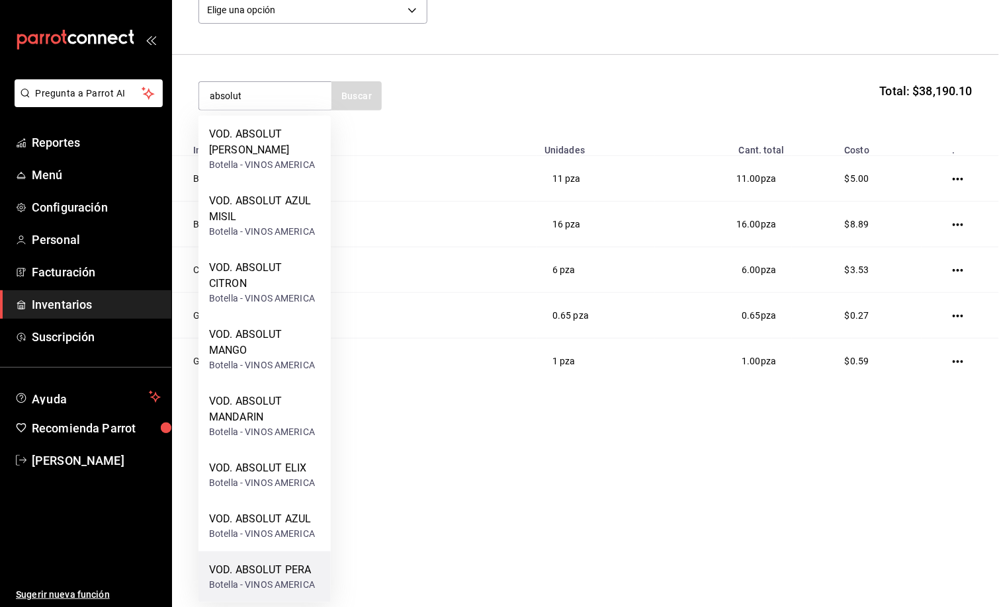
click at [279, 578] on div "Botella - VINOS AMERICA" at bounding box center [262, 585] width 106 height 14
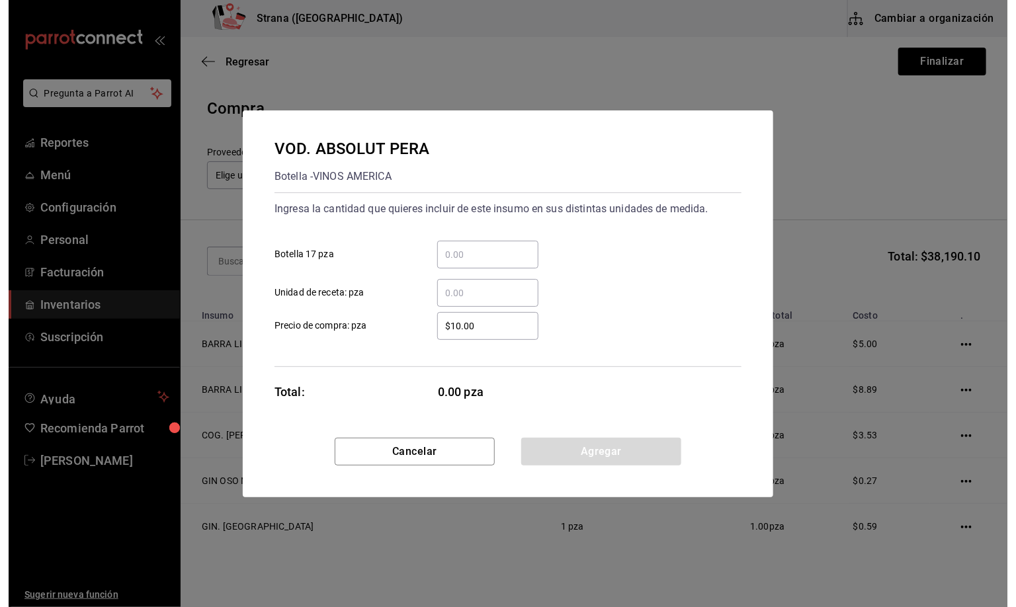
scroll to position [0, 0]
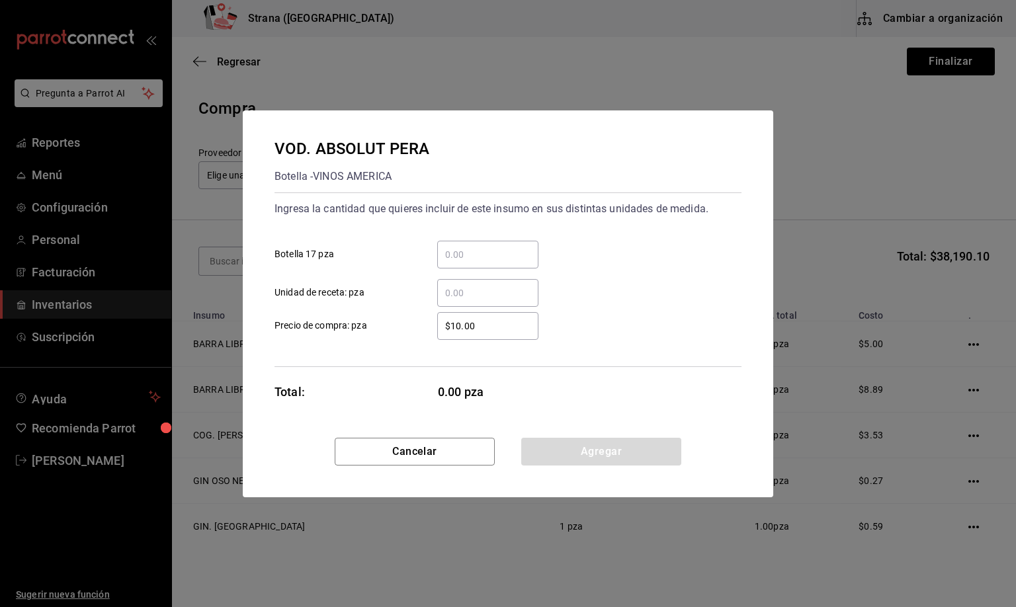
click at [462, 292] on input "​ Unidad de receta: pza" at bounding box center [487, 293] width 101 height 16
type input "1"
click at [583, 450] on button "Agregar" at bounding box center [601, 452] width 160 height 28
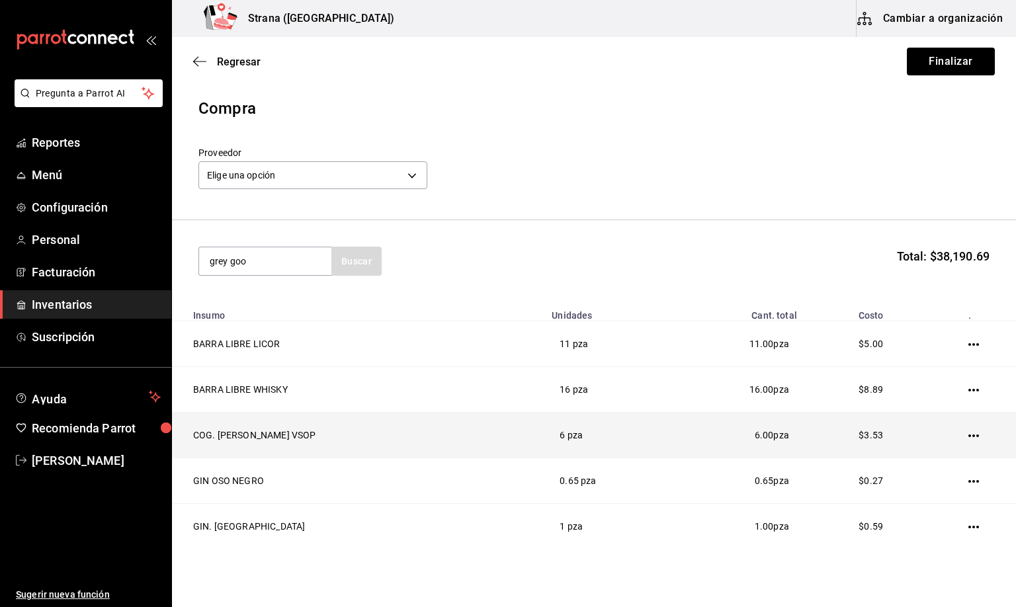
type input "grey goo"
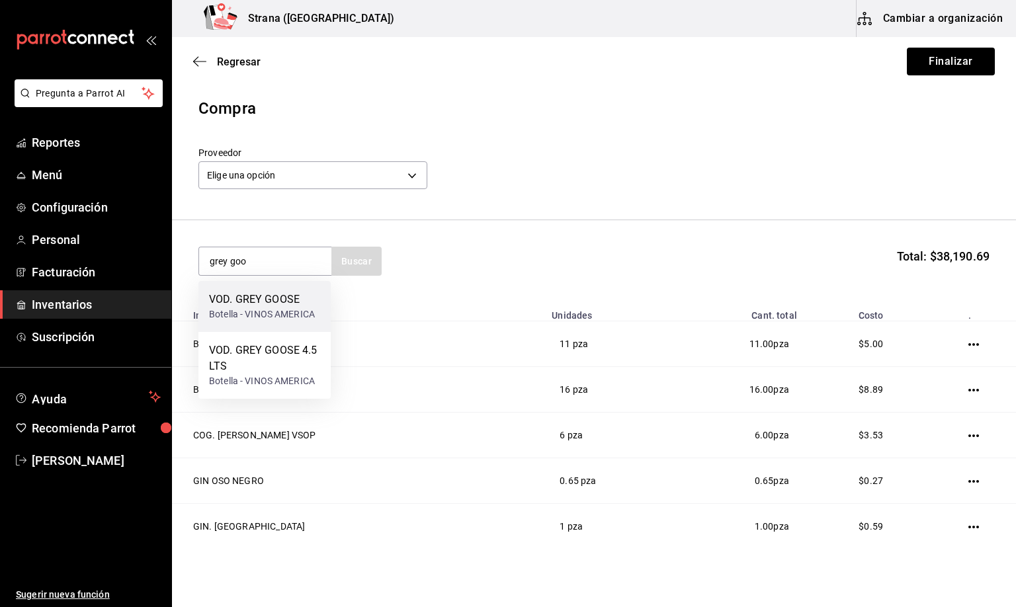
click at [268, 294] on div "VOD. GREY GOOSE" at bounding box center [262, 300] width 106 height 16
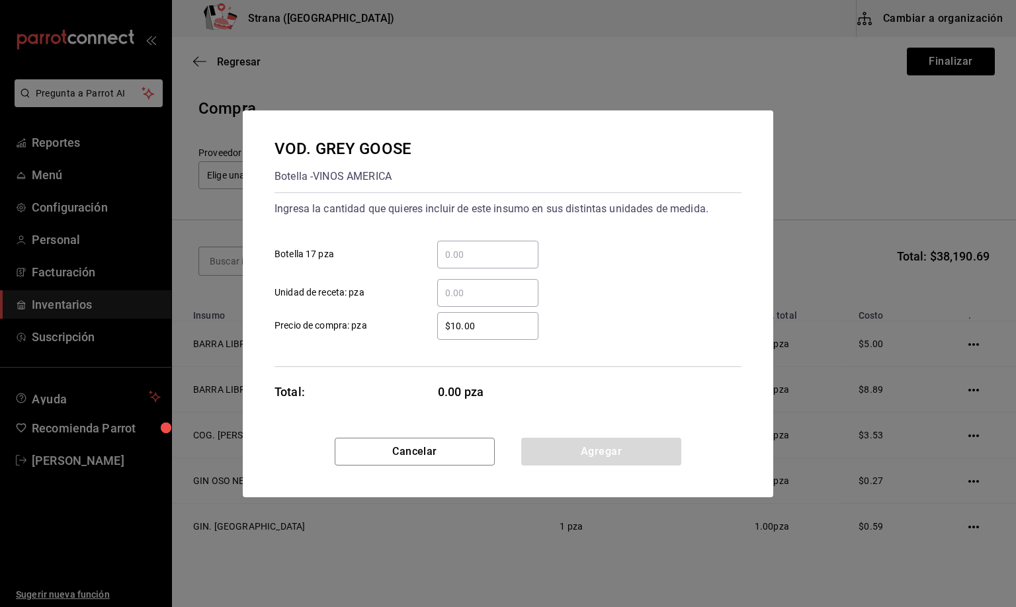
click at [466, 292] on input "​ Unidad de receta: pza" at bounding box center [487, 293] width 101 height 16
type input "6"
click at [587, 443] on button "Agregar" at bounding box center [601, 452] width 160 height 28
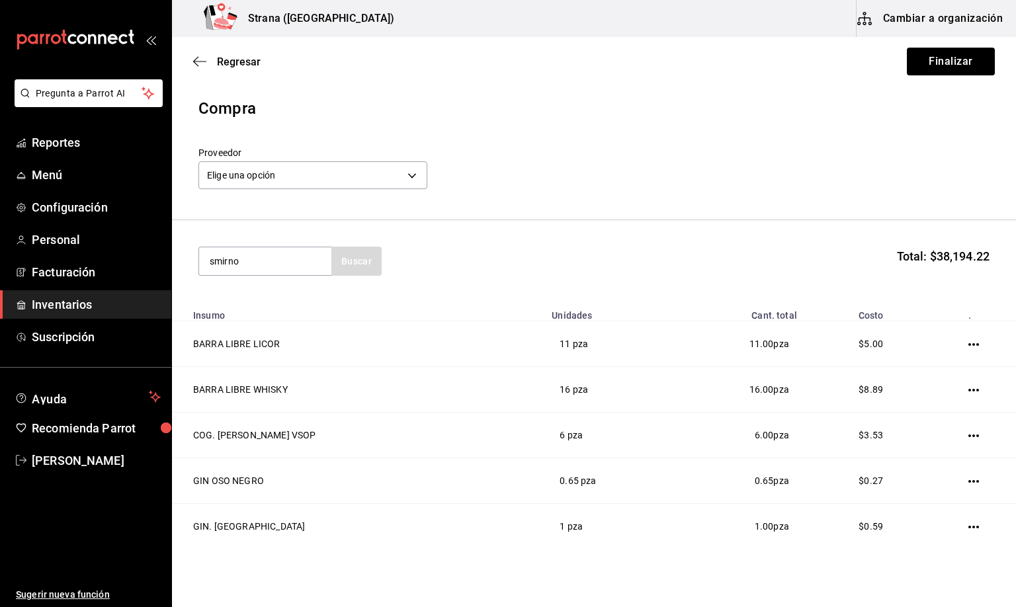
type input "smirno"
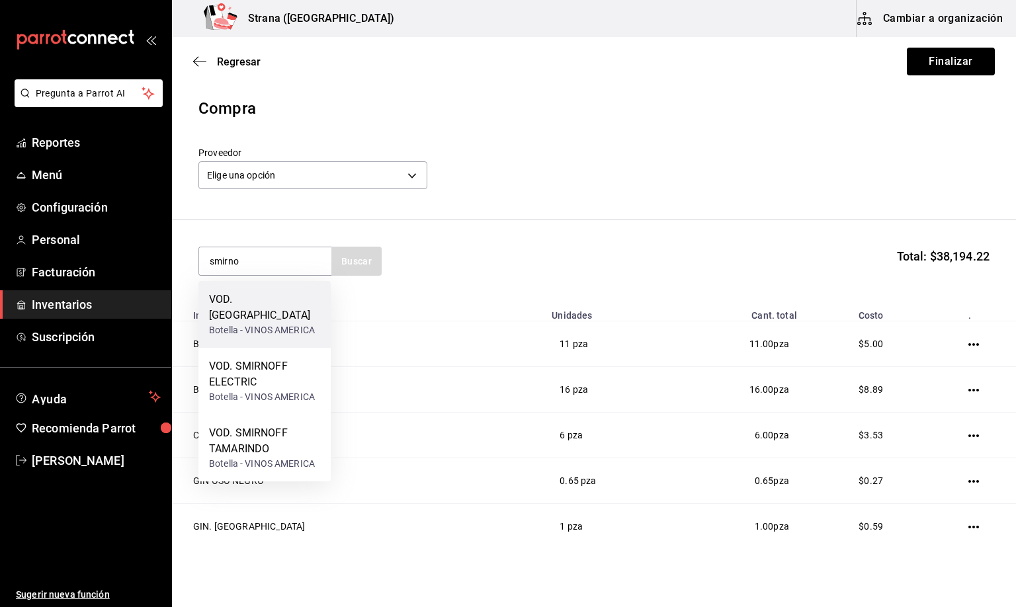
click at [264, 323] on div "Botella - VINOS AMERICA" at bounding box center [264, 330] width 111 height 14
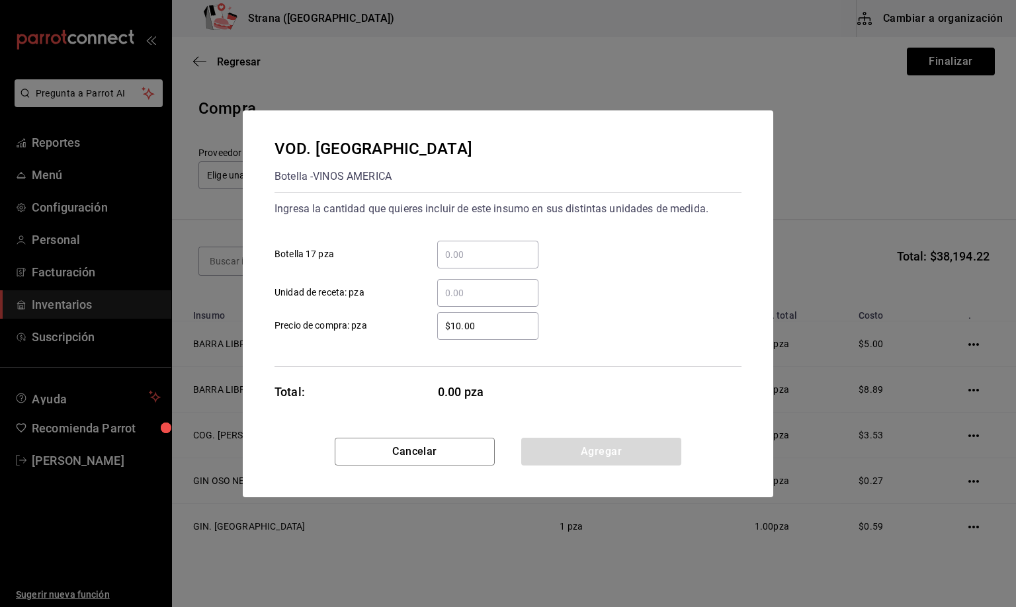
click at [451, 288] on input "​ Unidad de receta: pza" at bounding box center [487, 293] width 101 height 16
type input "0.32"
click at [605, 451] on button "Agregar" at bounding box center [601, 452] width 160 height 28
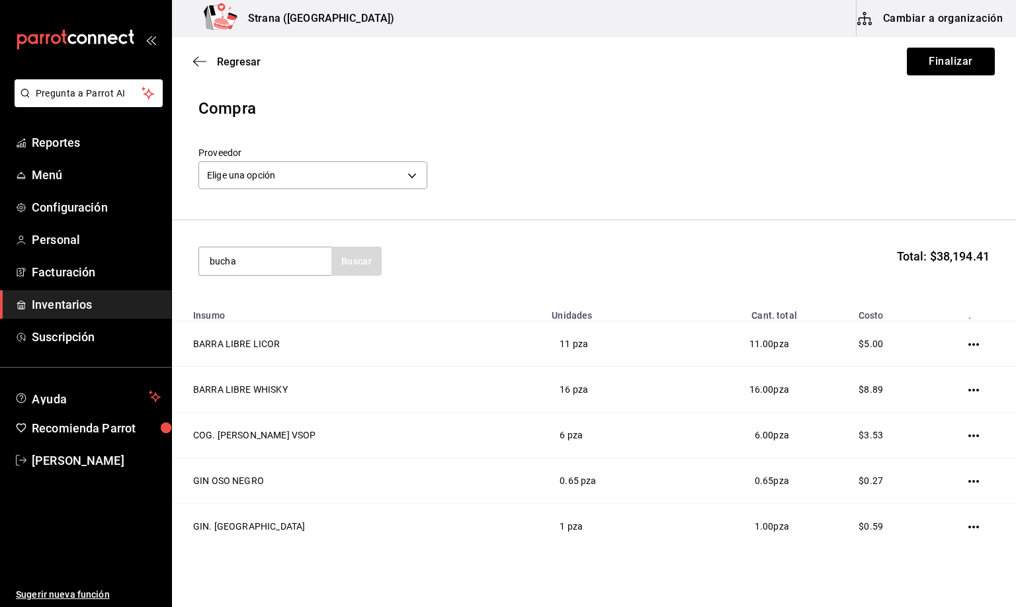
type input "bucha"
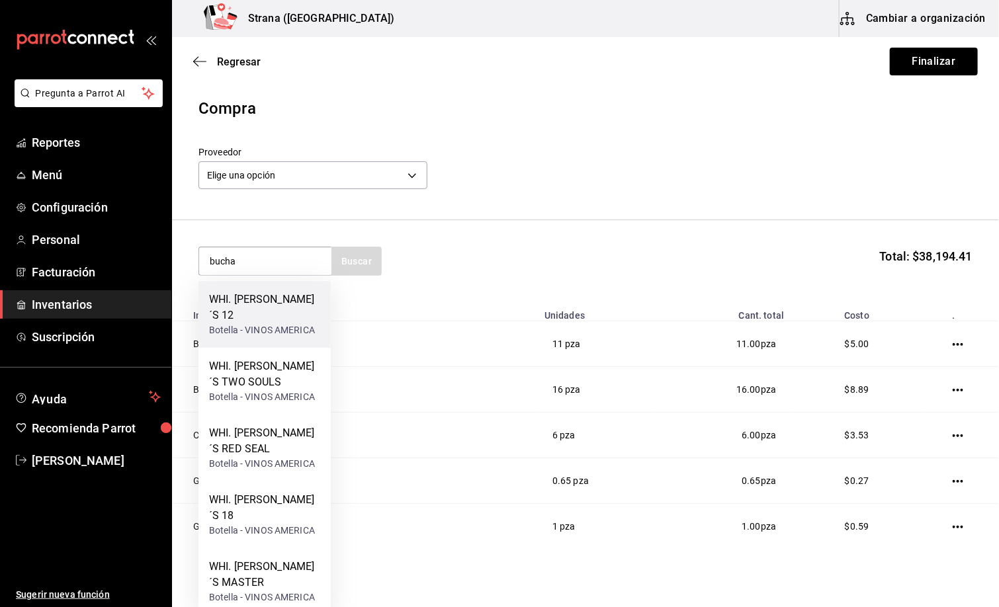
click at [268, 308] on div "WHI. [PERSON_NAME]´S 12" at bounding box center [264, 308] width 111 height 32
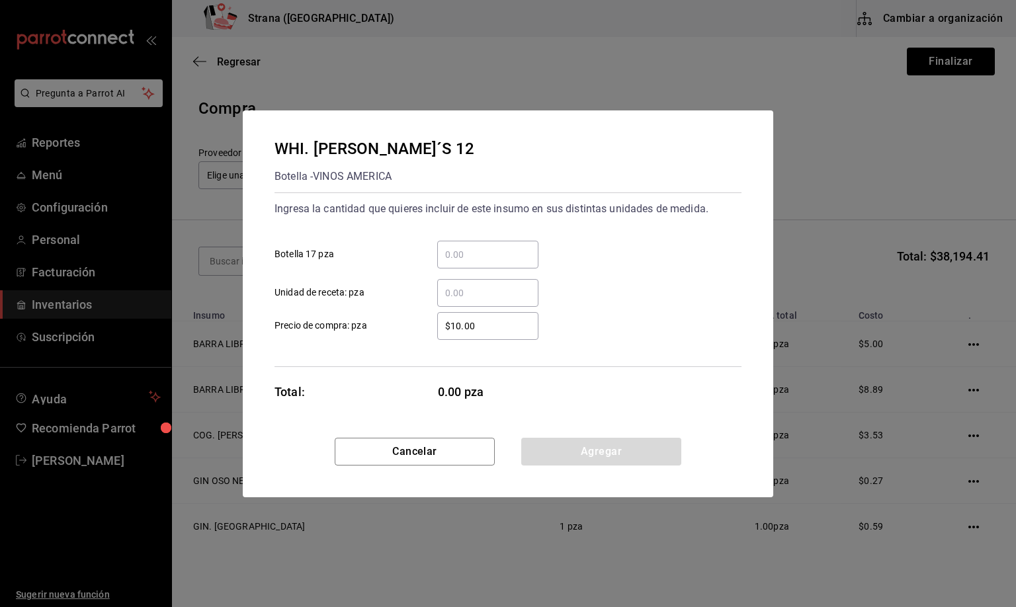
click at [443, 282] on div "​" at bounding box center [487, 293] width 101 height 28
click at [443, 285] on input "​ Unidad de receta: pza" at bounding box center [487, 293] width 101 height 16
type input "1"
click at [576, 447] on button "Agregar" at bounding box center [601, 452] width 160 height 28
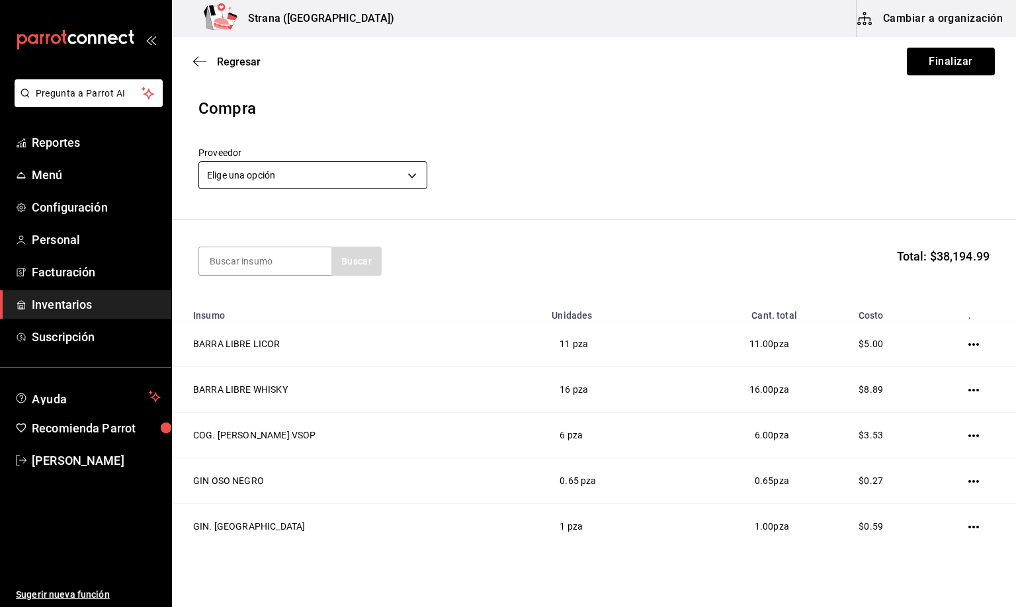
click at [259, 167] on body "Pregunta a Parrot AI Reportes Menú Configuración Personal Facturación Inventari…" at bounding box center [508, 266] width 1016 height 533
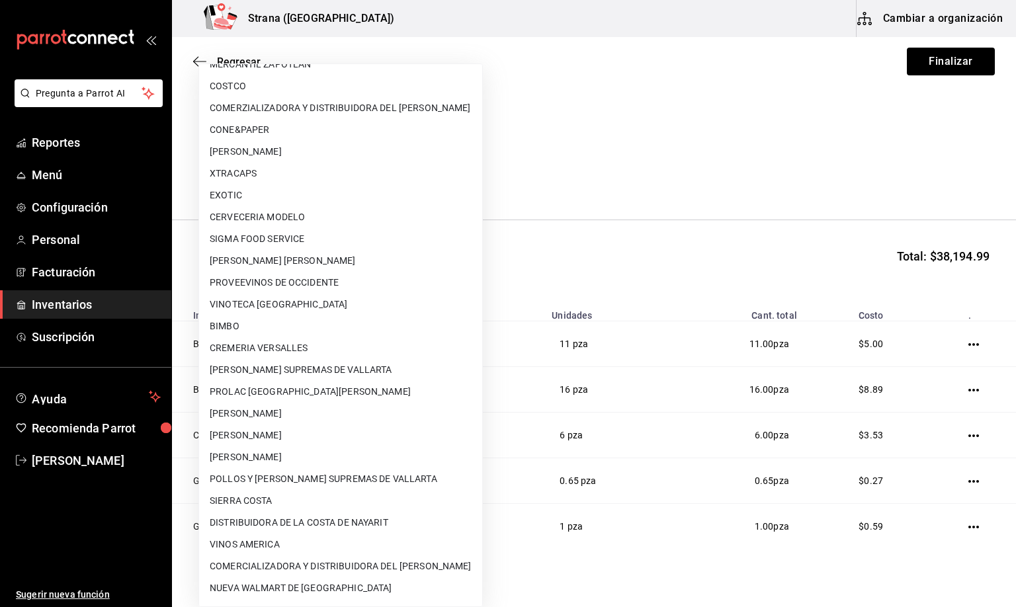
scroll to position [58, 0]
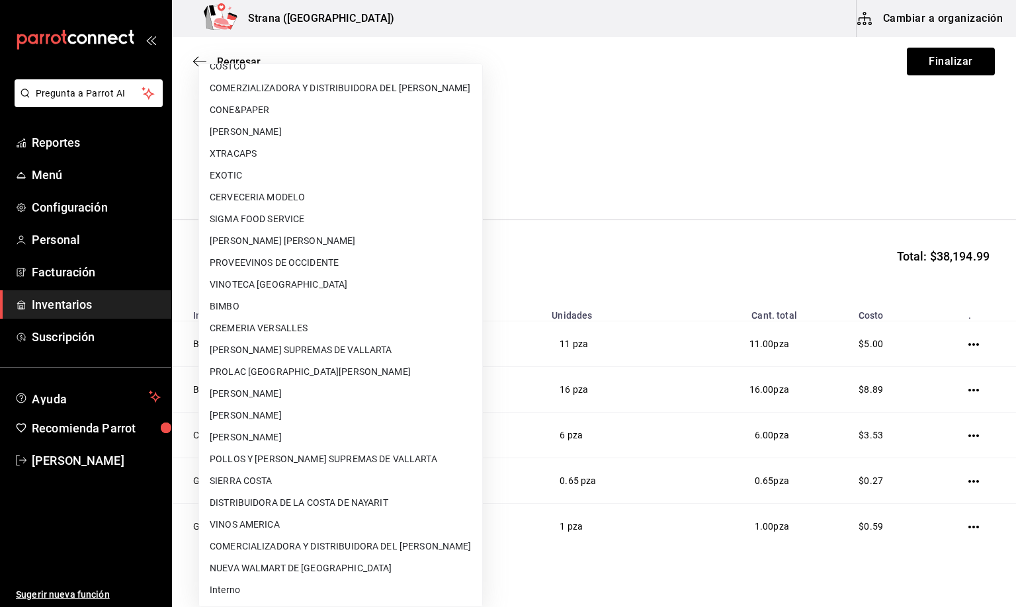
click at [216, 589] on li "Interno" at bounding box center [340, 590] width 283 height 22
type input "8f59523e-768f-4f75-81e2-699d8d2926c5"
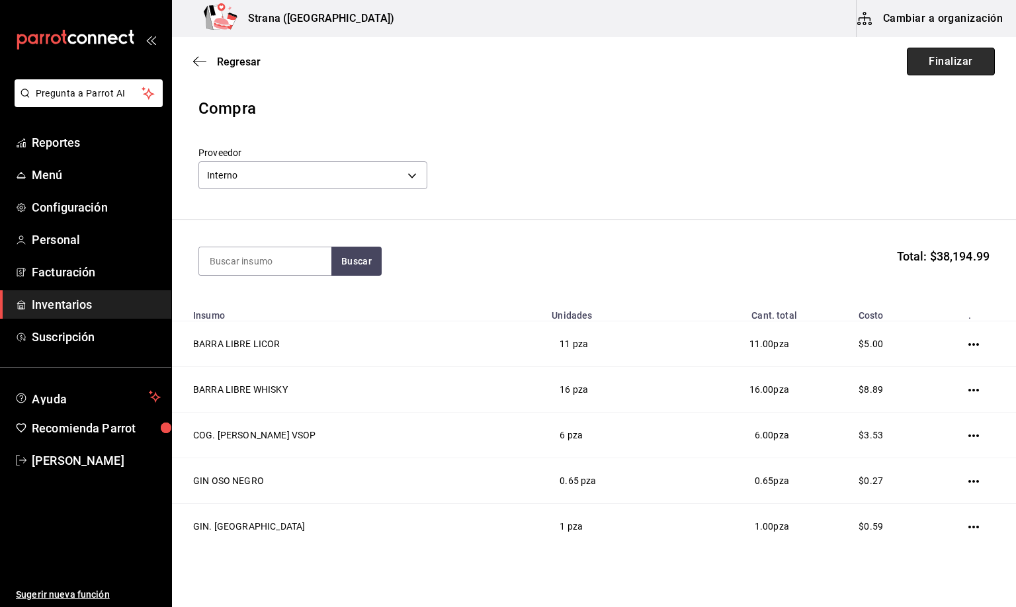
click at [920, 58] on button "Finalizar" at bounding box center [951, 62] width 88 height 28
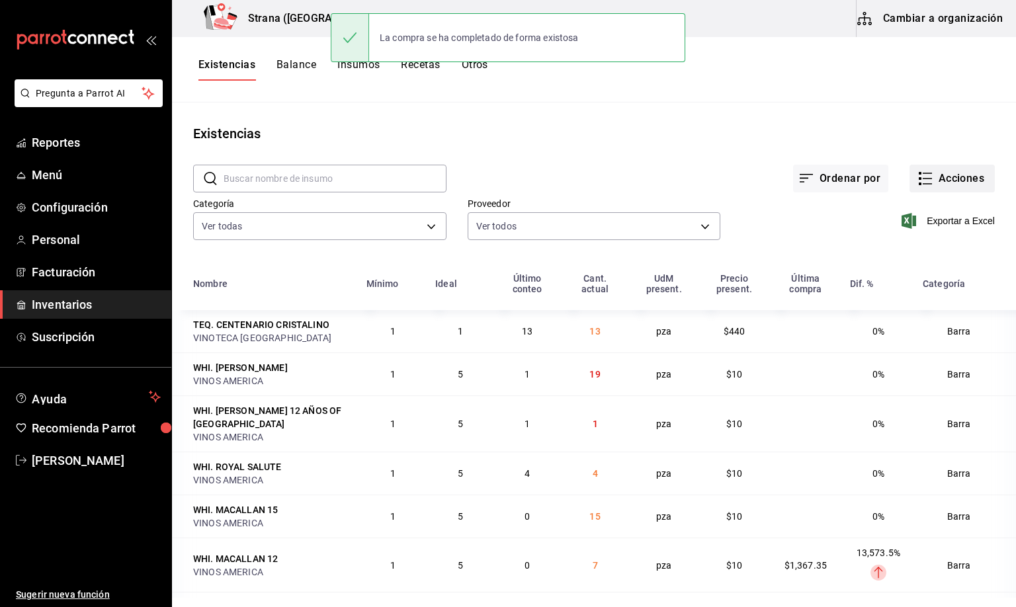
click at [947, 179] on button "Acciones" at bounding box center [952, 179] width 85 height 28
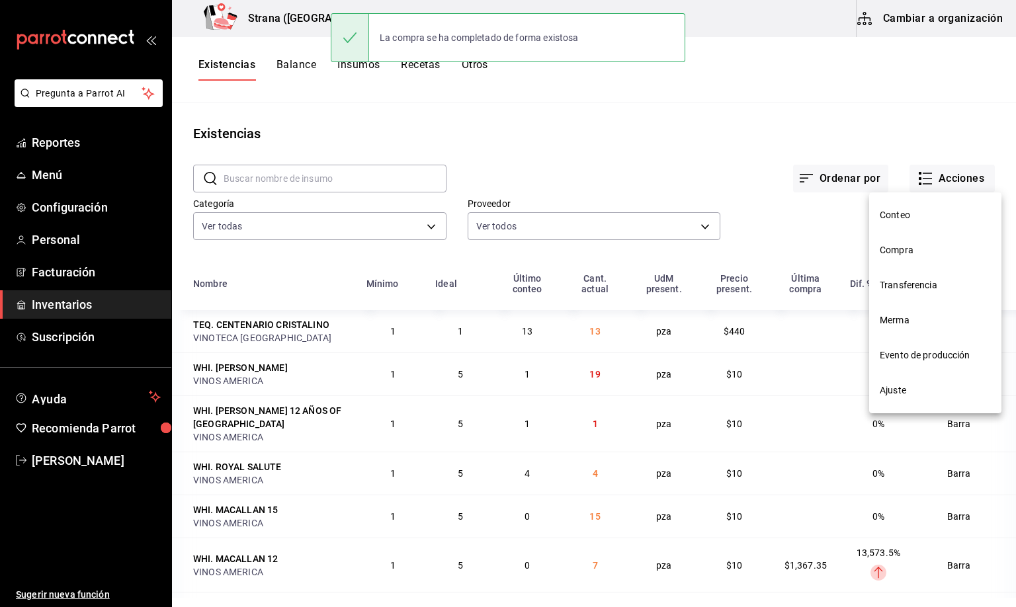
click at [888, 248] on span "Compra" at bounding box center [935, 250] width 111 height 14
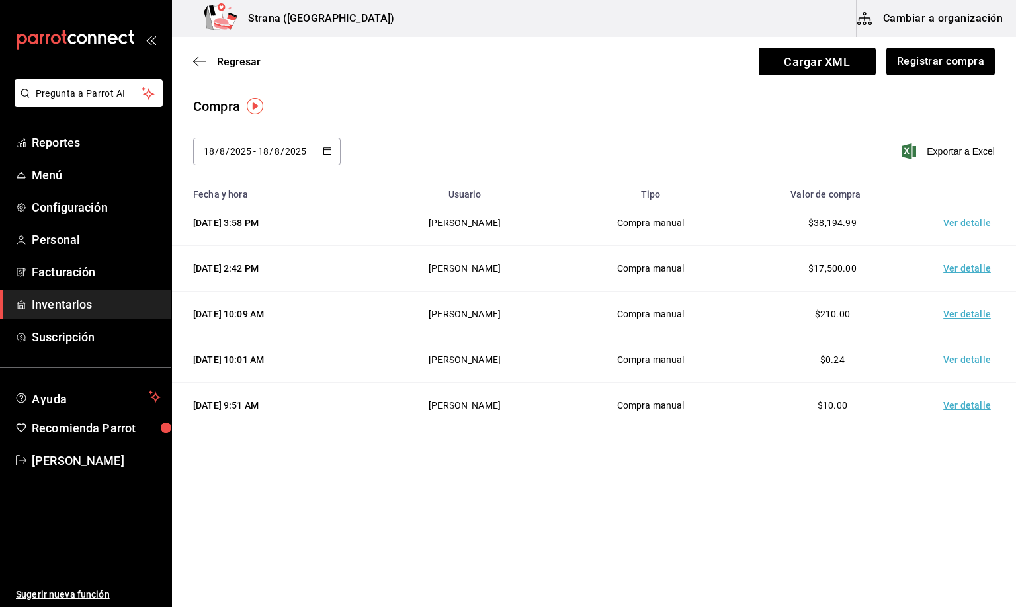
click at [973, 224] on td "Ver detalle" at bounding box center [969, 223] width 93 height 46
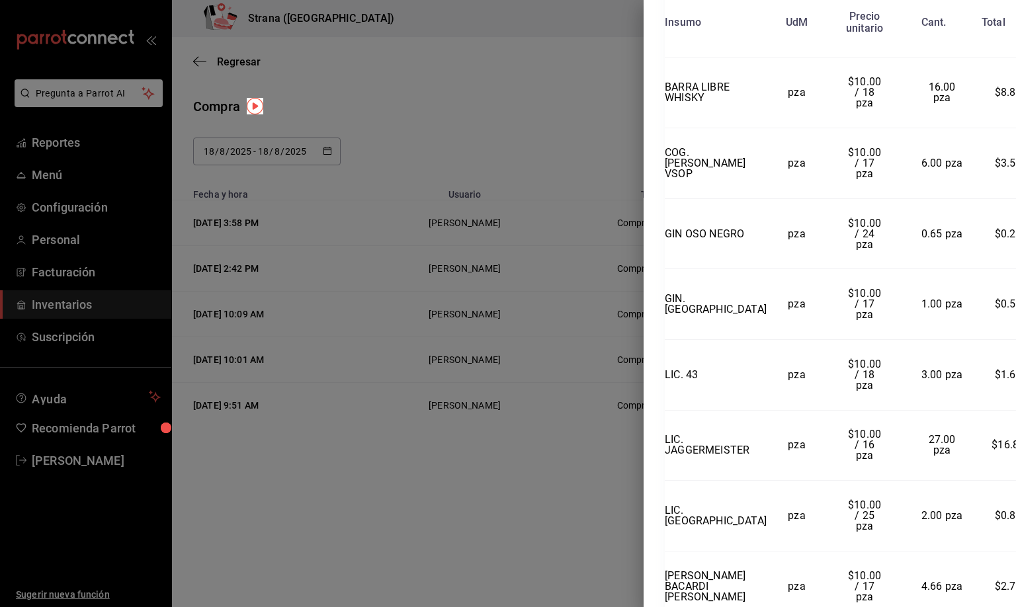
scroll to position [437, 0]
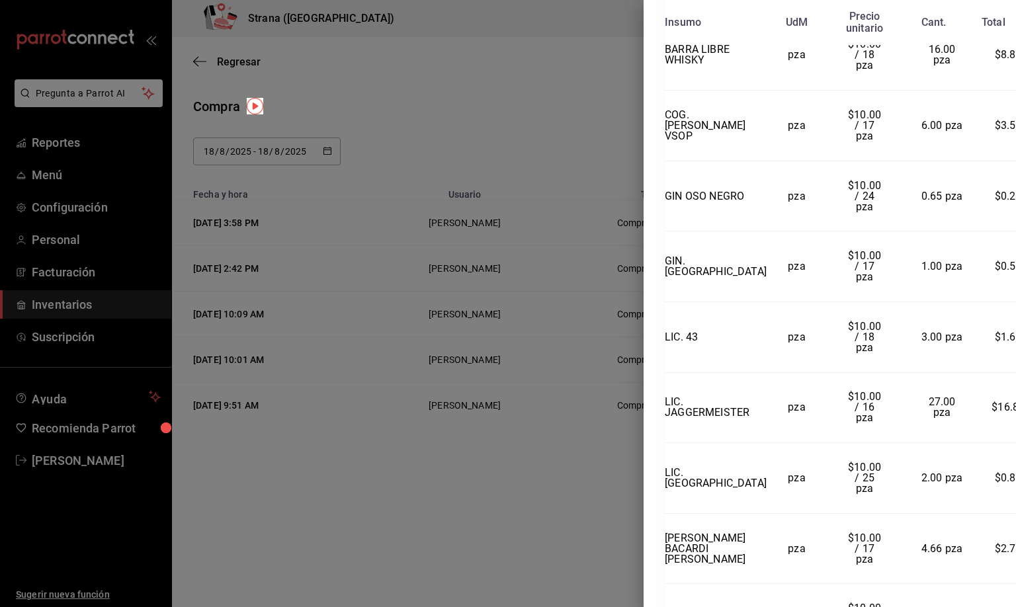
click at [1010, 599] on div "Compra Proveedor Interno Usuario [PERSON_NAME] y hora [DATE] 3:58:05 Total $38,…" at bounding box center [830, 303] width 372 height 607
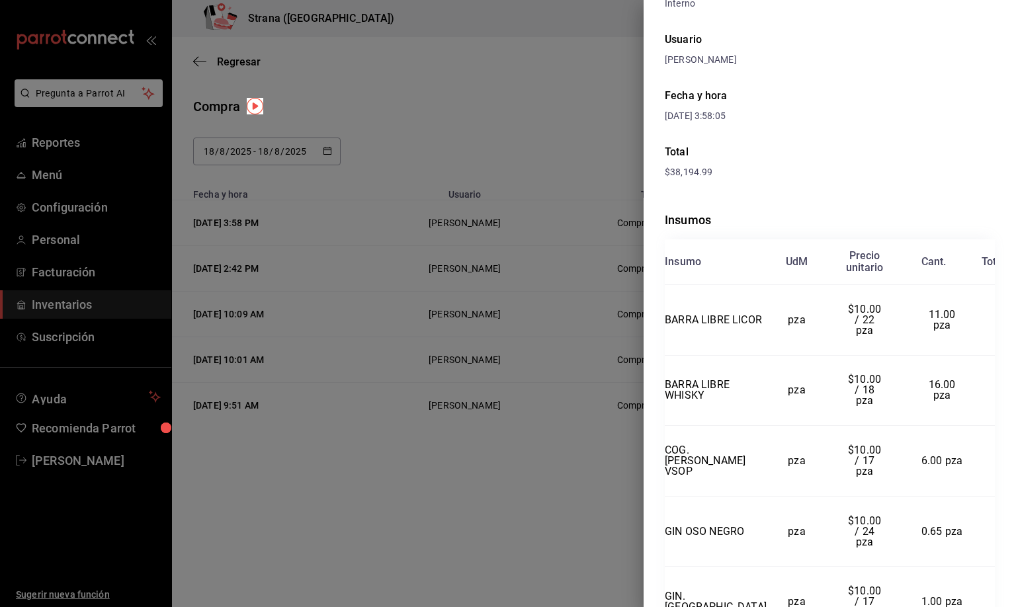
scroll to position [0, 0]
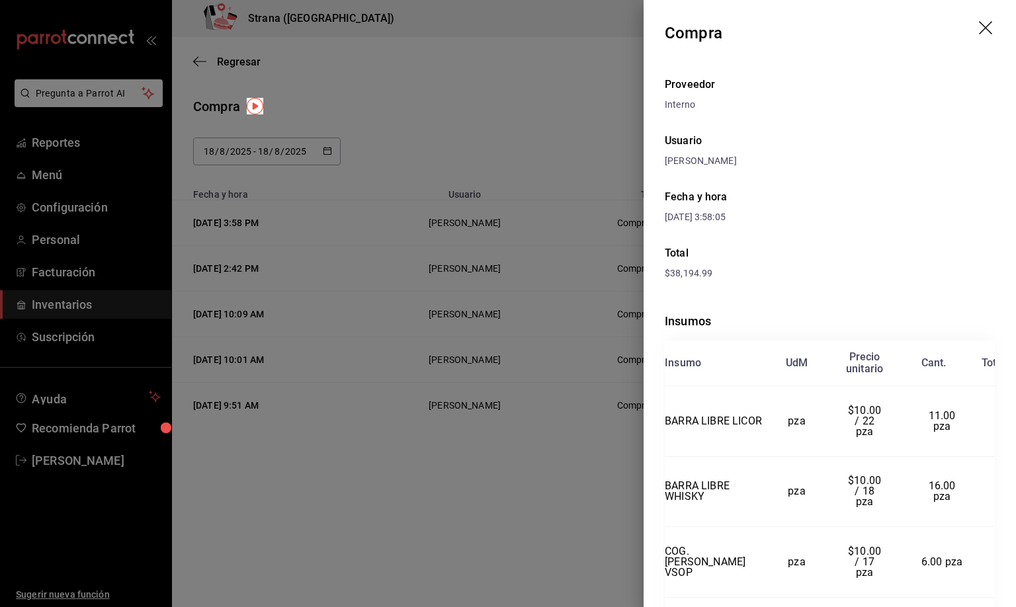
click at [979, 26] on icon "drag" at bounding box center [985, 27] width 13 height 13
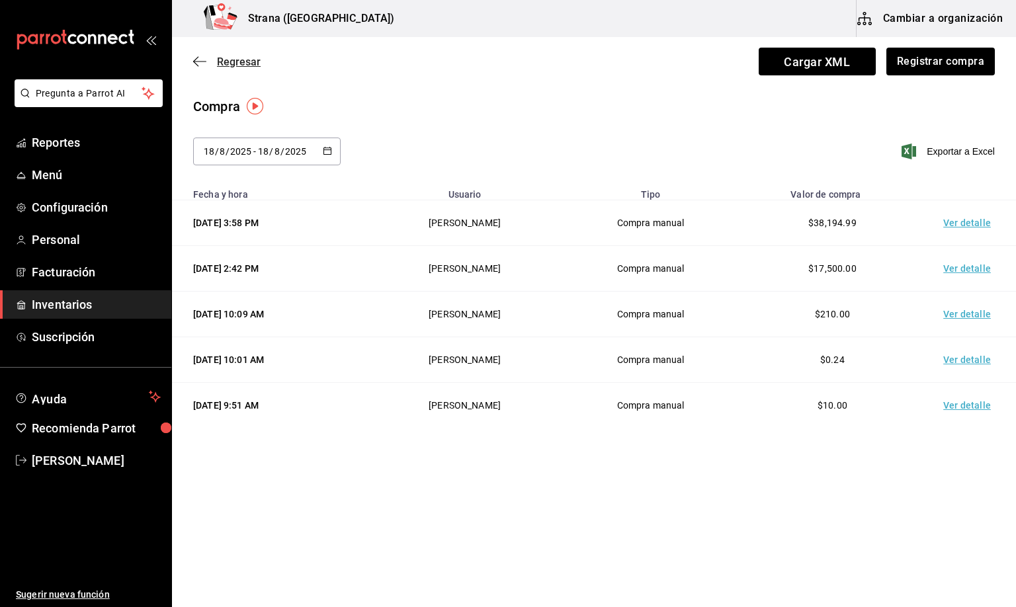
click at [224, 56] on span "Regresar" at bounding box center [239, 62] width 44 height 13
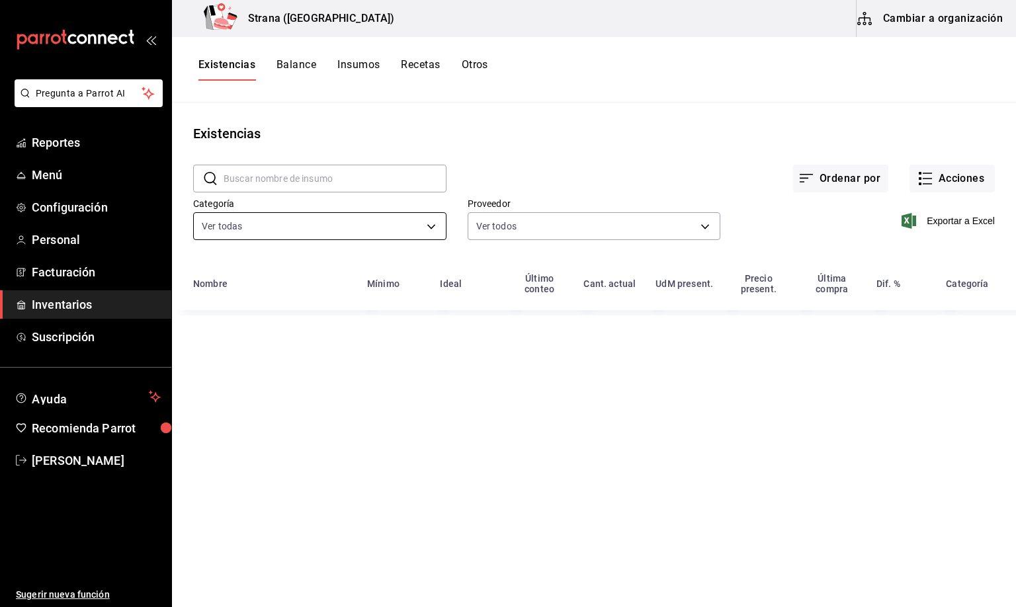
click at [269, 218] on body "Pregunta a Parrot AI Reportes Menú Configuración Personal Facturación Inventari…" at bounding box center [508, 299] width 1016 height 598
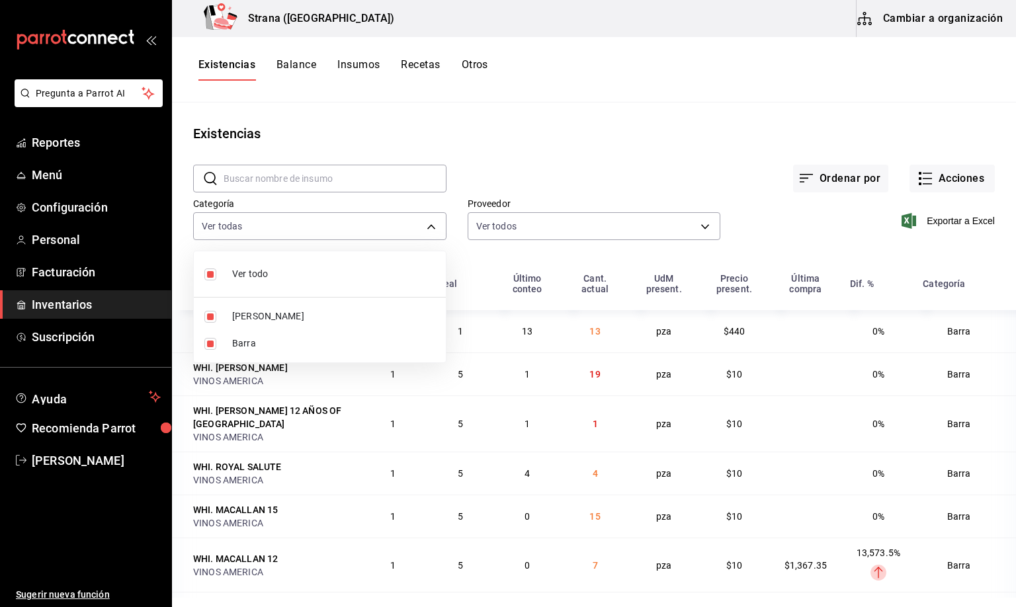
click at [244, 314] on span "[PERSON_NAME]" at bounding box center [333, 317] width 203 height 14
type input "22ec9f2c-e042-44ea-8d53-bf0e1d8c11ed"
checkbox input "false"
click at [224, 52] on div at bounding box center [508, 303] width 1016 height 607
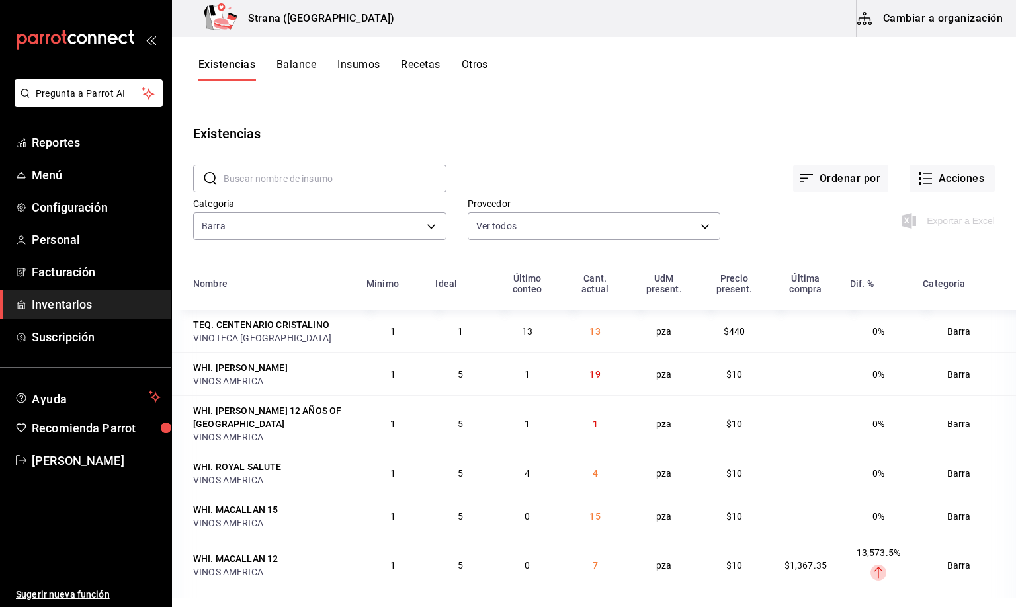
click at [234, 62] on div at bounding box center [508, 303] width 1016 height 607
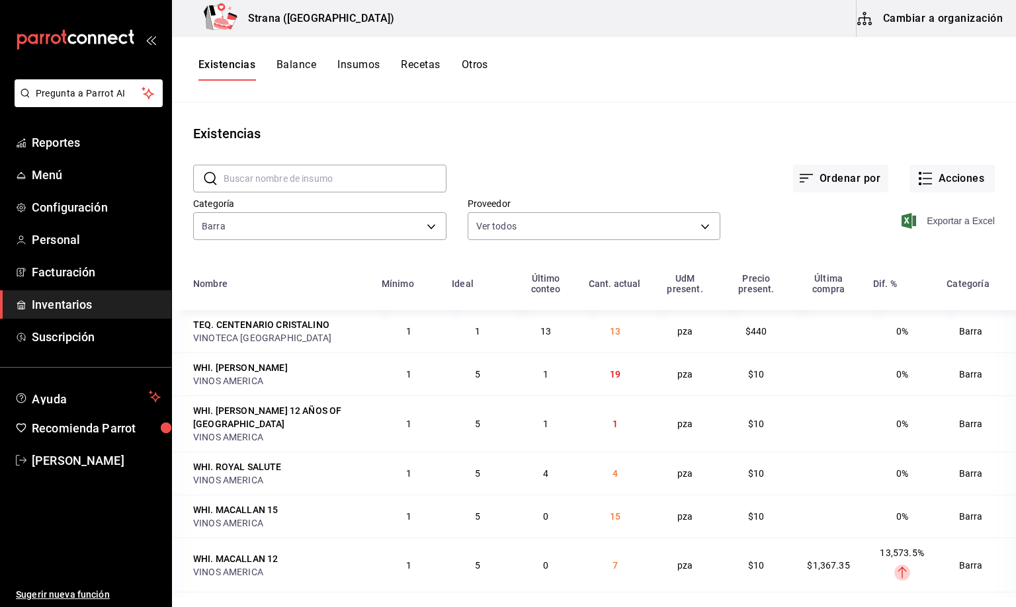
click at [929, 220] on span "Exportar a Excel" at bounding box center [949, 221] width 91 height 16
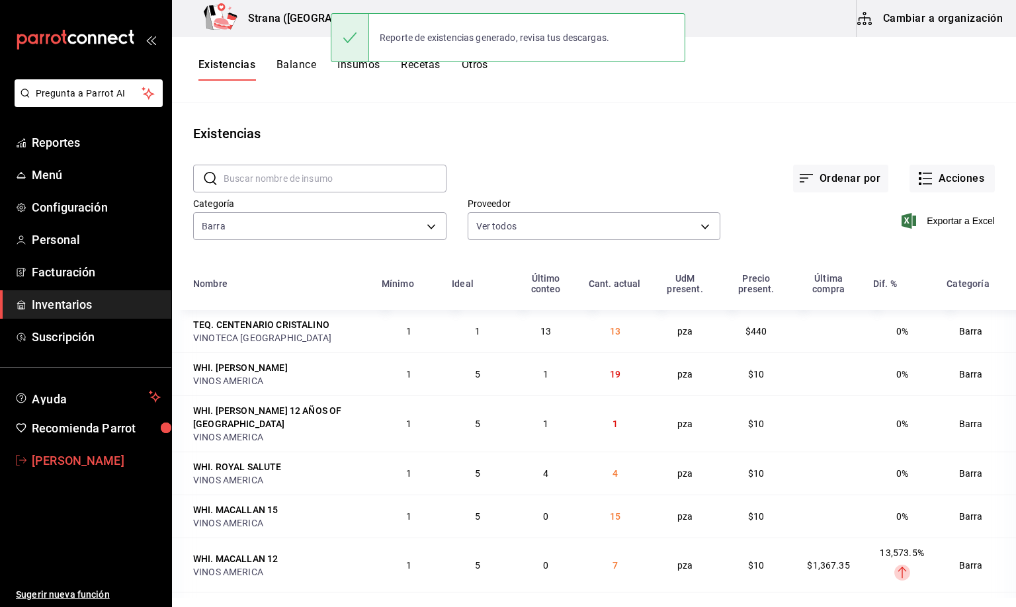
click at [73, 459] on span "[PERSON_NAME]" at bounding box center [96, 461] width 129 height 18
